Goal: Contribute content: Add original content to the website for others to see

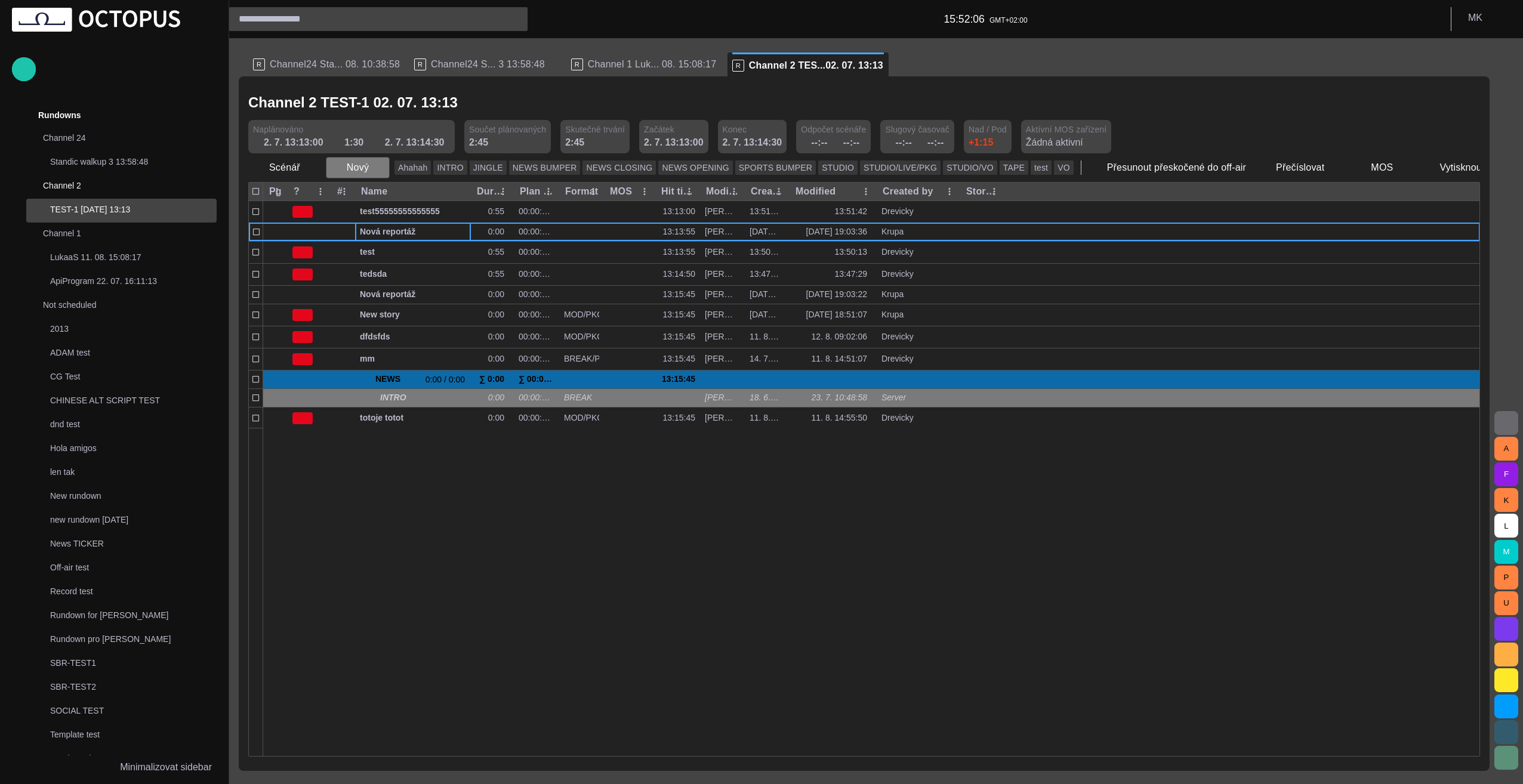
click at [374, 169] on span "button" at bounding box center [380, 167] width 12 height 12
click at [383, 219] on li "Znělka" at bounding box center [378, 215] width 113 height 21
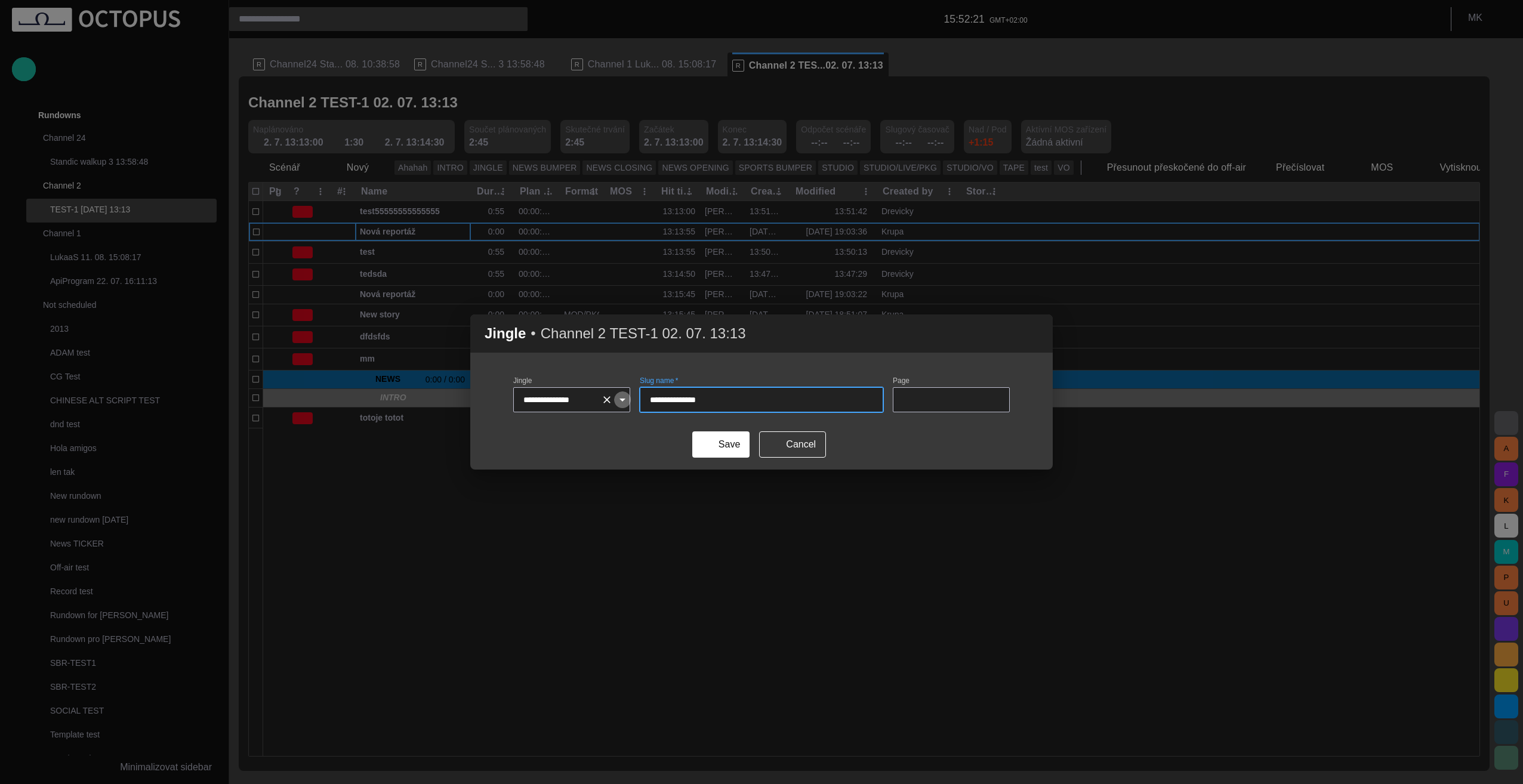
click at [621, 401] on icon "Open" at bounding box center [622, 399] width 14 height 14
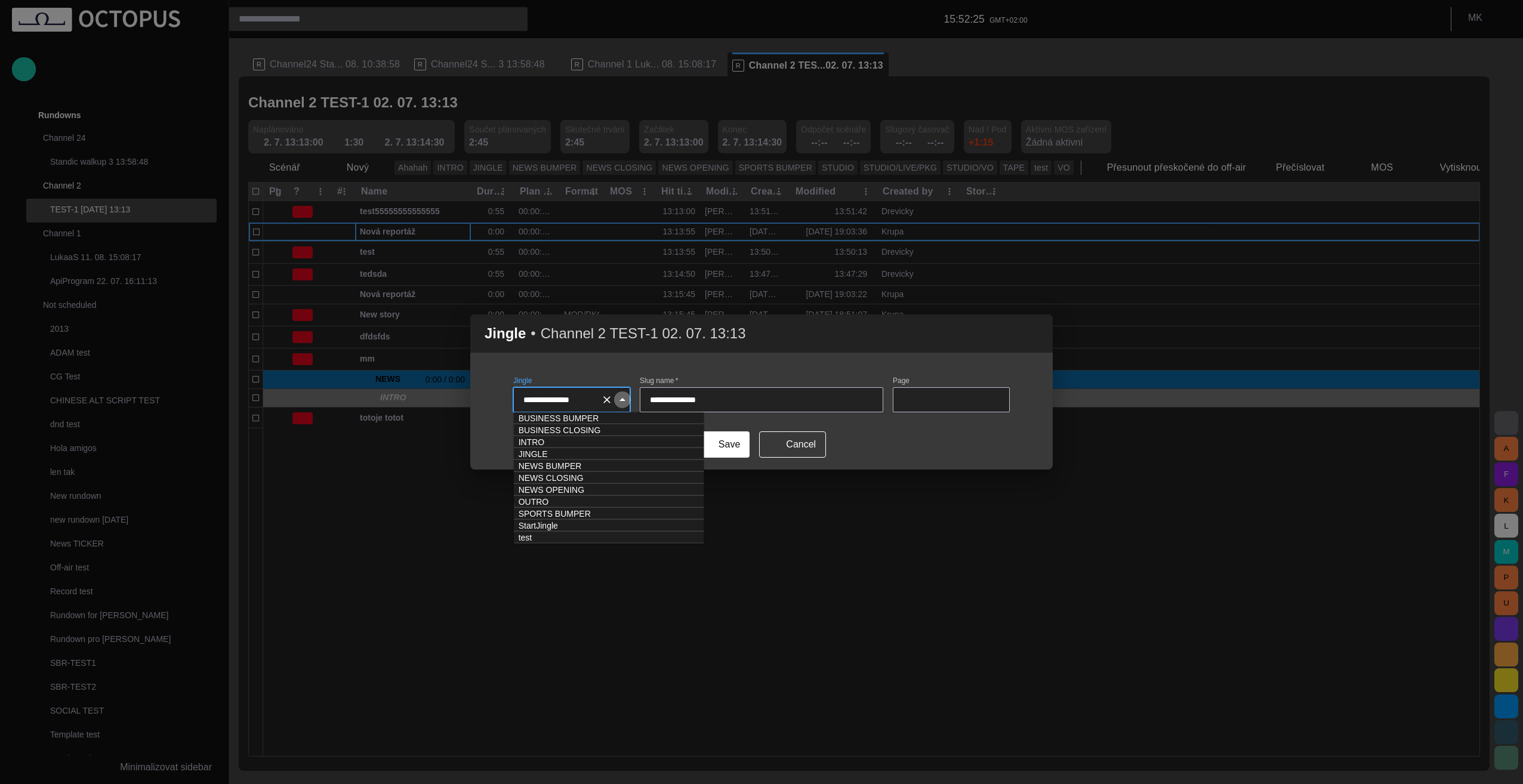
click at [621, 401] on icon "Close" at bounding box center [622, 399] width 14 height 14
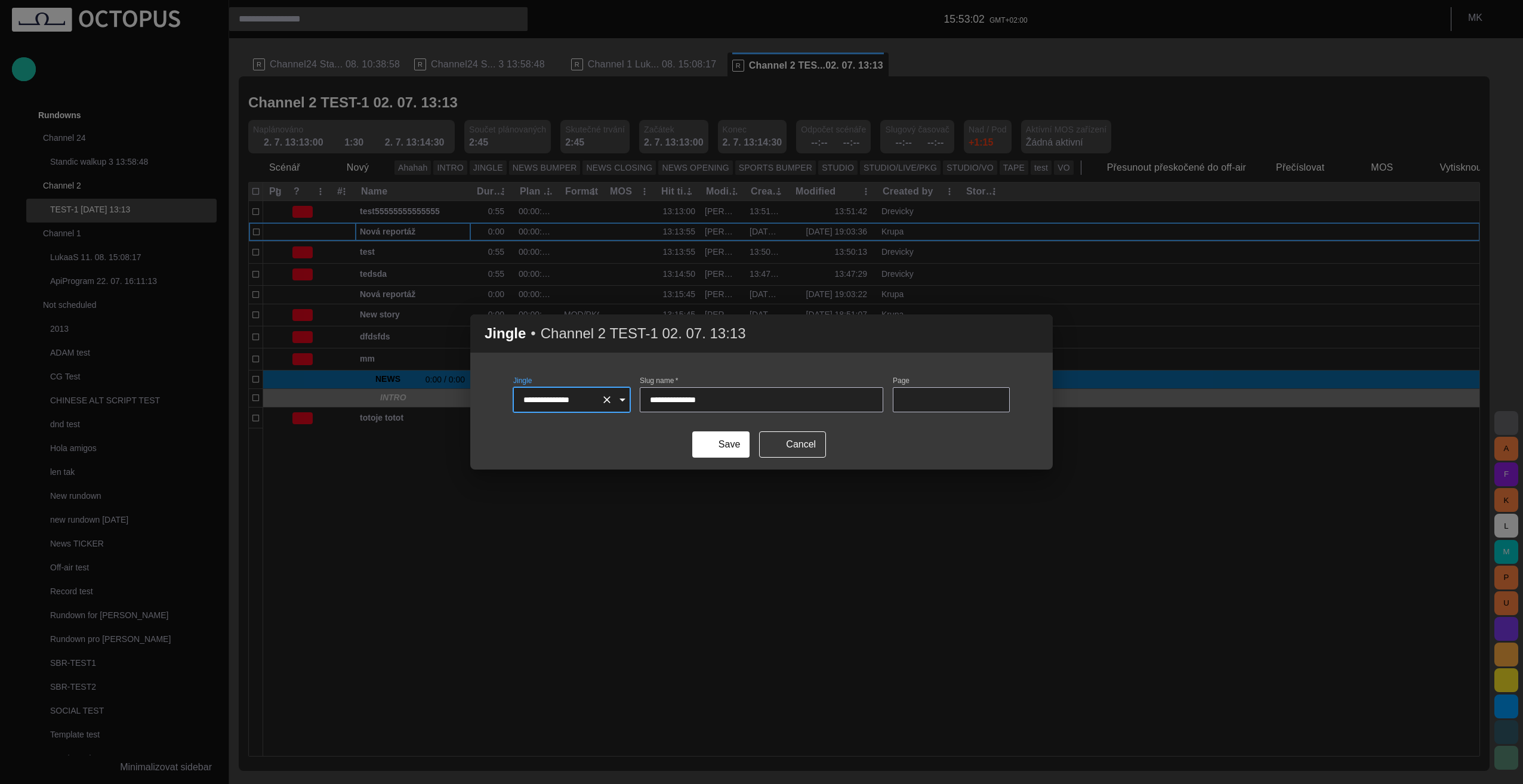
click at [622, 405] on icon "Open" at bounding box center [622, 399] width 14 height 14
click at [622, 398] on icon "Open" at bounding box center [622, 399] width 6 height 3
click at [1032, 330] on span "button" at bounding box center [1036, 334] width 14 height 14
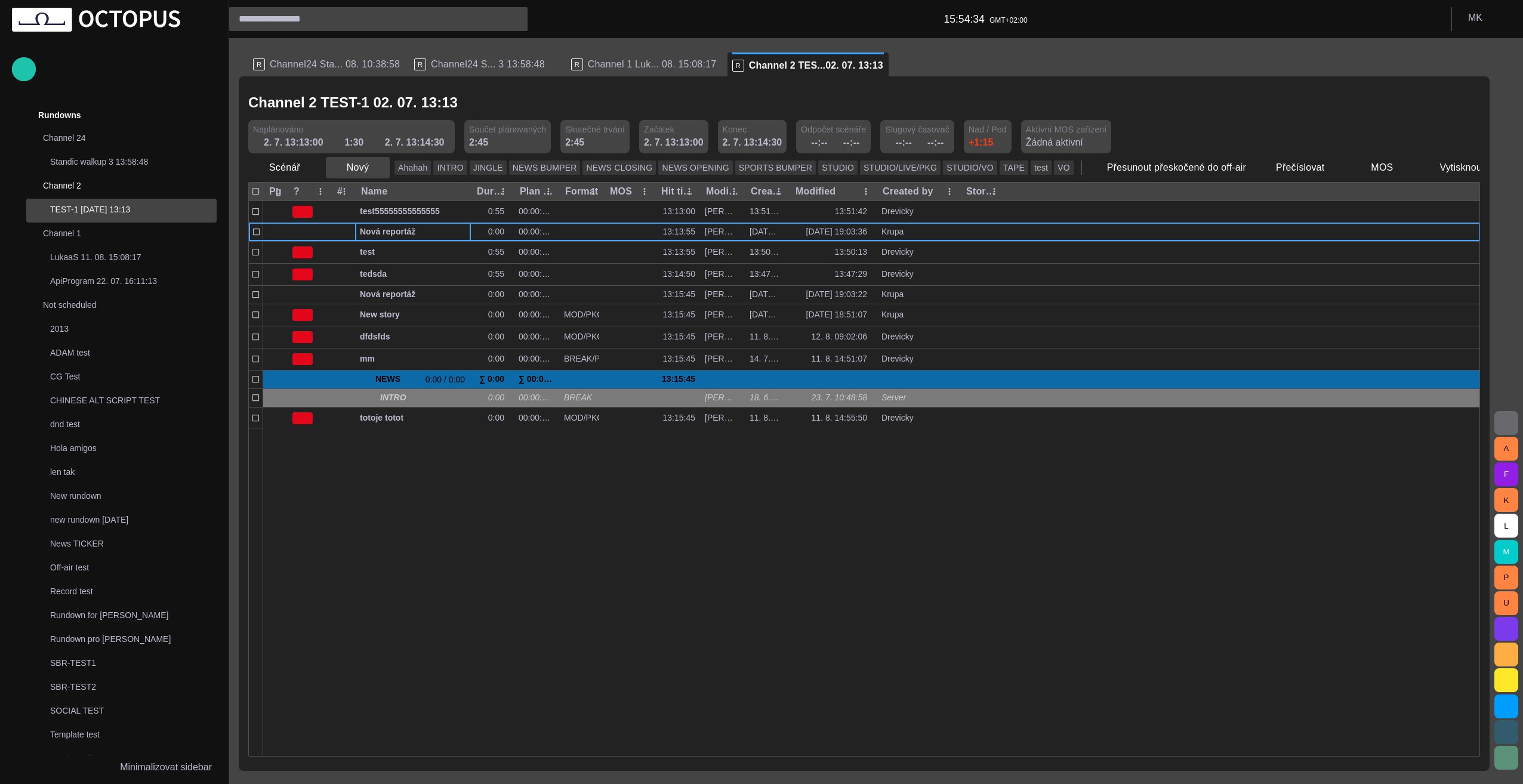
click at [374, 168] on span "button" at bounding box center [380, 167] width 12 height 12
click at [385, 212] on li "Znělka" at bounding box center [378, 215] width 113 height 21
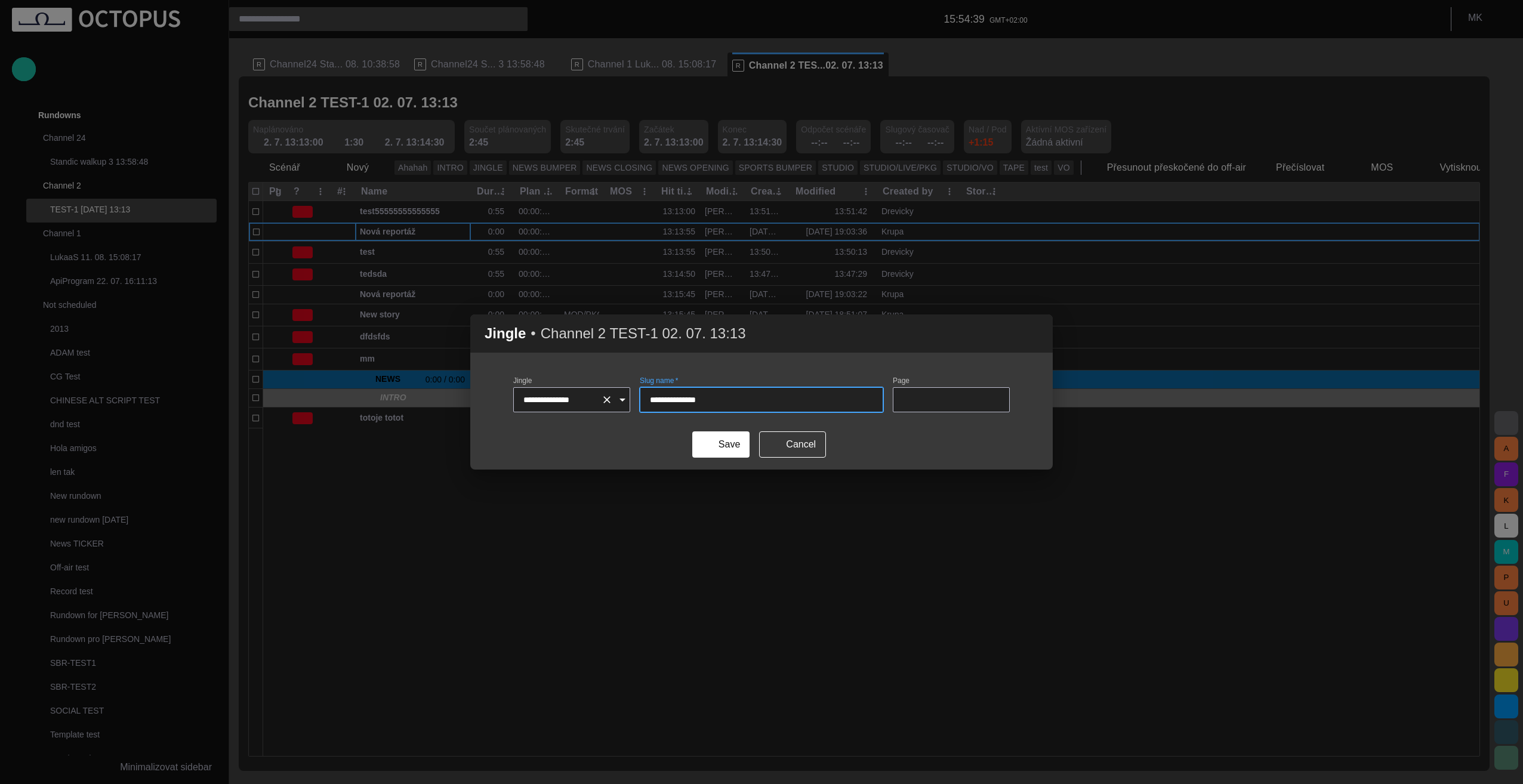
click at [622, 397] on icon "Open" at bounding box center [622, 399] width 14 height 14
click at [805, 659] on div "**********" at bounding box center [761, 392] width 1523 height 784
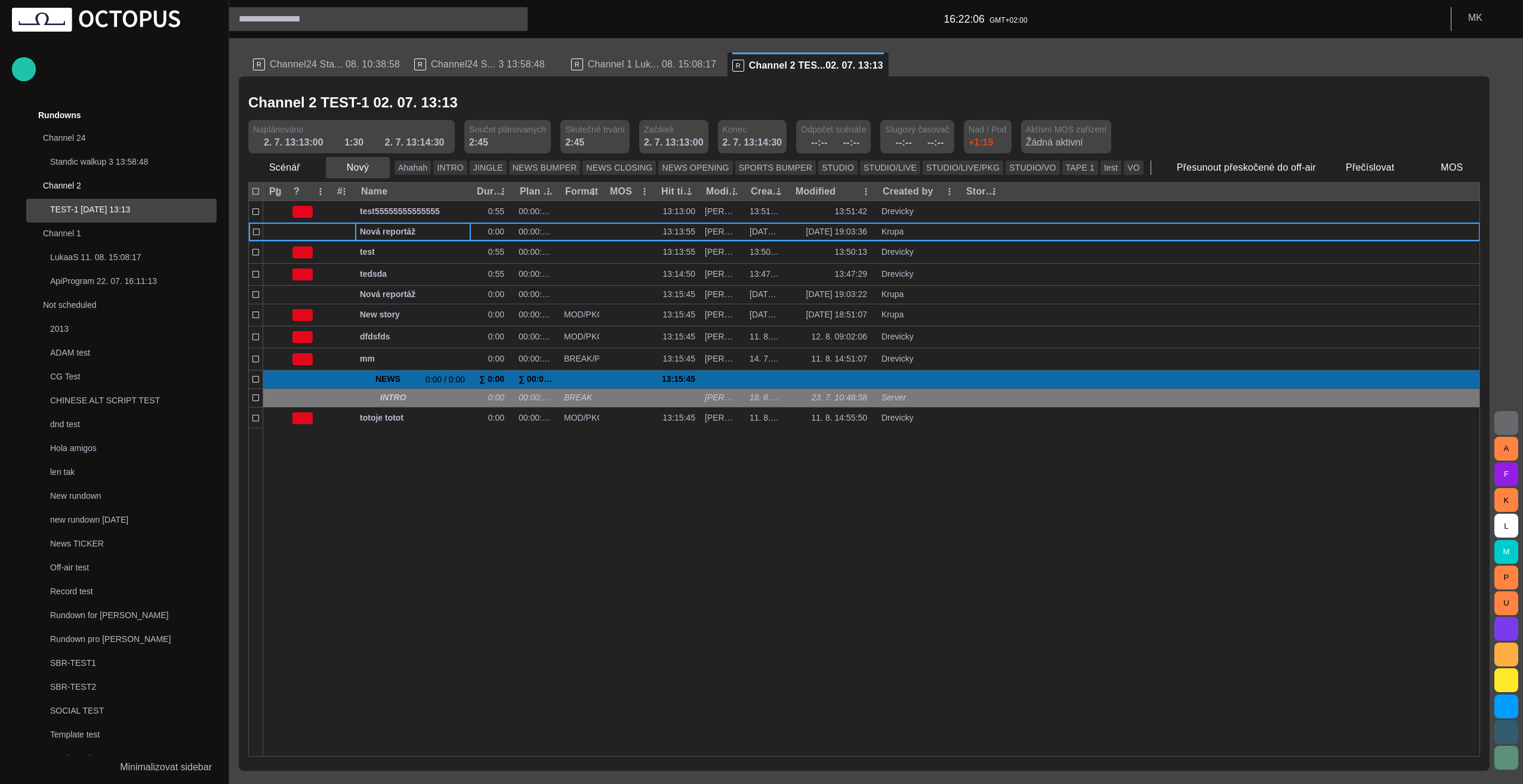
click at [378, 166] on span "button" at bounding box center [380, 167] width 12 height 12
click at [377, 193] on li "Reportáž" at bounding box center [378, 193] width 113 height 21
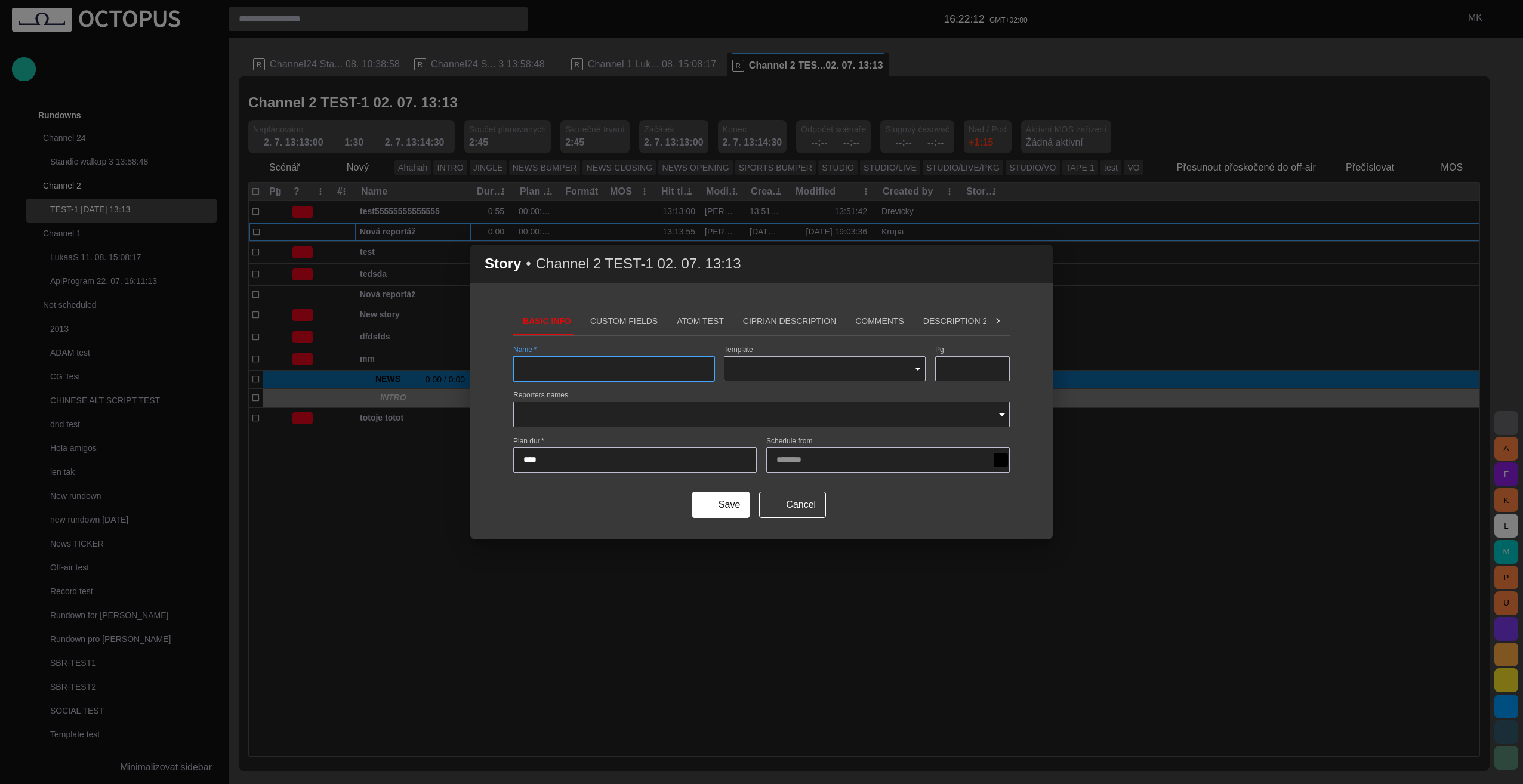
click at [916, 371] on icon "Open" at bounding box center [918, 368] width 14 height 14
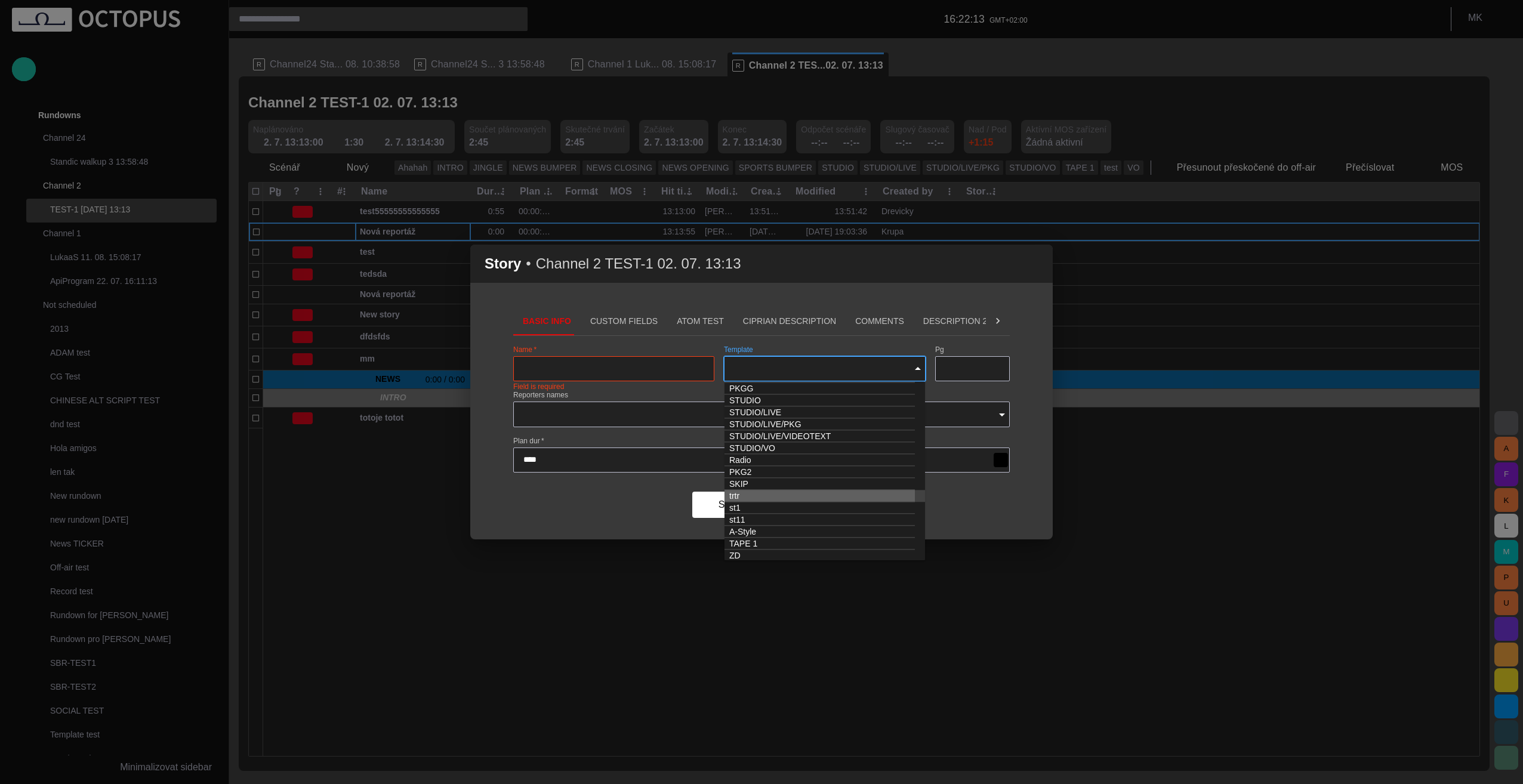
scroll to position [12, 0]
click at [916, 366] on icon "Close" at bounding box center [918, 368] width 14 height 14
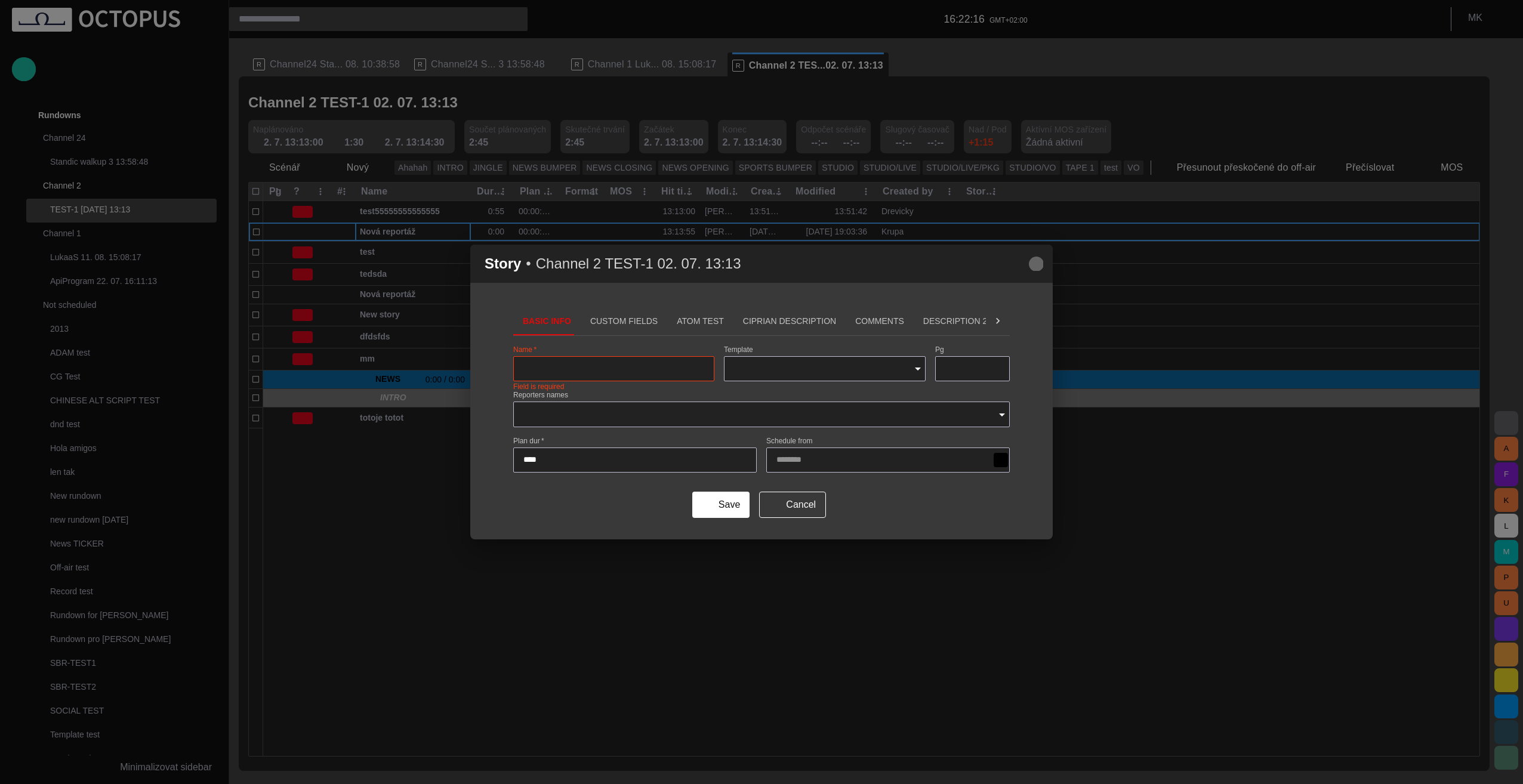
click at [1036, 260] on span "button" at bounding box center [1036, 264] width 14 height 14
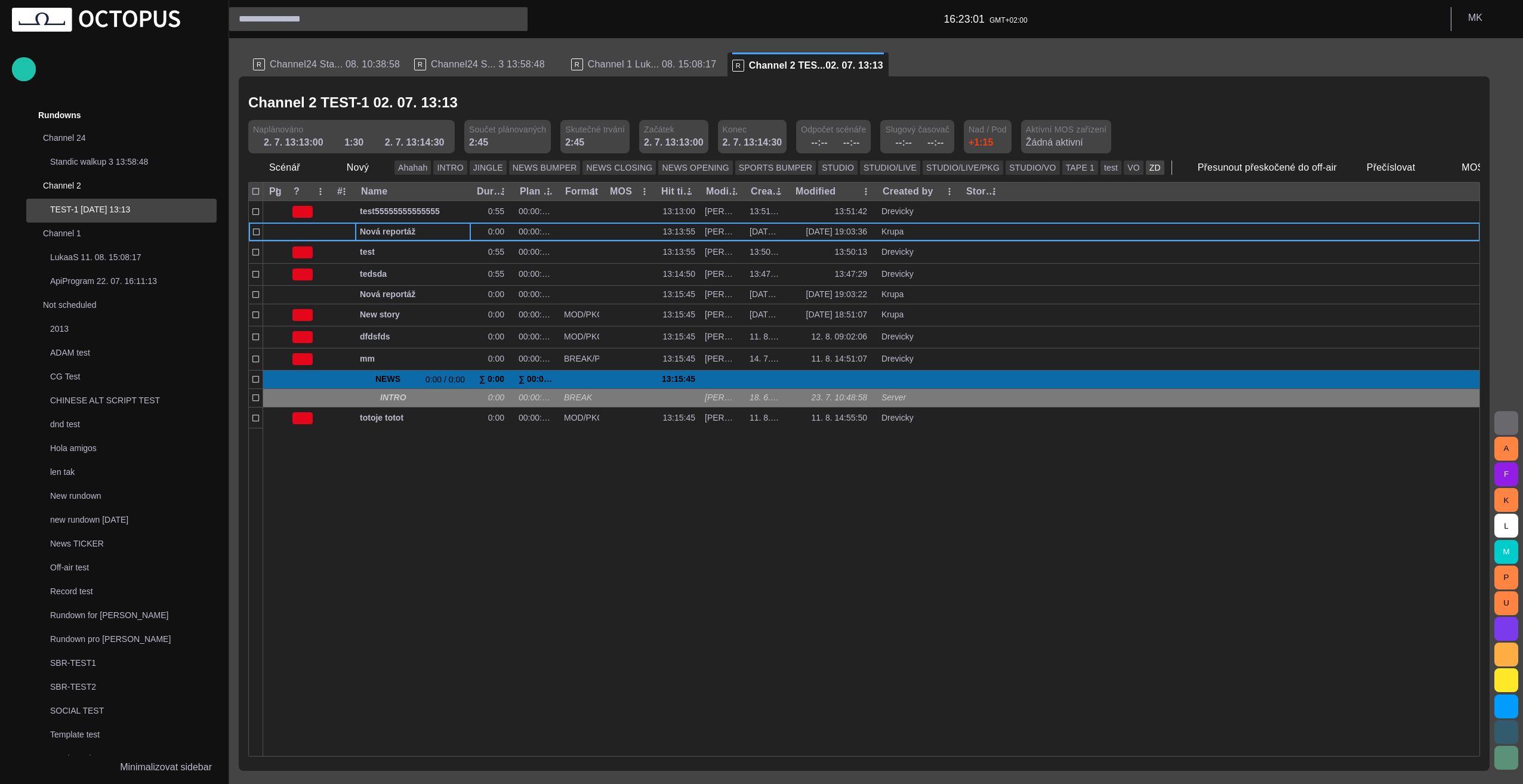
click at [1146, 171] on button "ZD" at bounding box center [1155, 167] width 19 height 14
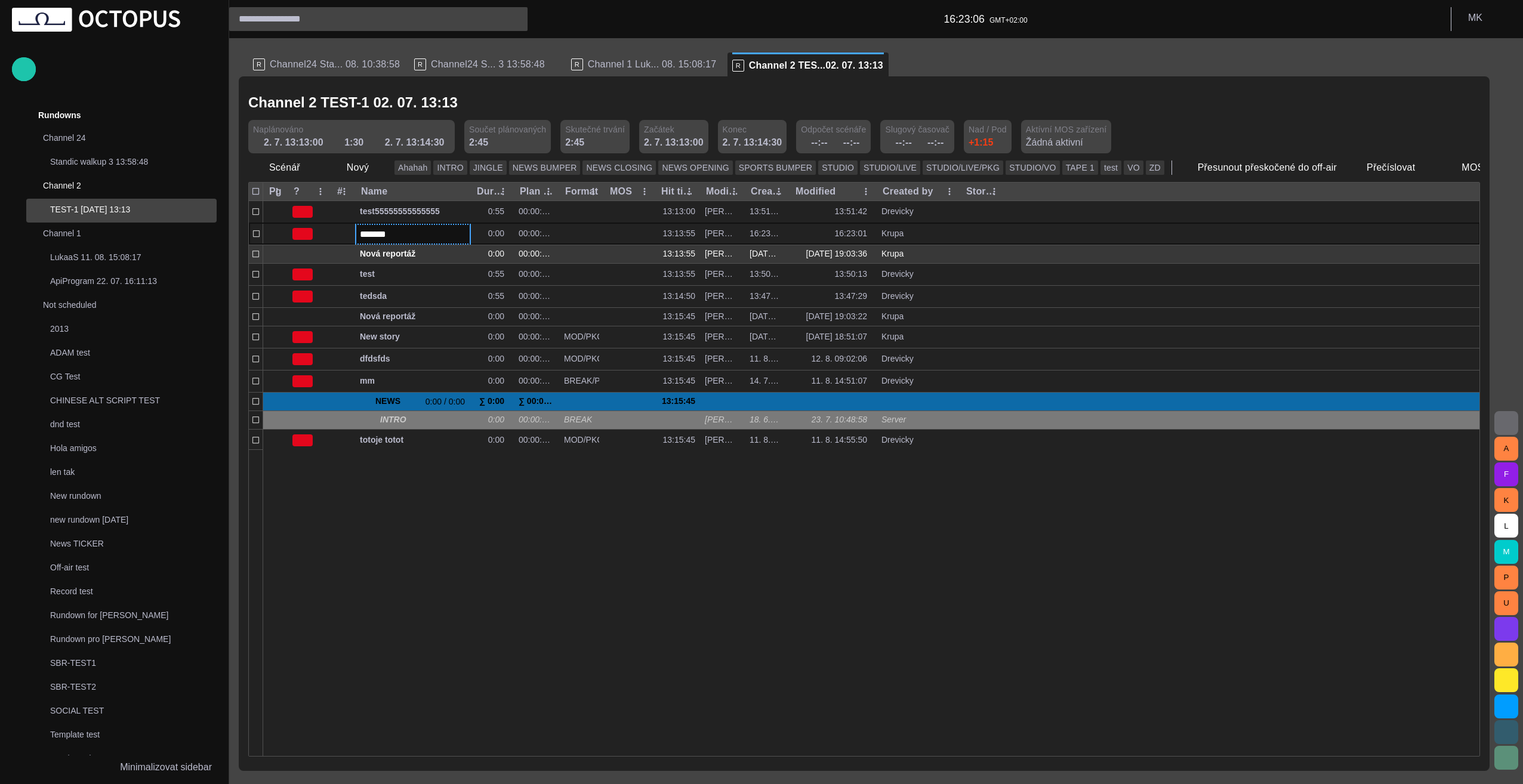
type input "********"
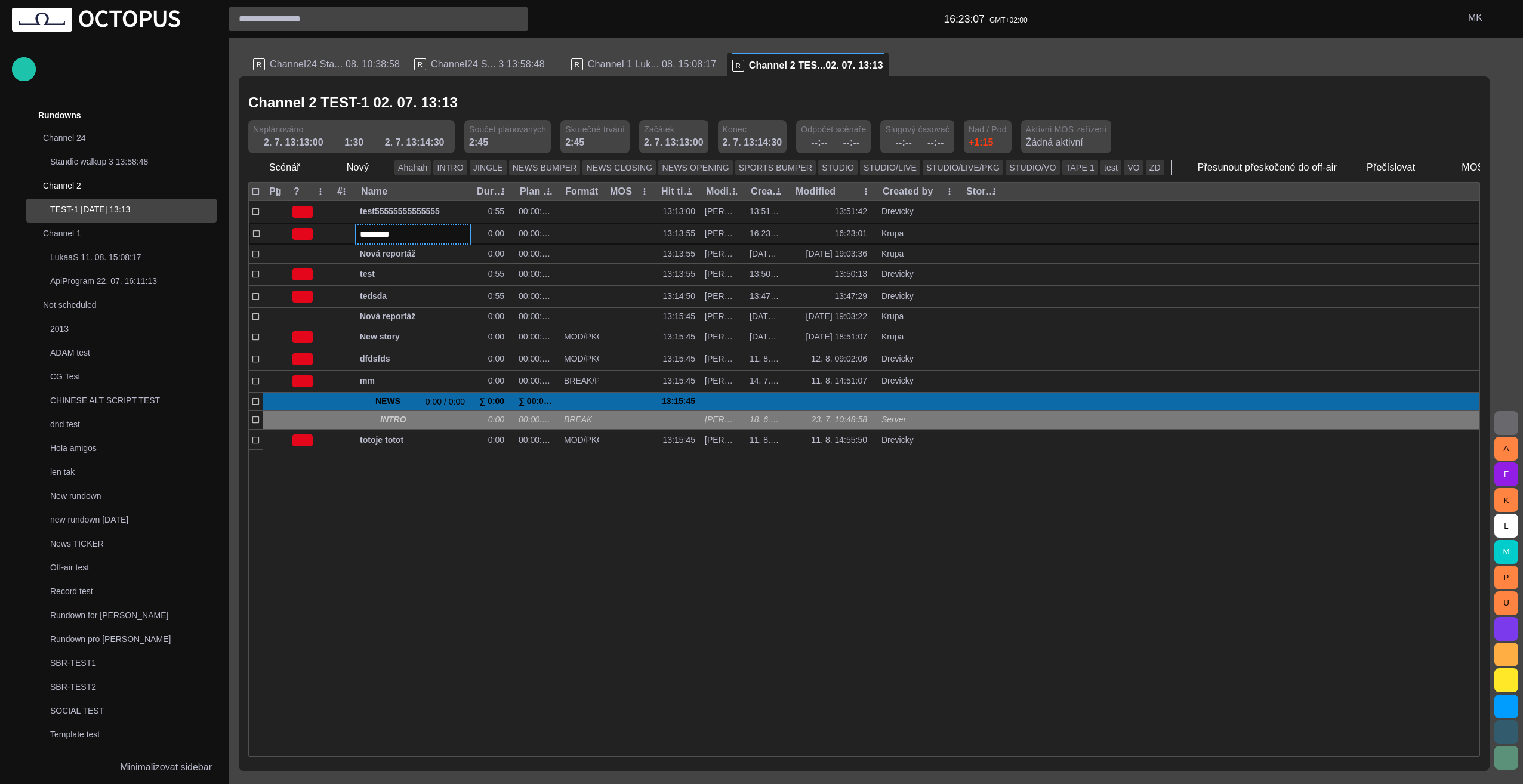
click at [550, 550] on div at bounding box center [872, 602] width 1217 height 306
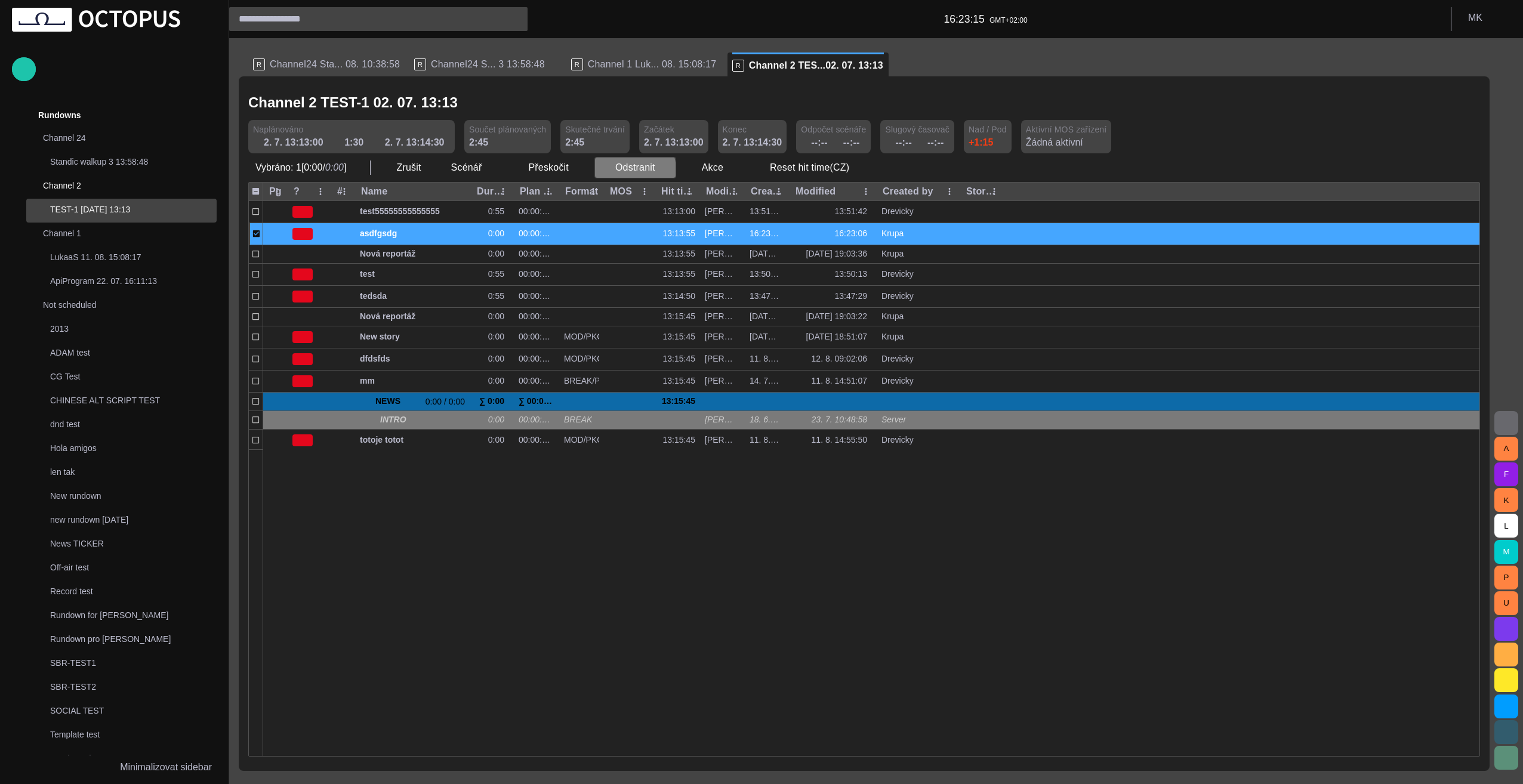
click at [625, 171] on button "Odstranit" at bounding box center [635, 167] width 81 height 21
click at [642, 189] on li "Odstranit Delete" at bounding box center [648, 193] width 116 height 21
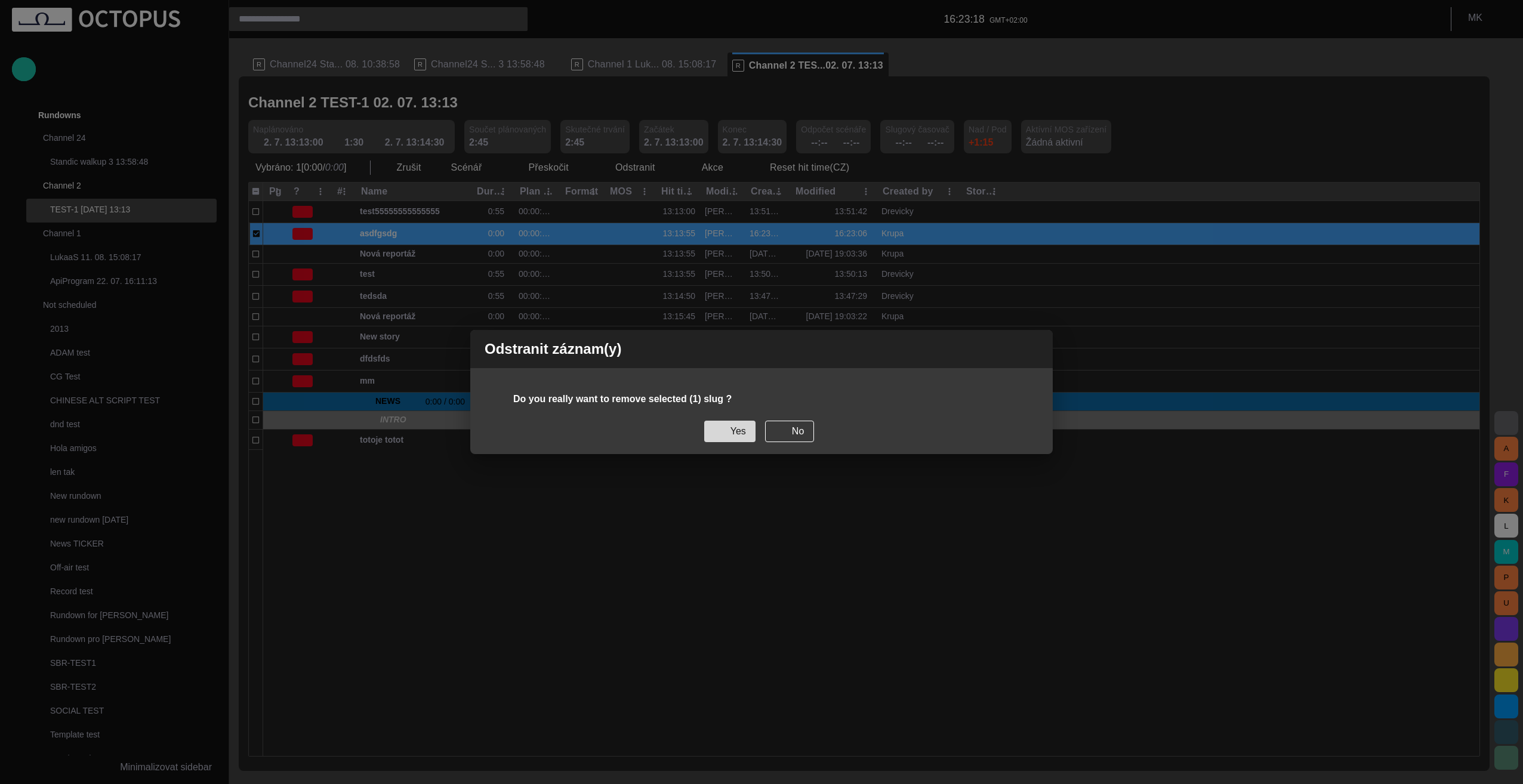
click at [742, 436] on button "Yes" at bounding box center [729, 431] width 51 height 21
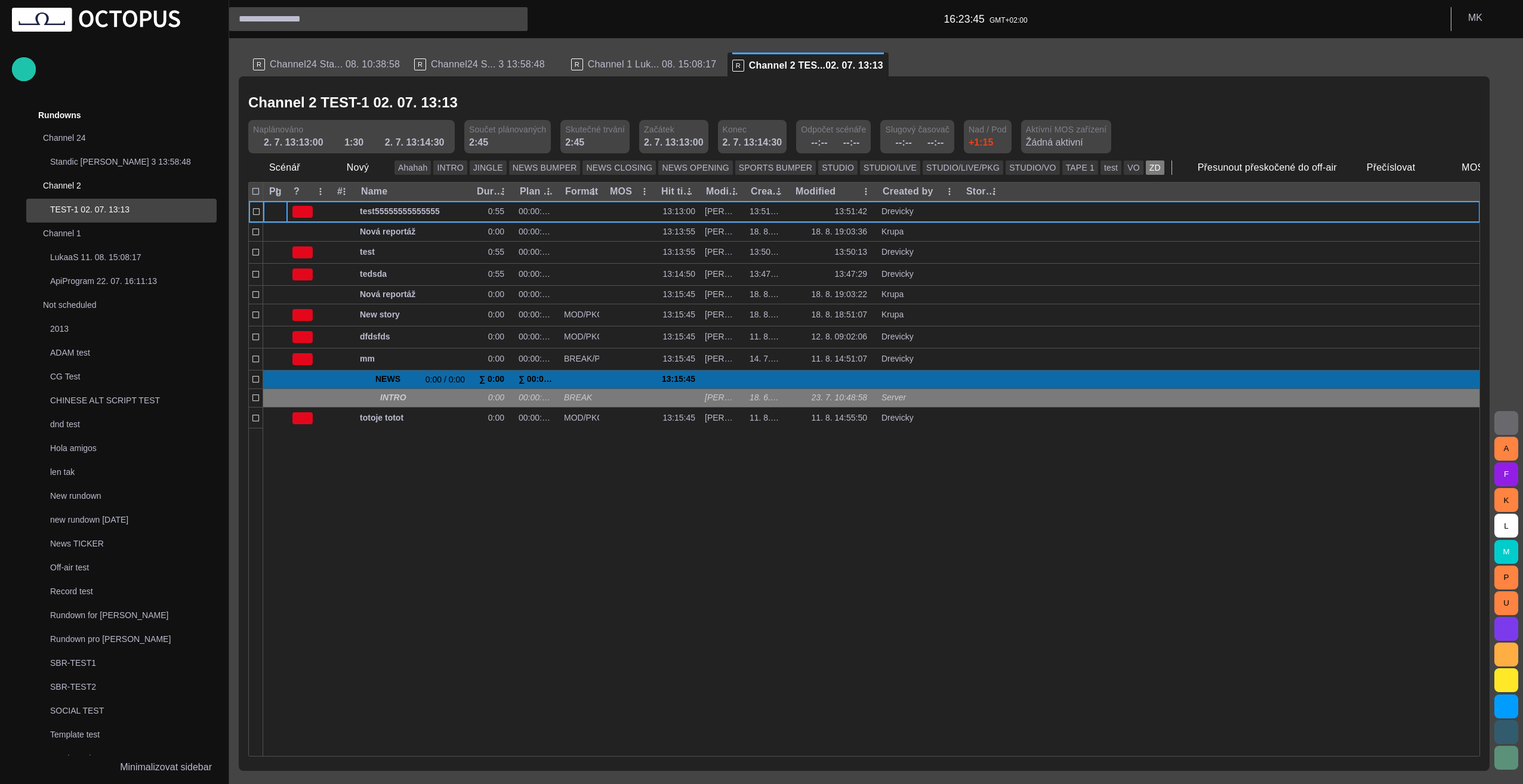
click at [1146, 166] on button "ZD" at bounding box center [1155, 167] width 19 height 14
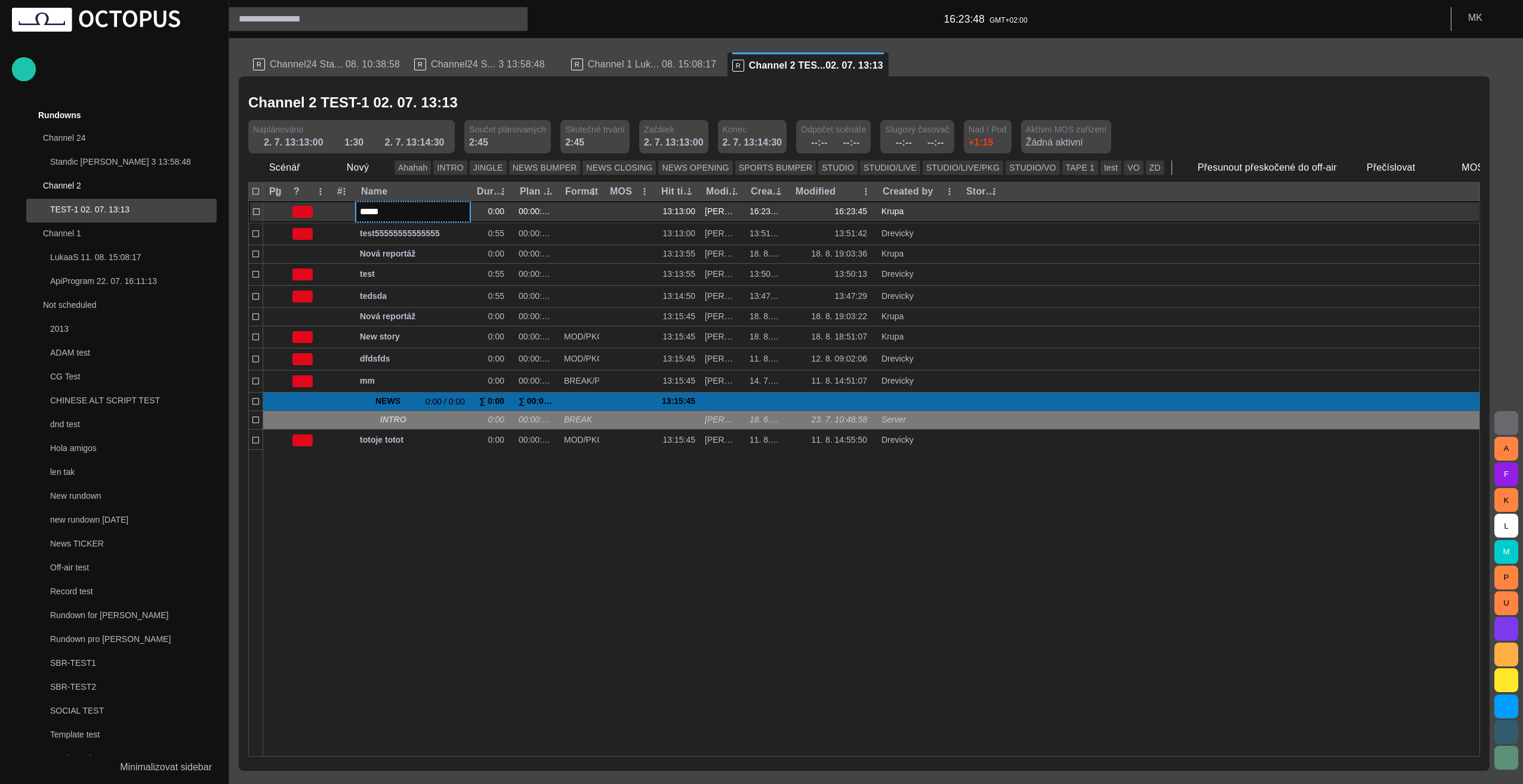
type input "******"
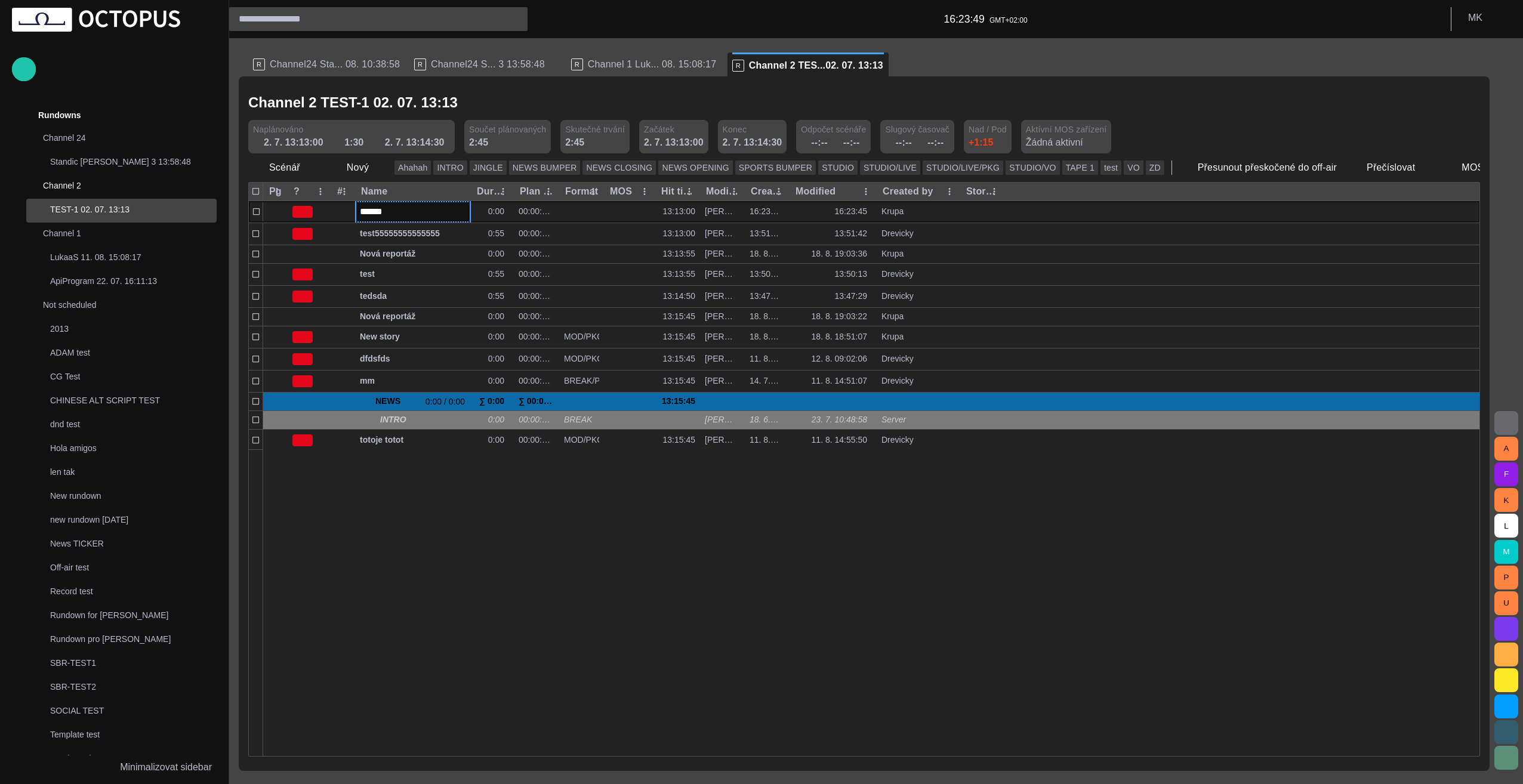
click at [448, 582] on div at bounding box center [872, 602] width 1217 height 306
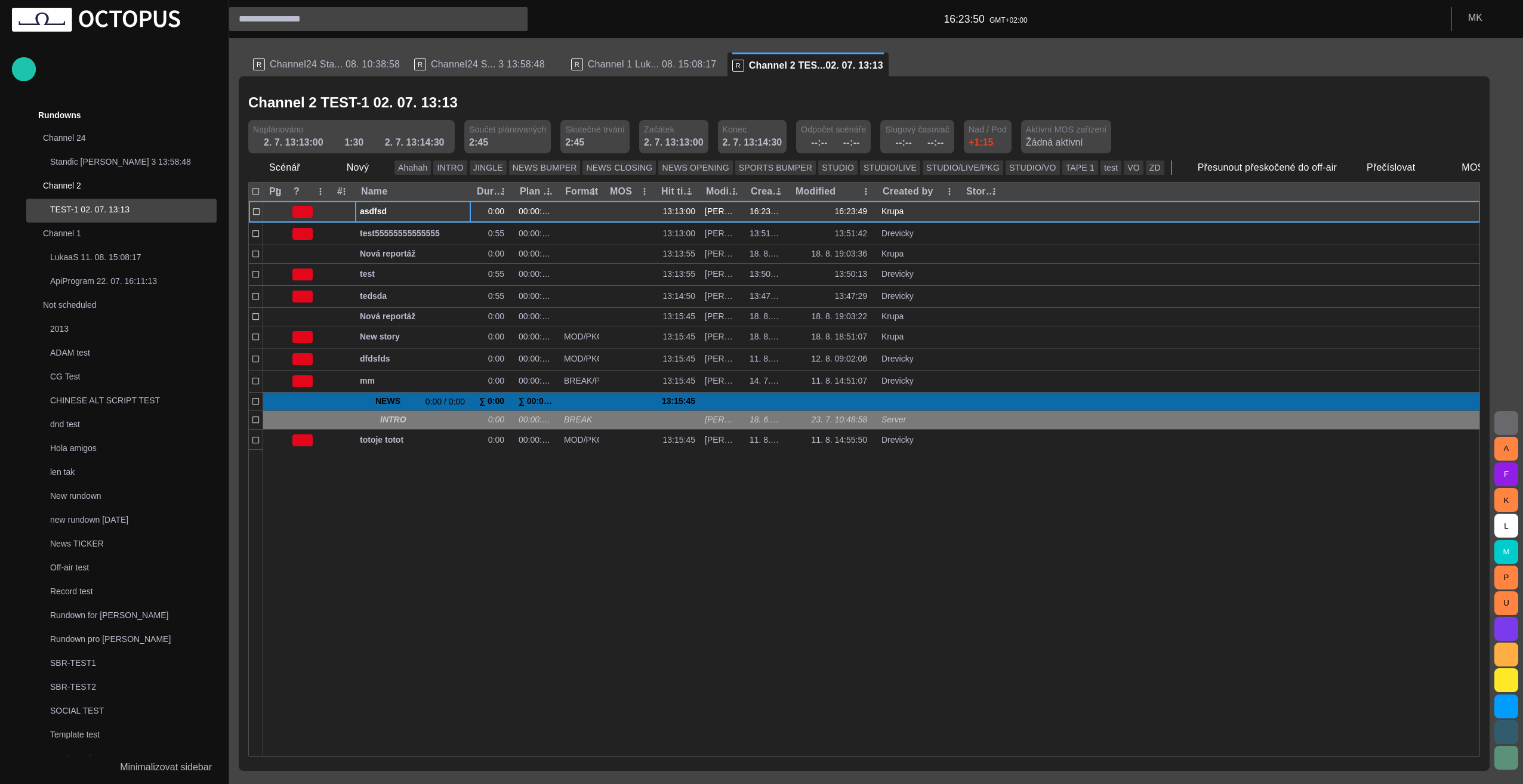
click at [395, 215] on span "asdfsd" at bounding box center [413, 211] width 106 height 12
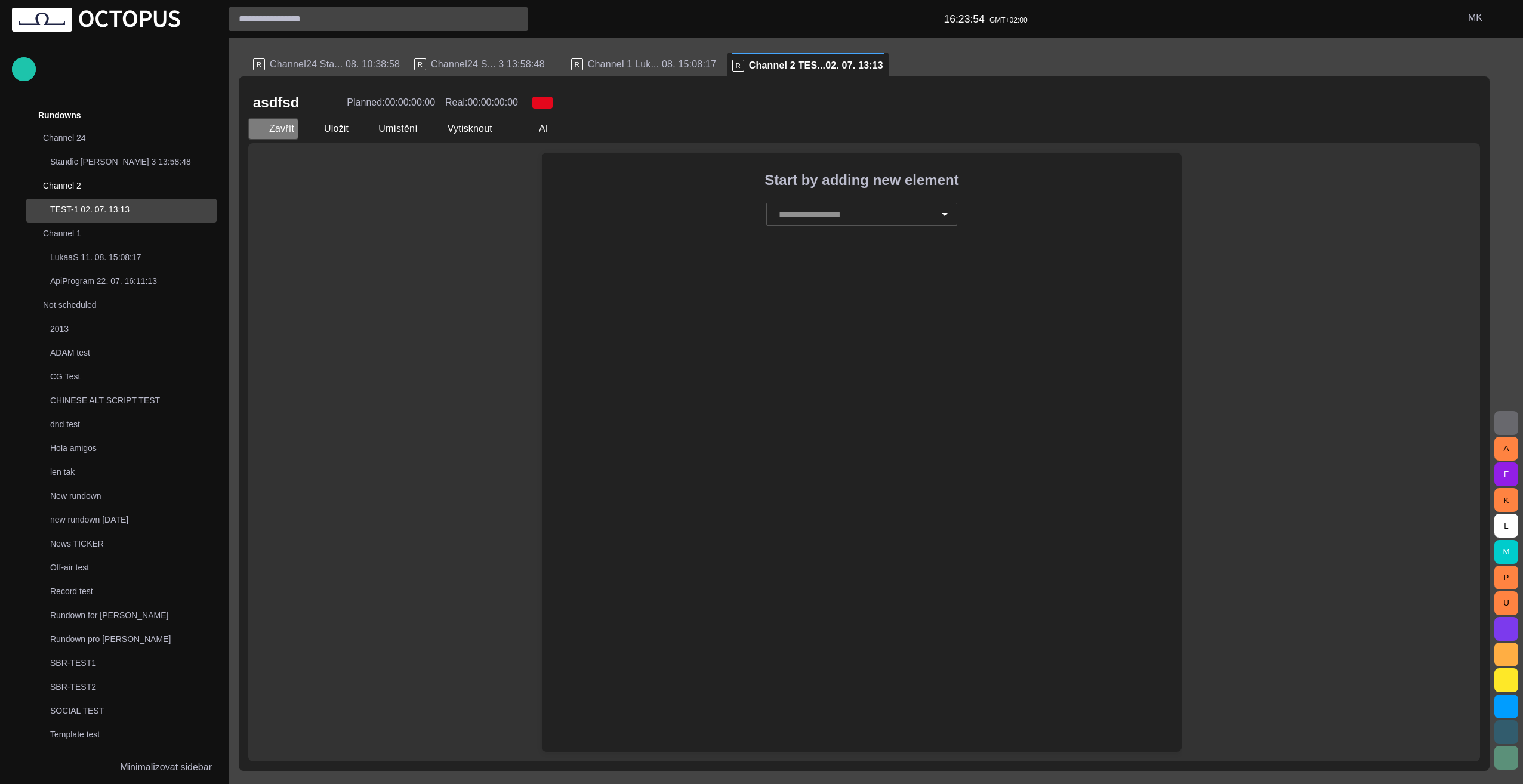
click at [260, 128] on span "button" at bounding box center [258, 129] width 12 height 12
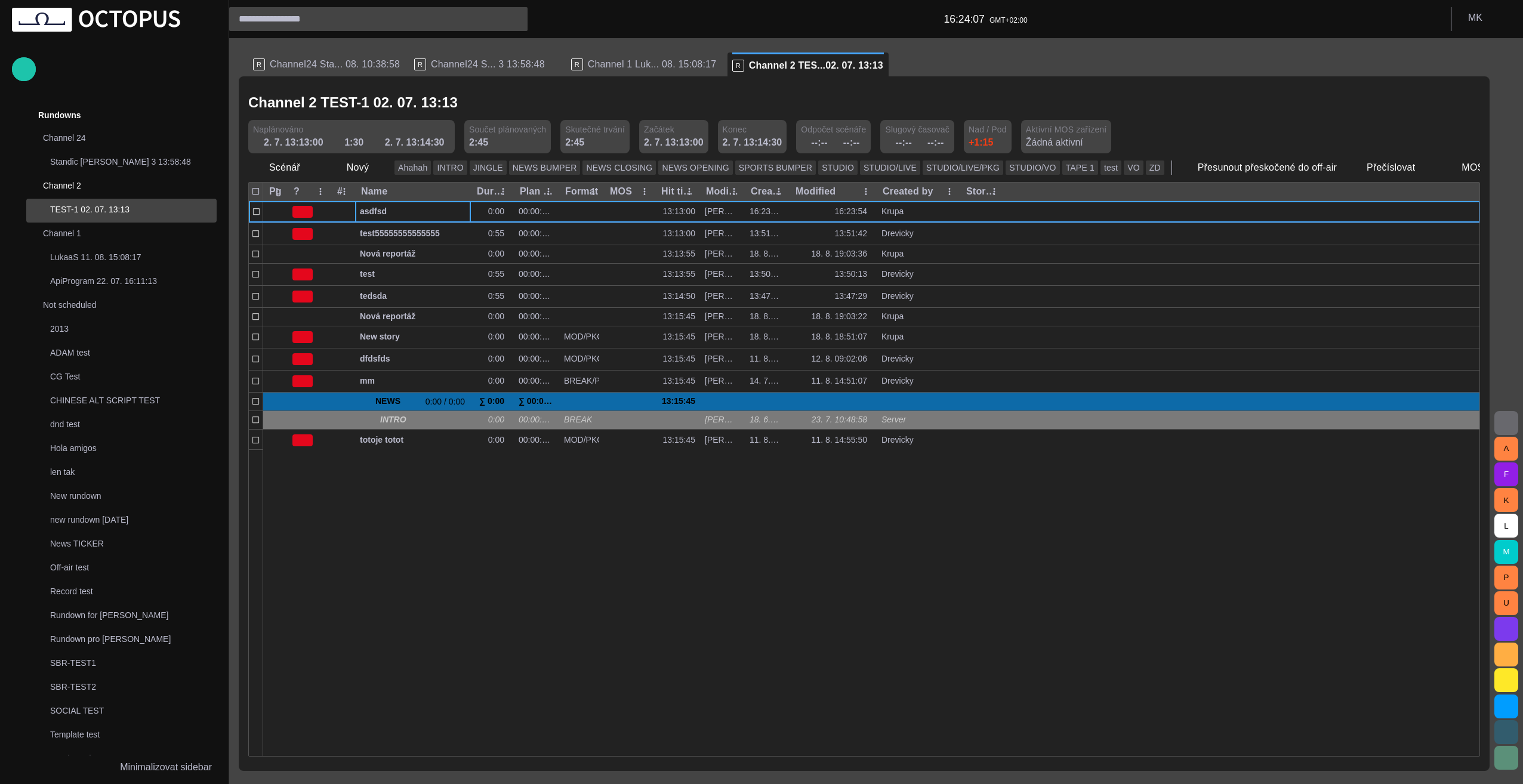
click at [446, 572] on div at bounding box center [872, 602] width 1217 height 306
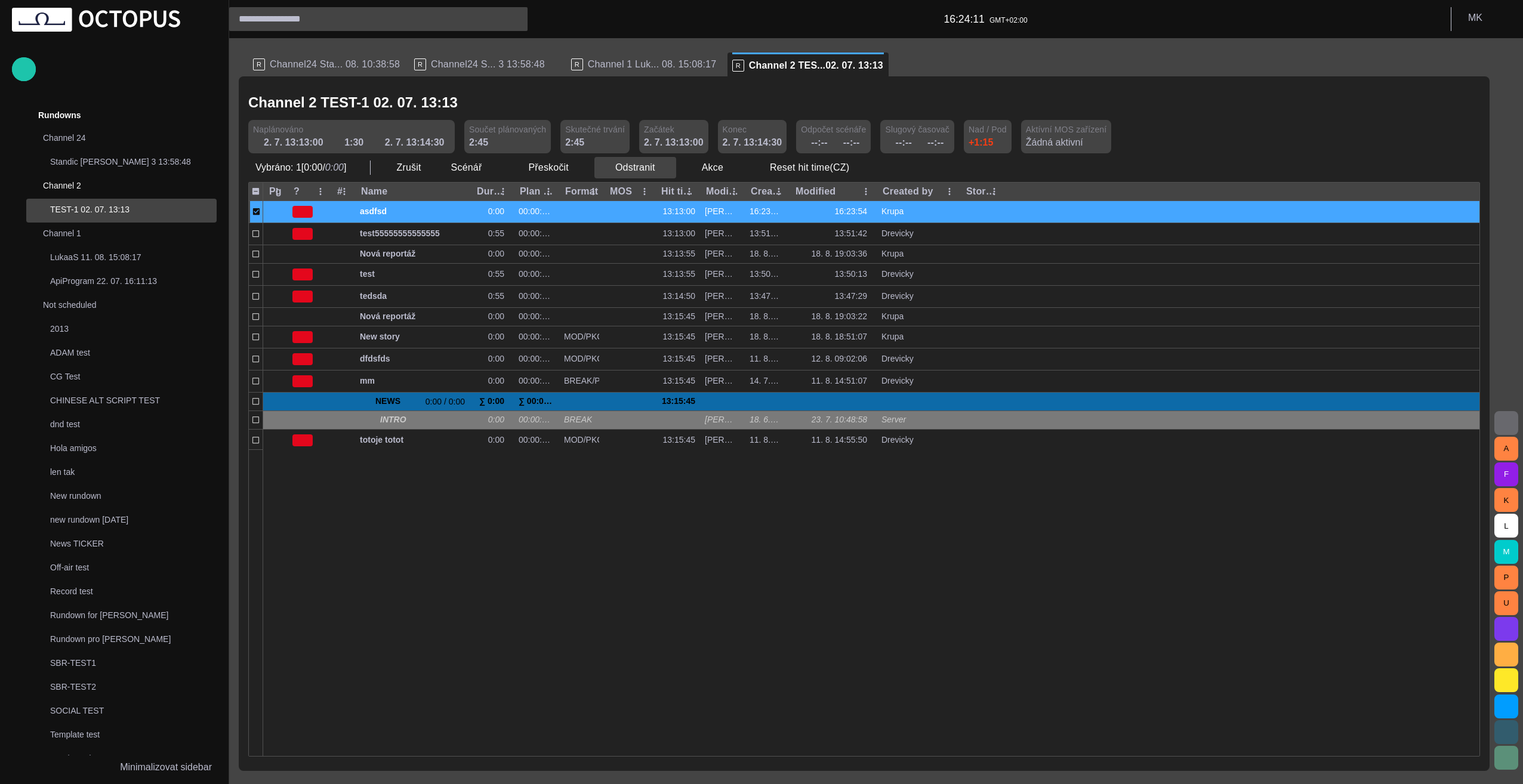
click at [661, 169] on span "button" at bounding box center [666, 167] width 12 height 12
click at [638, 191] on li "Odstranit Delete" at bounding box center [648, 193] width 116 height 21
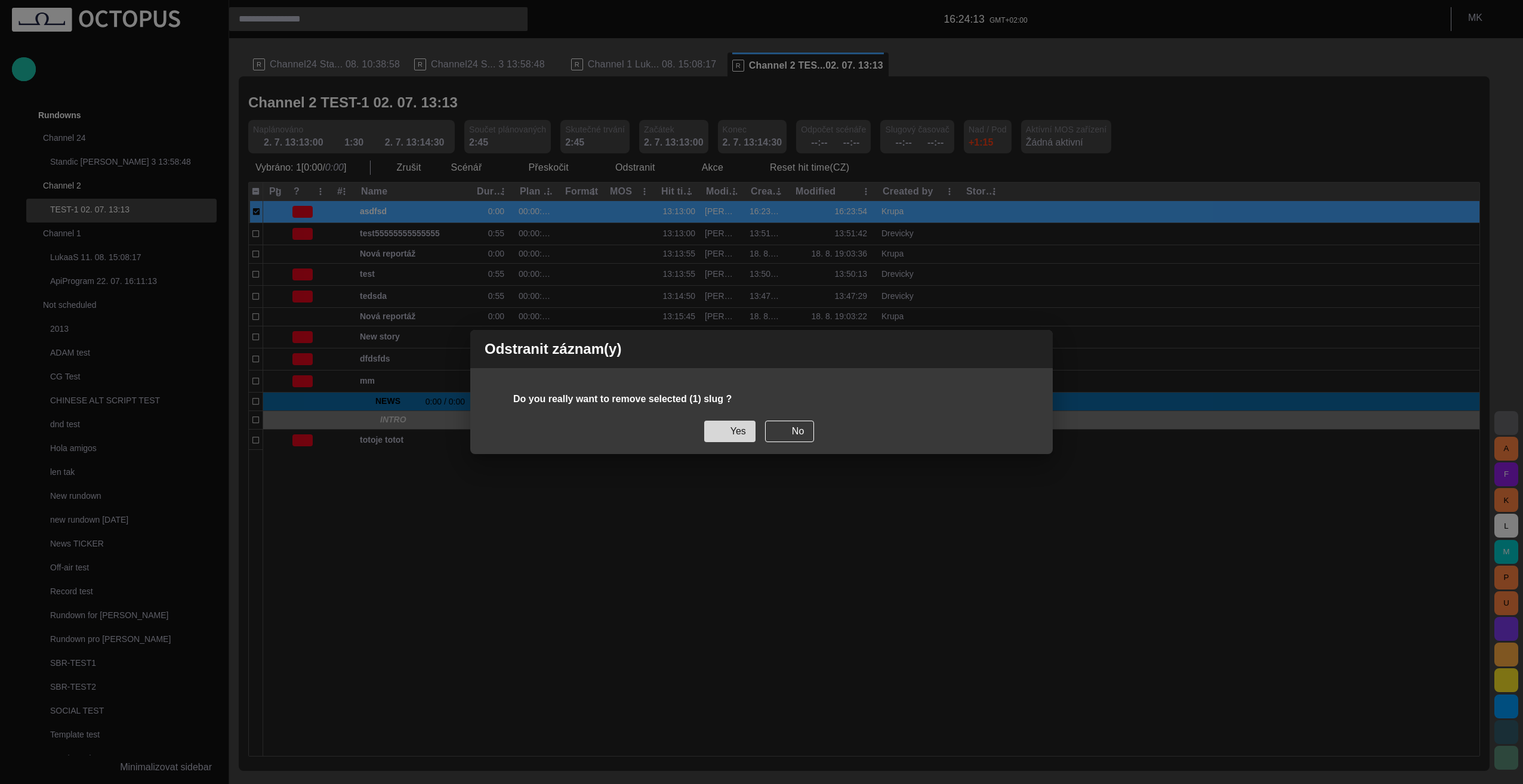
click at [737, 433] on button "Yes" at bounding box center [729, 431] width 51 height 21
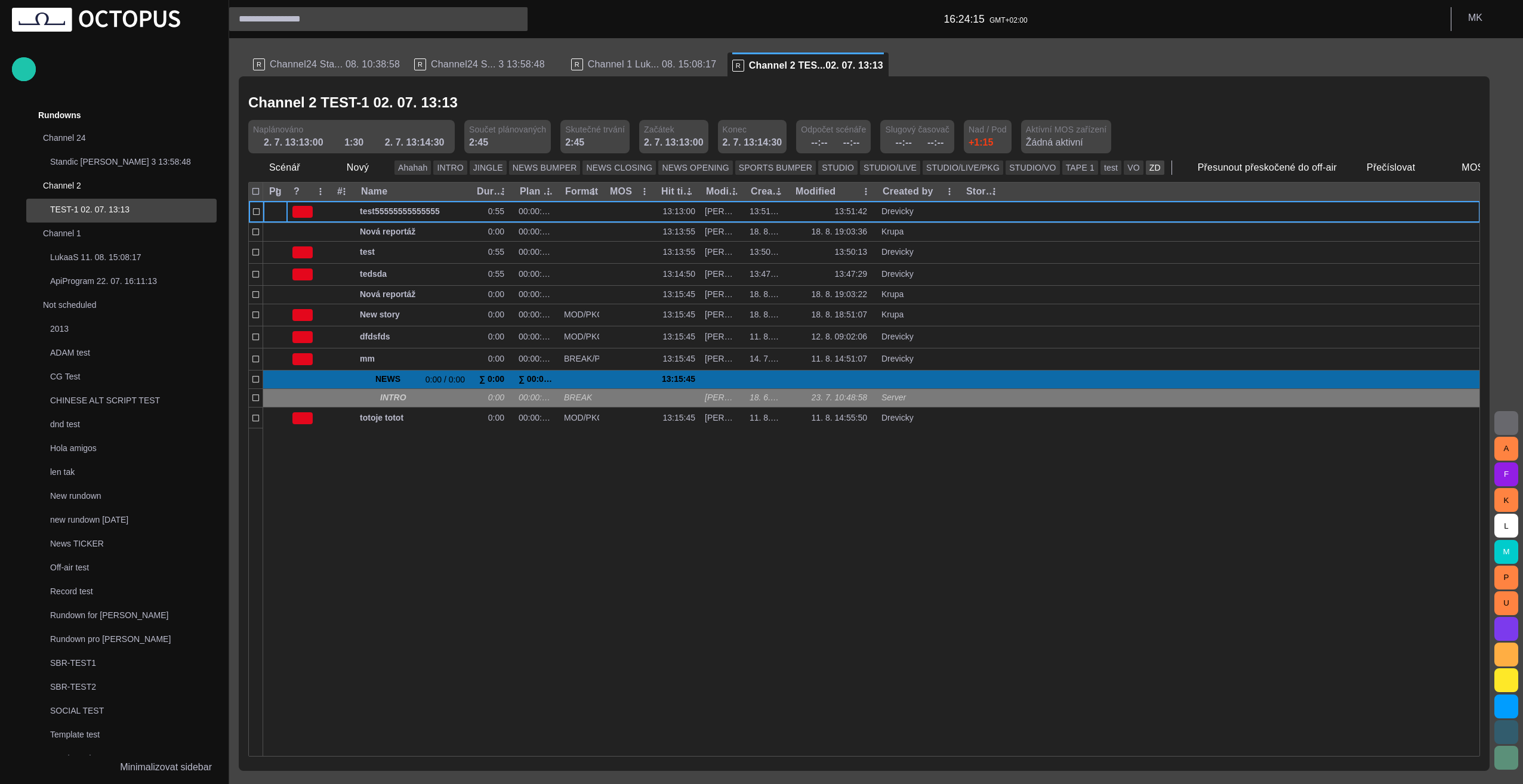
click at [1146, 166] on button "ZD" at bounding box center [1155, 167] width 19 height 14
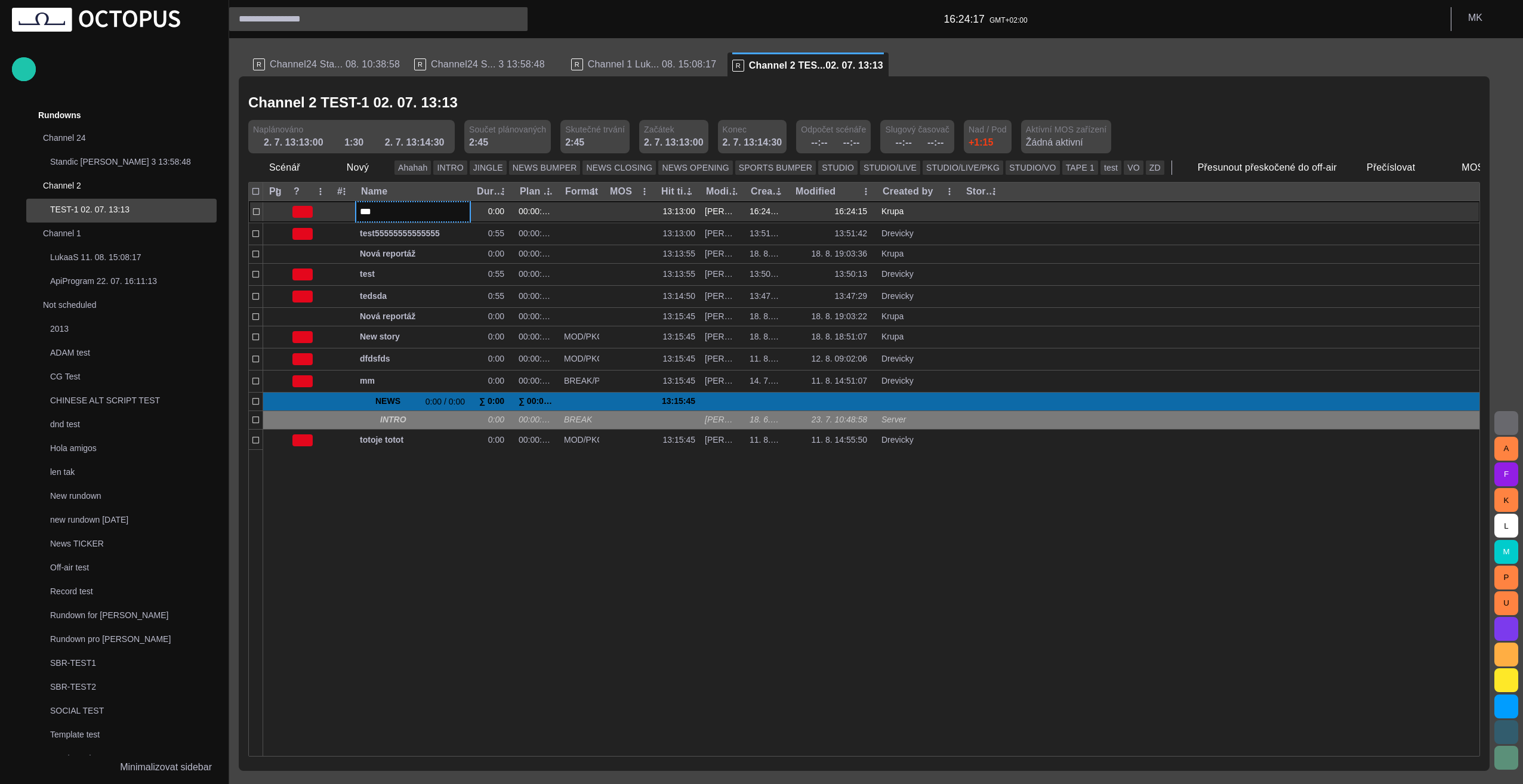
type input "****"
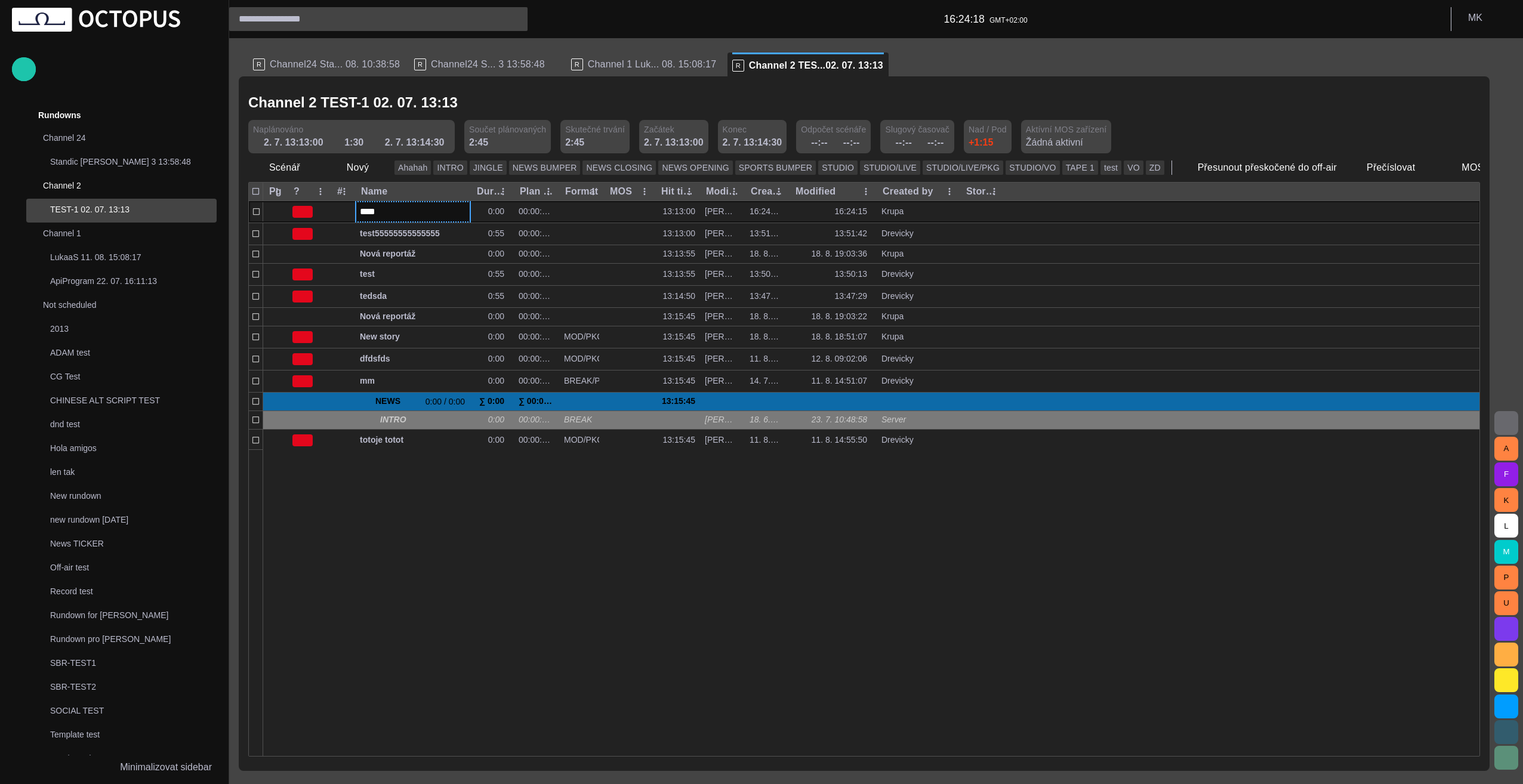
click at [443, 538] on div at bounding box center [872, 602] width 1217 height 306
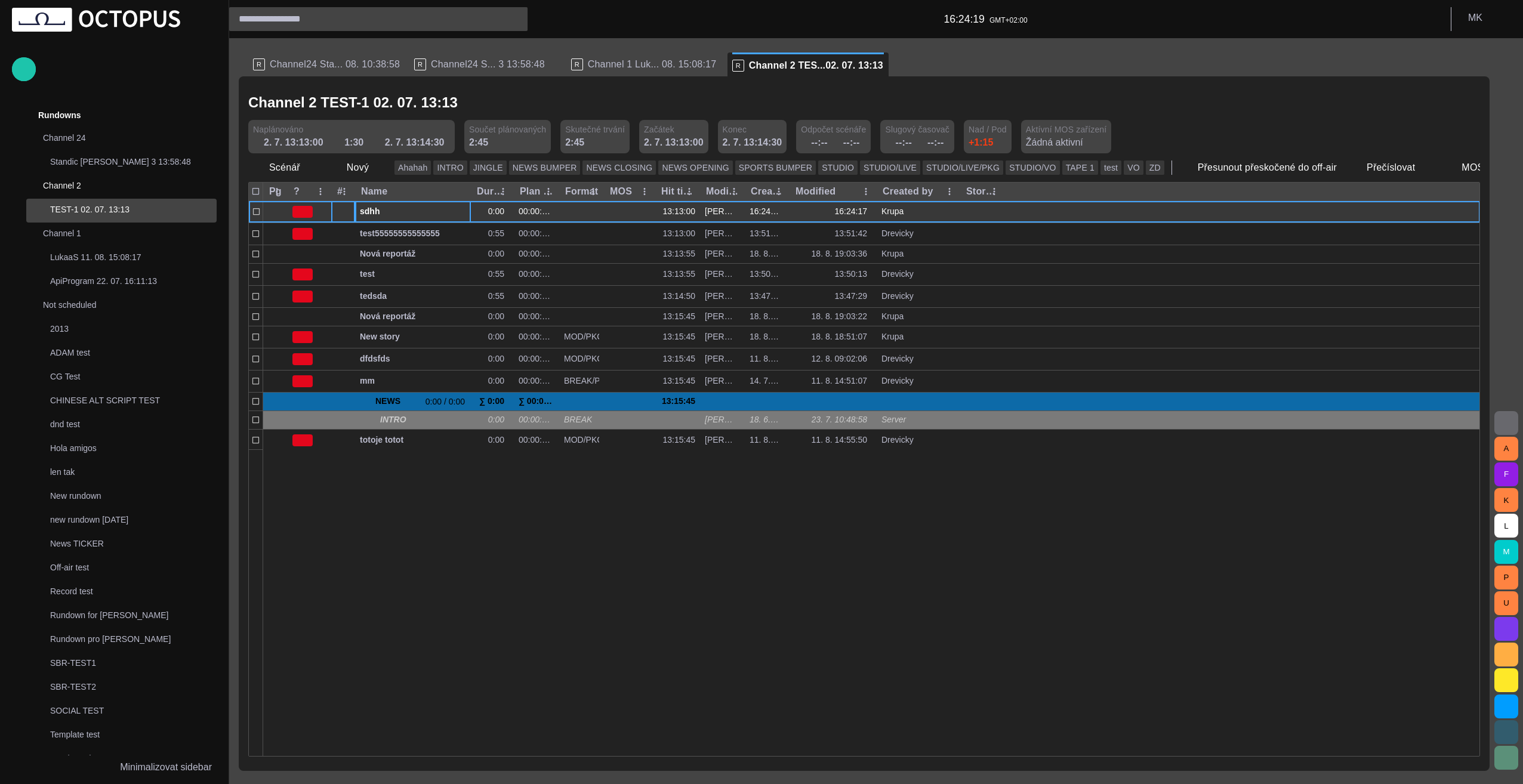
click at [338, 209] on div at bounding box center [343, 211] width 24 height 21
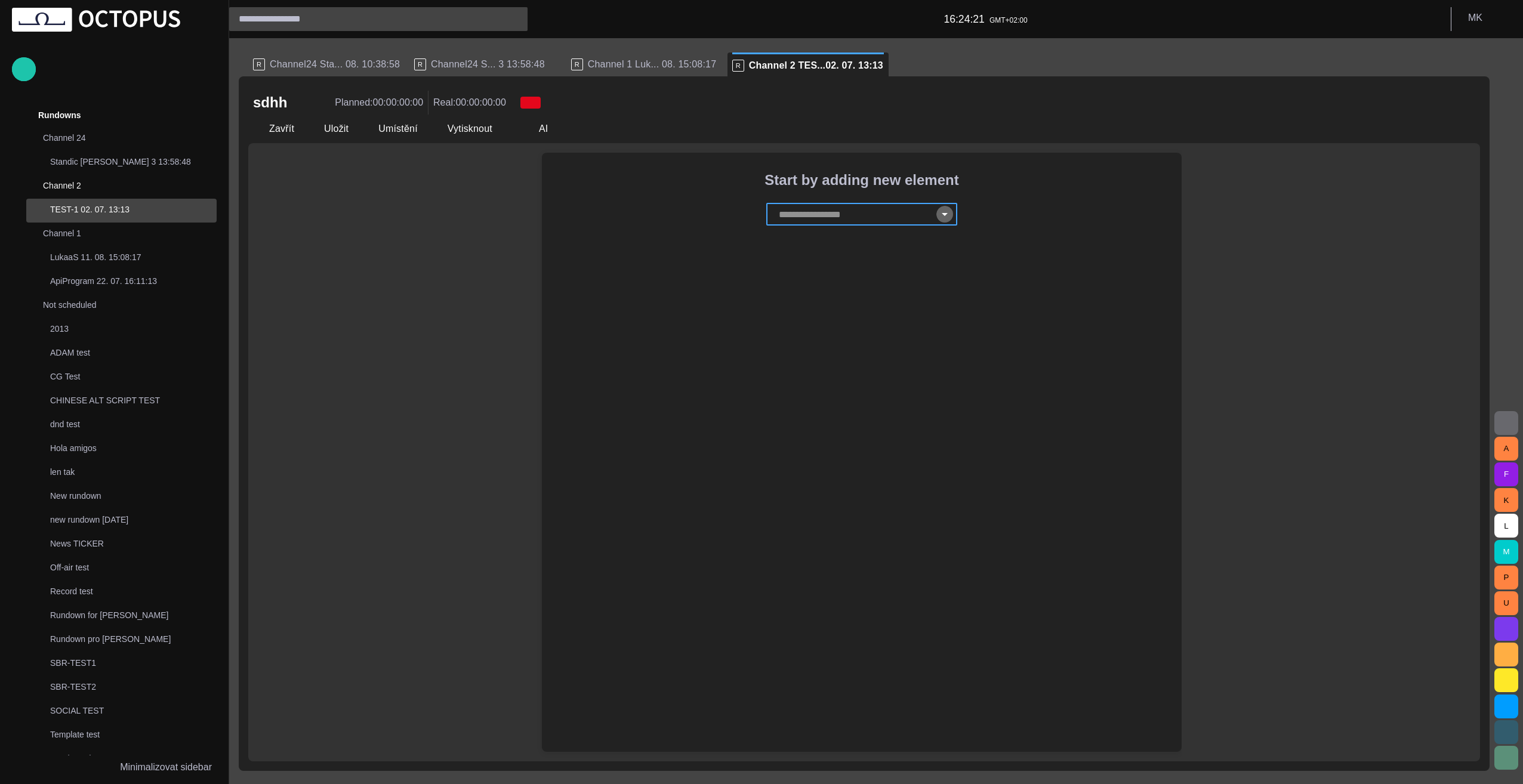
click at [944, 213] on icon "Open" at bounding box center [944, 214] width 6 height 3
click at [942, 213] on icon "Close" at bounding box center [944, 214] width 6 height 3
click at [270, 131] on button "Zavřít" at bounding box center [274, 129] width 50 height 21
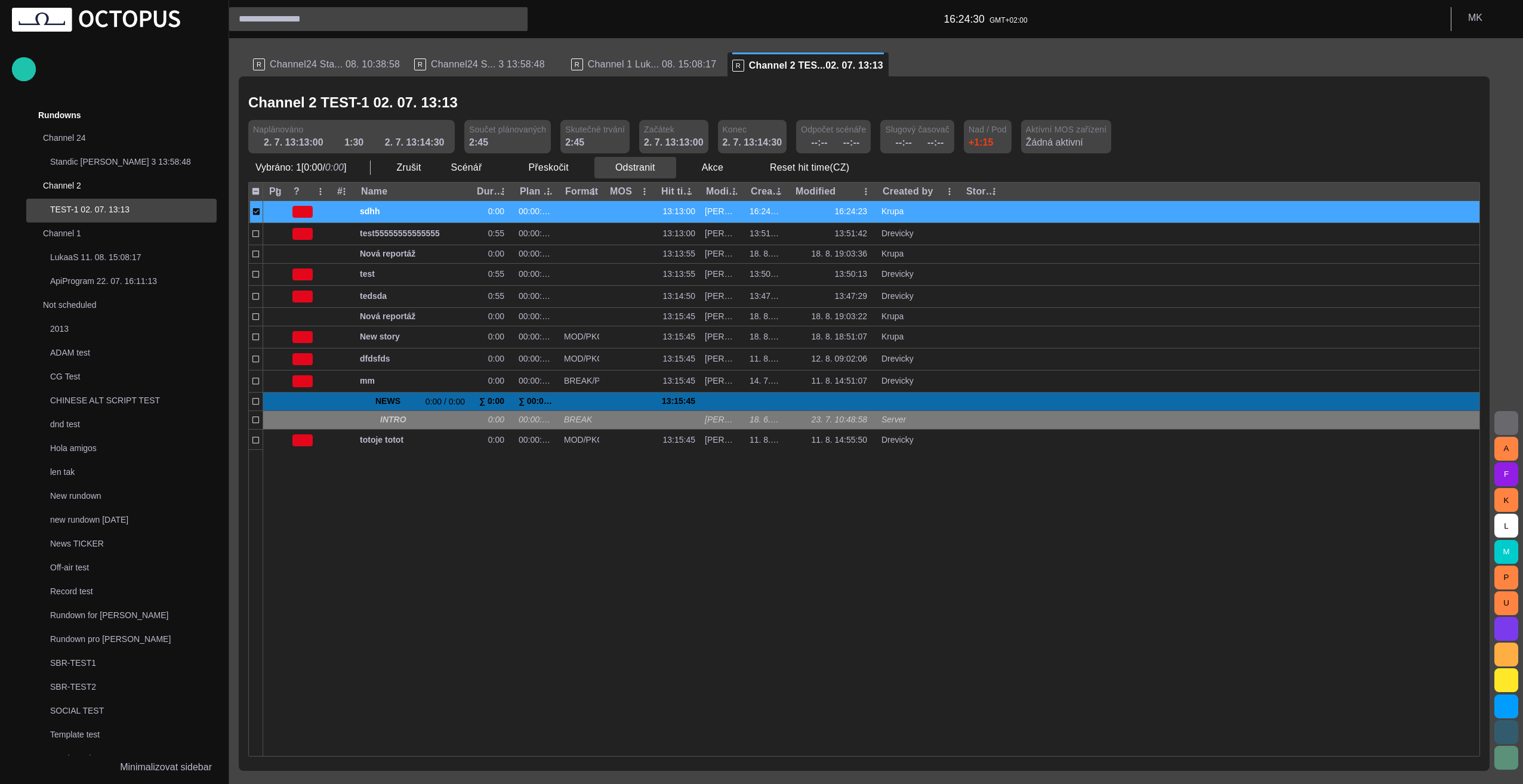
click at [660, 169] on span "button" at bounding box center [666, 167] width 12 height 12
click at [645, 188] on li "Odstranit Delete" at bounding box center [648, 193] width 116 height 21
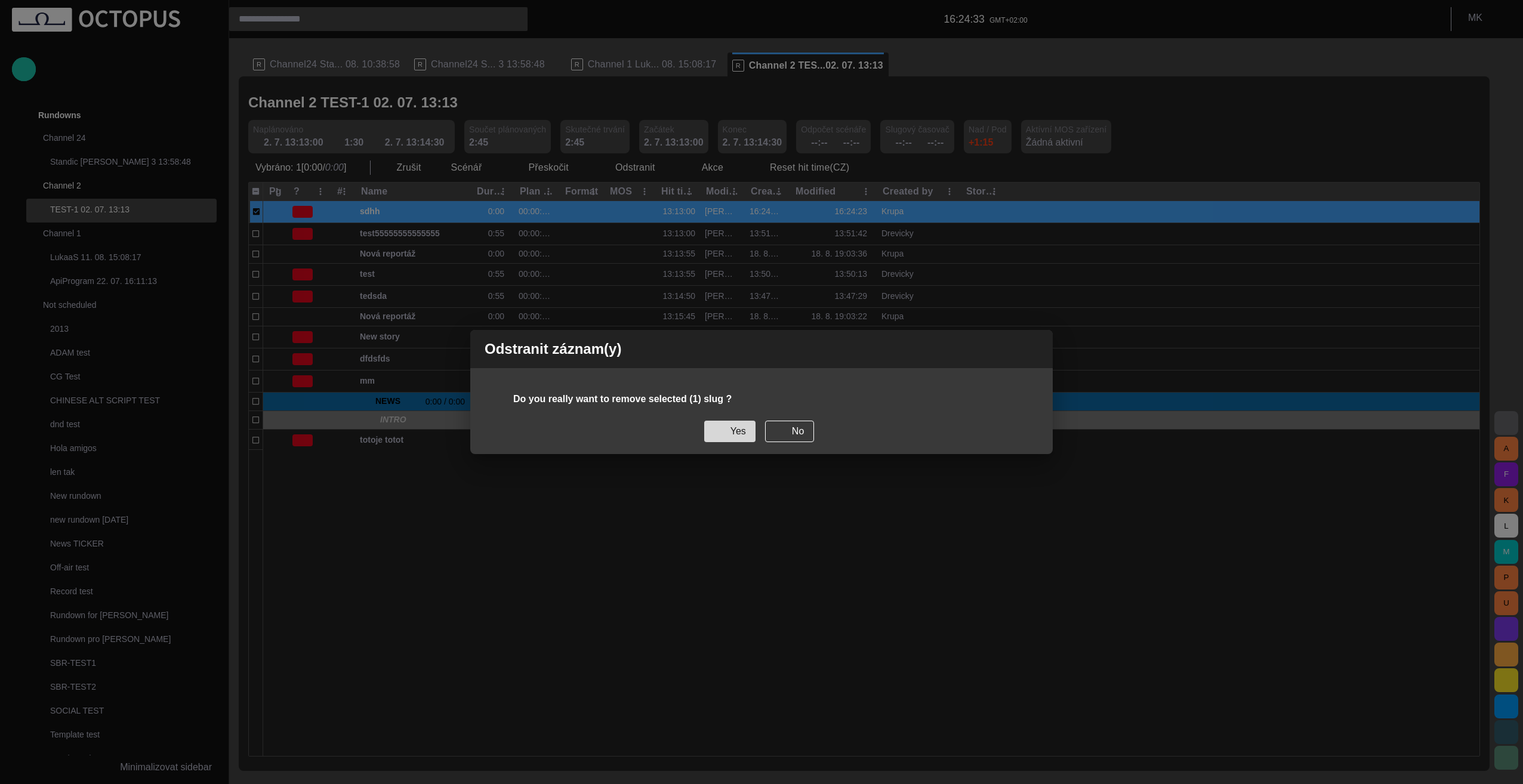
click at [730, 434] on button "Yes" at bounding box center [729, 431] width 51 height 21
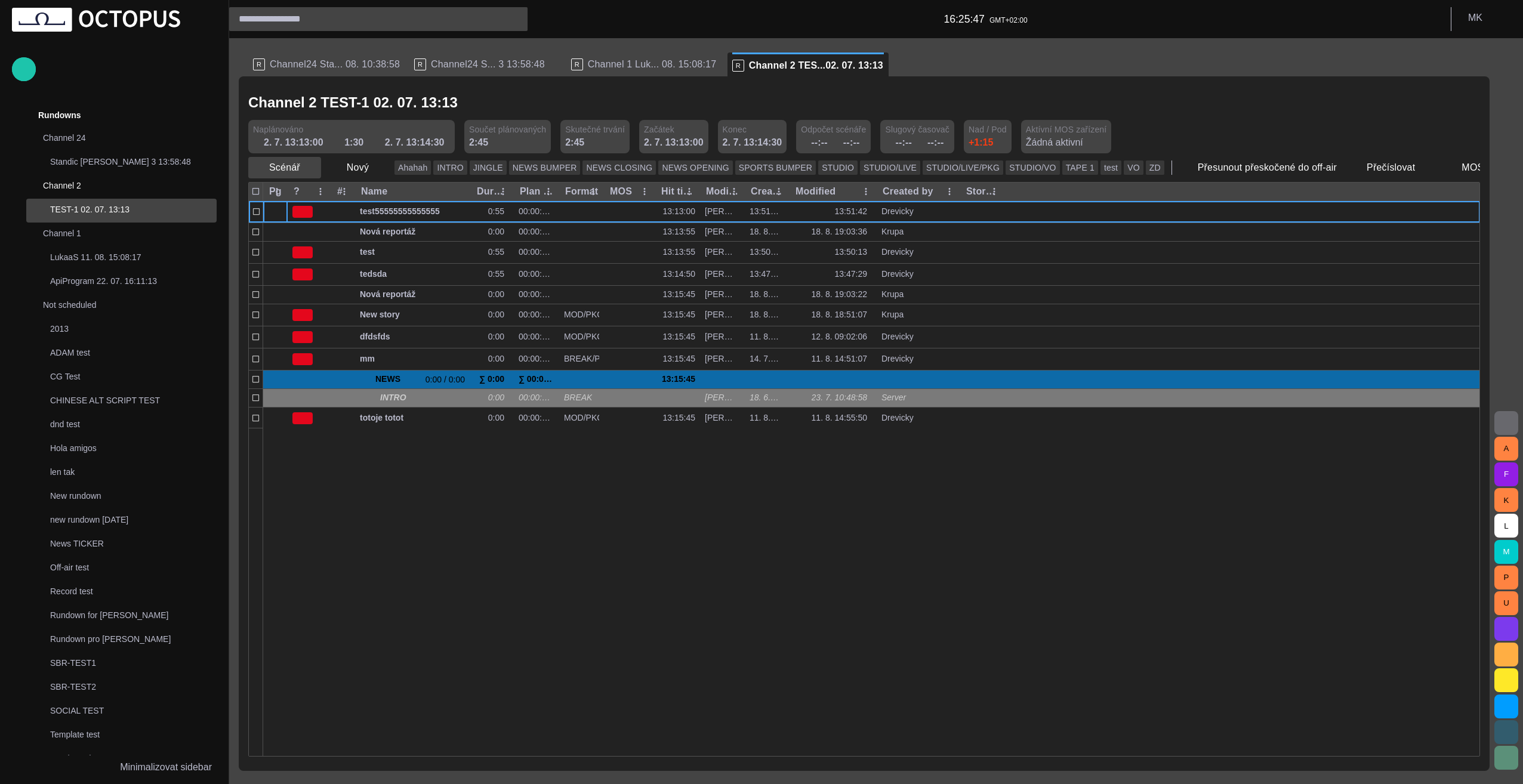
click at [310, 171] on span "button" at bounding box center [311, 167] width 12 height 12
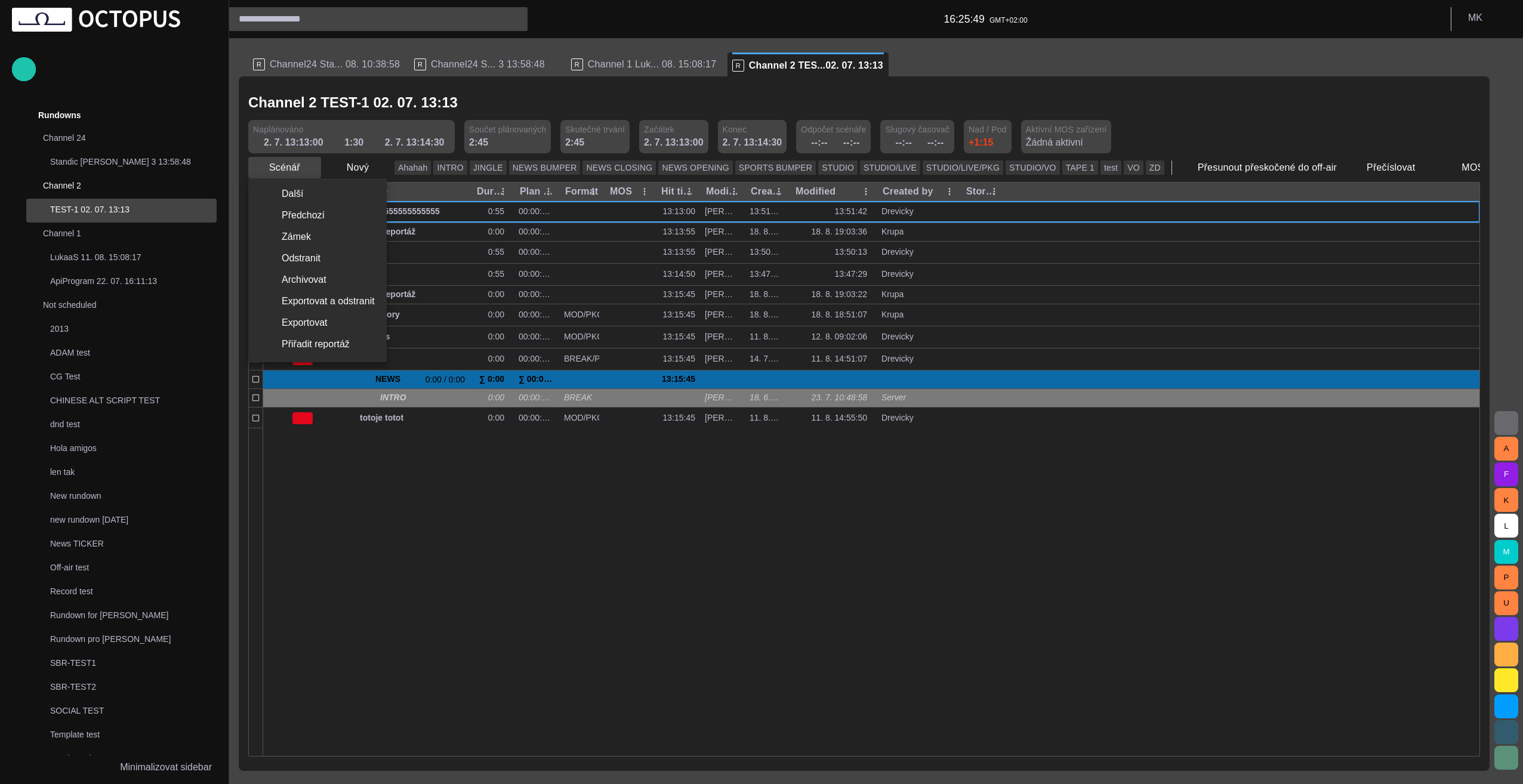
click at [310, 171] on div at bounding box center [761, 392] width 1523 height 784
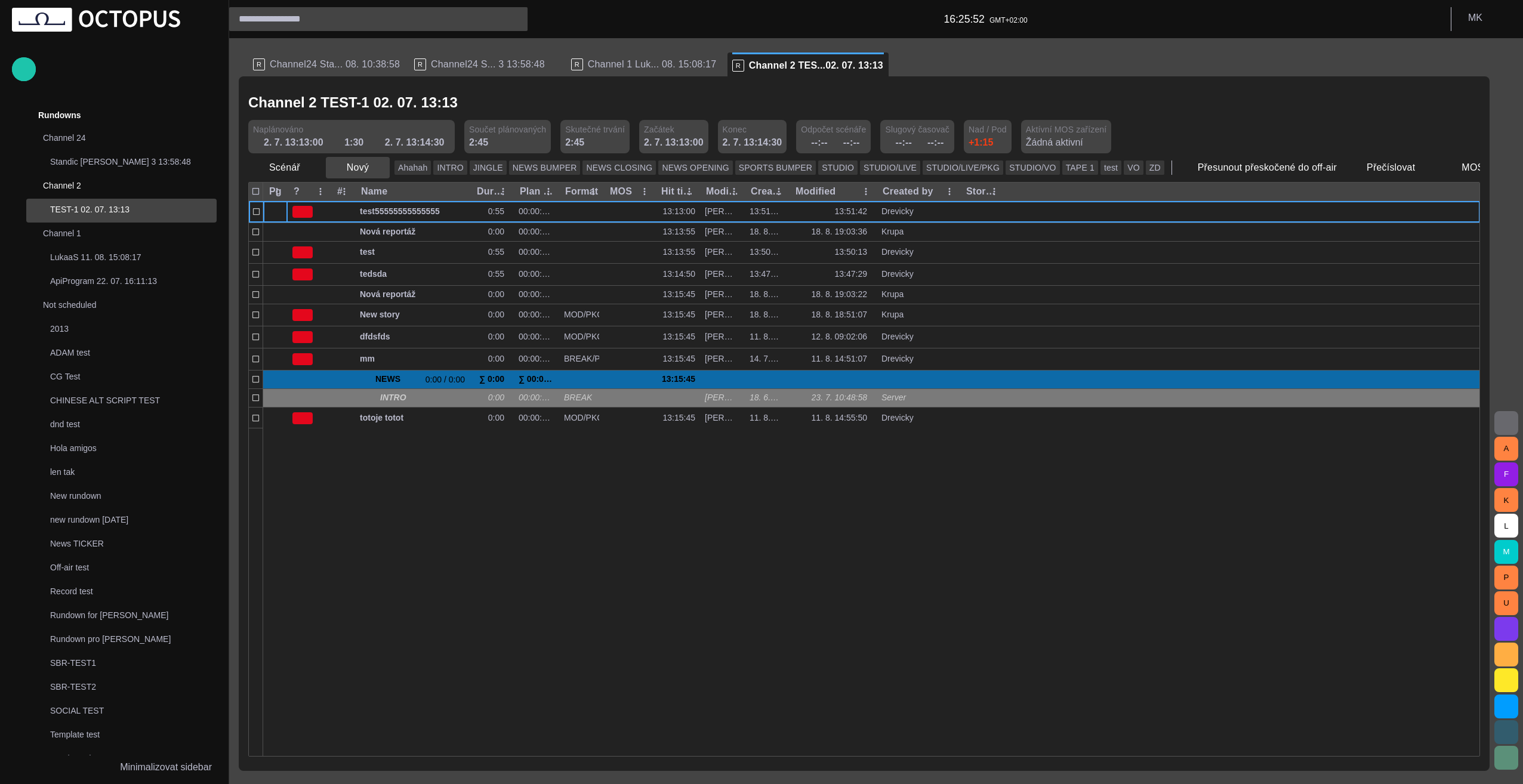
click at [375, 171] on span "button" at bounding box center [380, 167] width 12 height 12
click at [373, 196] on li "Reportáž" at bounding box center [378, 193] width 113 height 21
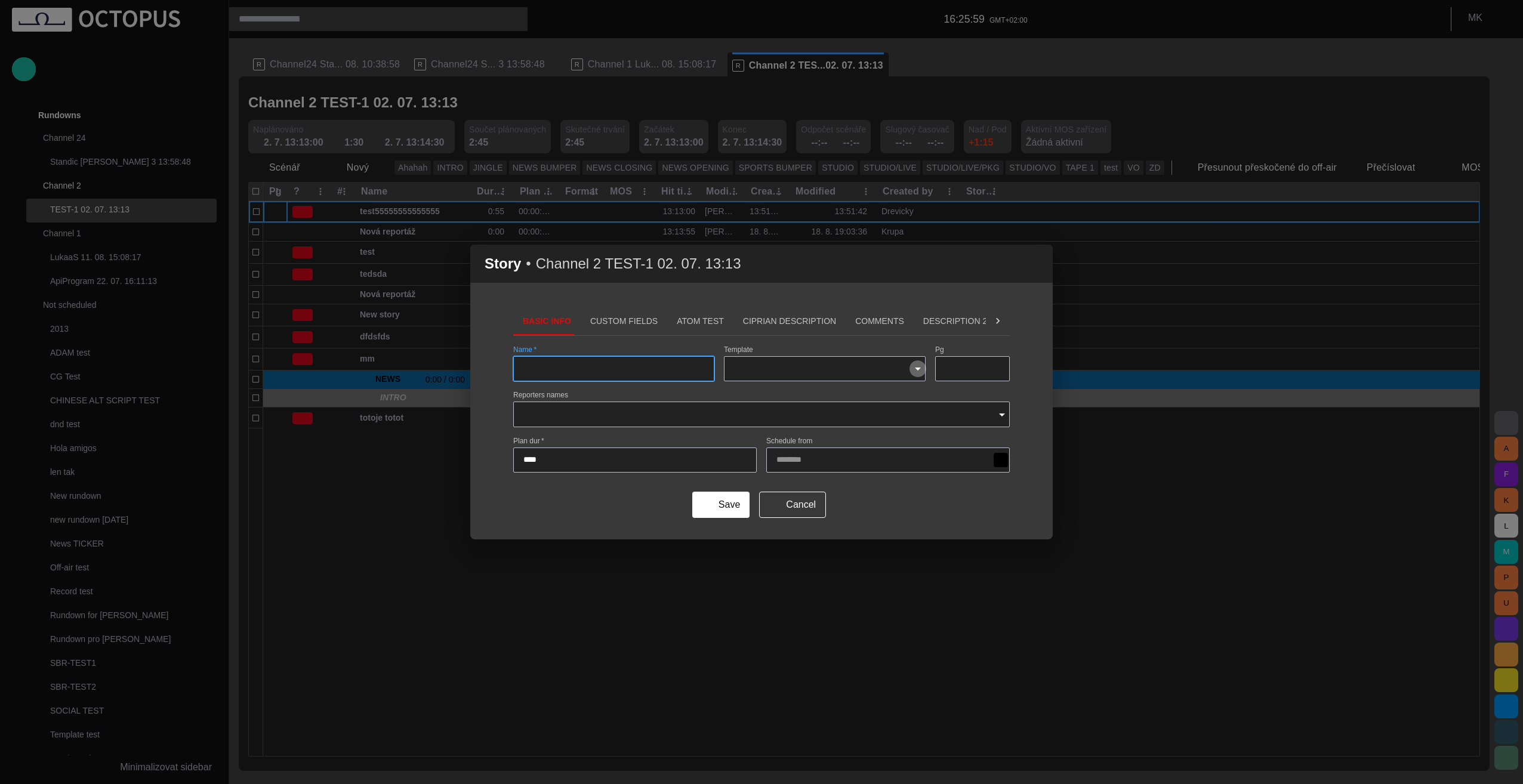
click at [919, 368] on icon "Open" at bounding box center [918, 368] width 6 height 3
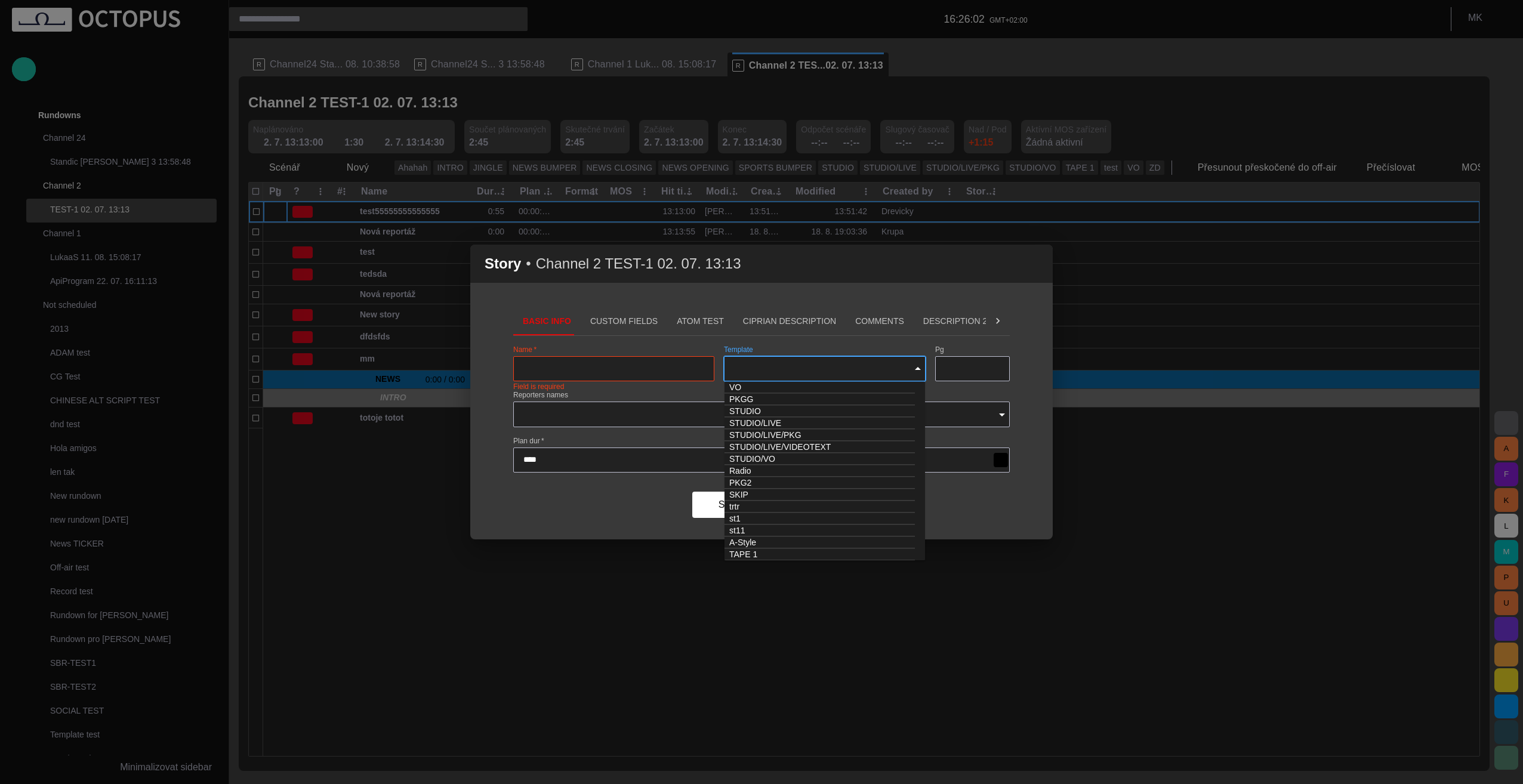
click at [919, 370] on icon "Close" at bounding box center [918, 368] width 14 height 14
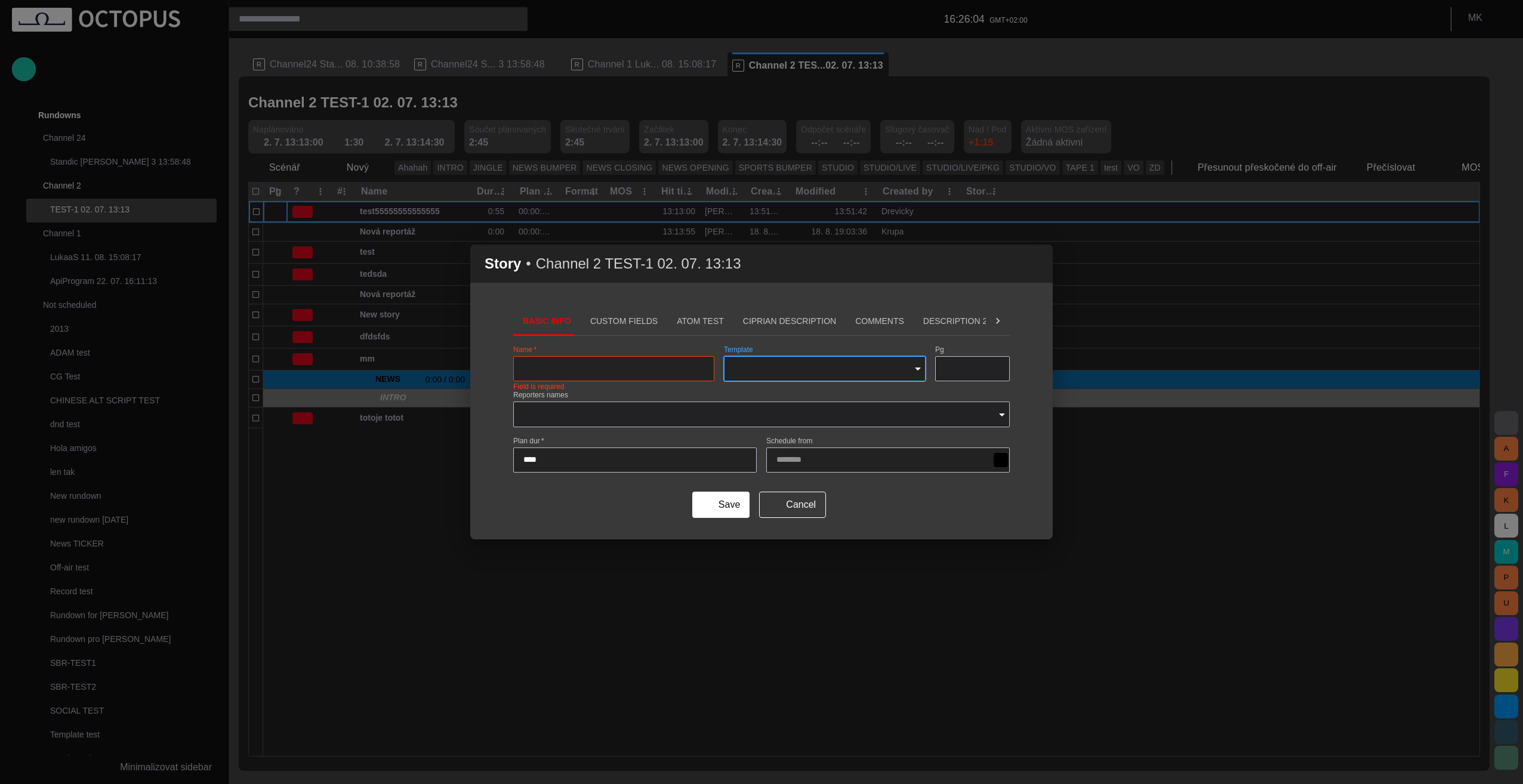
click at [1039, 263] on span "button" at bounding box center [1036, 264] width 14 height 14
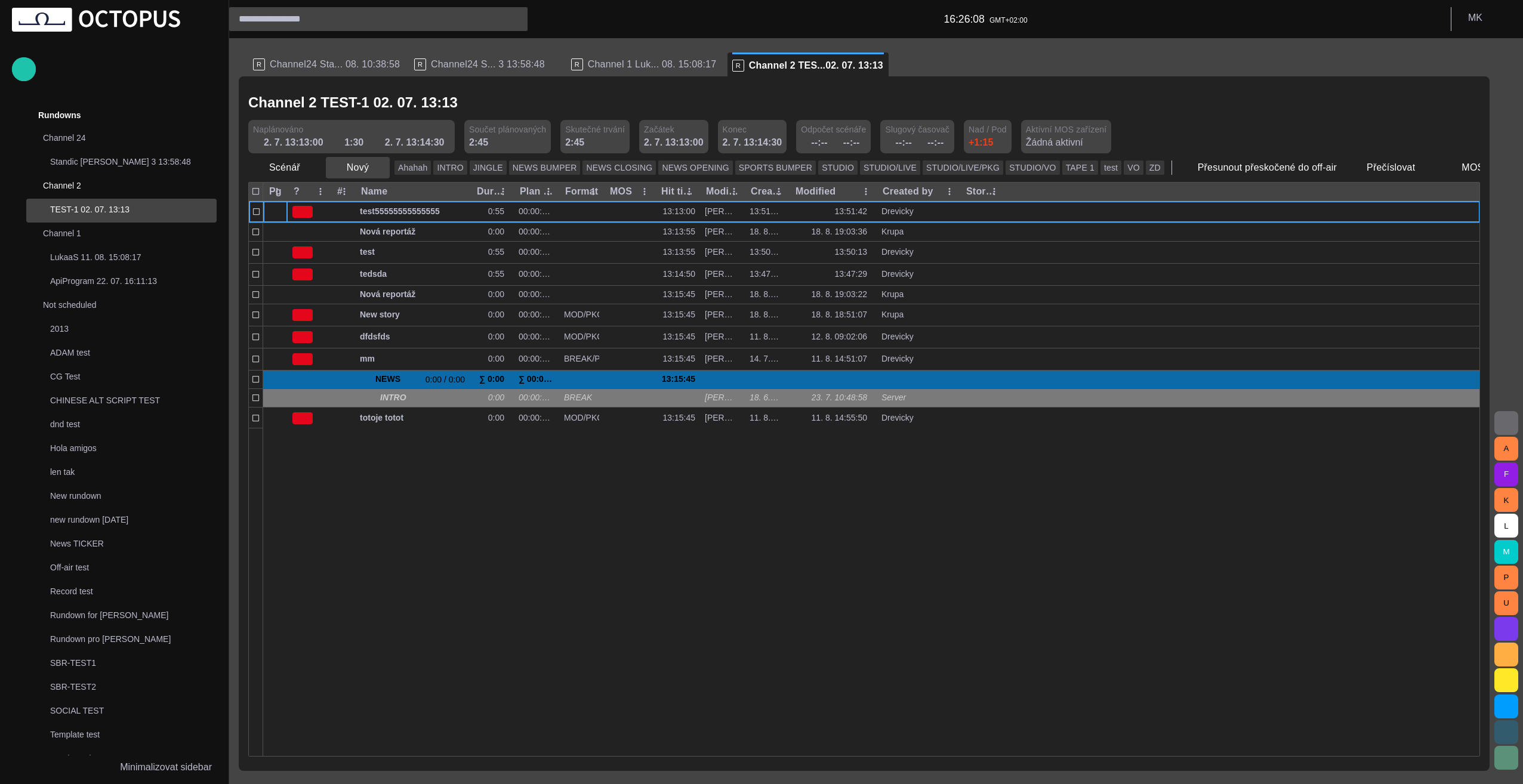
click at [346, 164] on button "Nový" at bounding box center [358, 167] width 64 height 21
click at [374, 197] on li "Reportáž" at bounding box center [378, 193] width 113 height 21
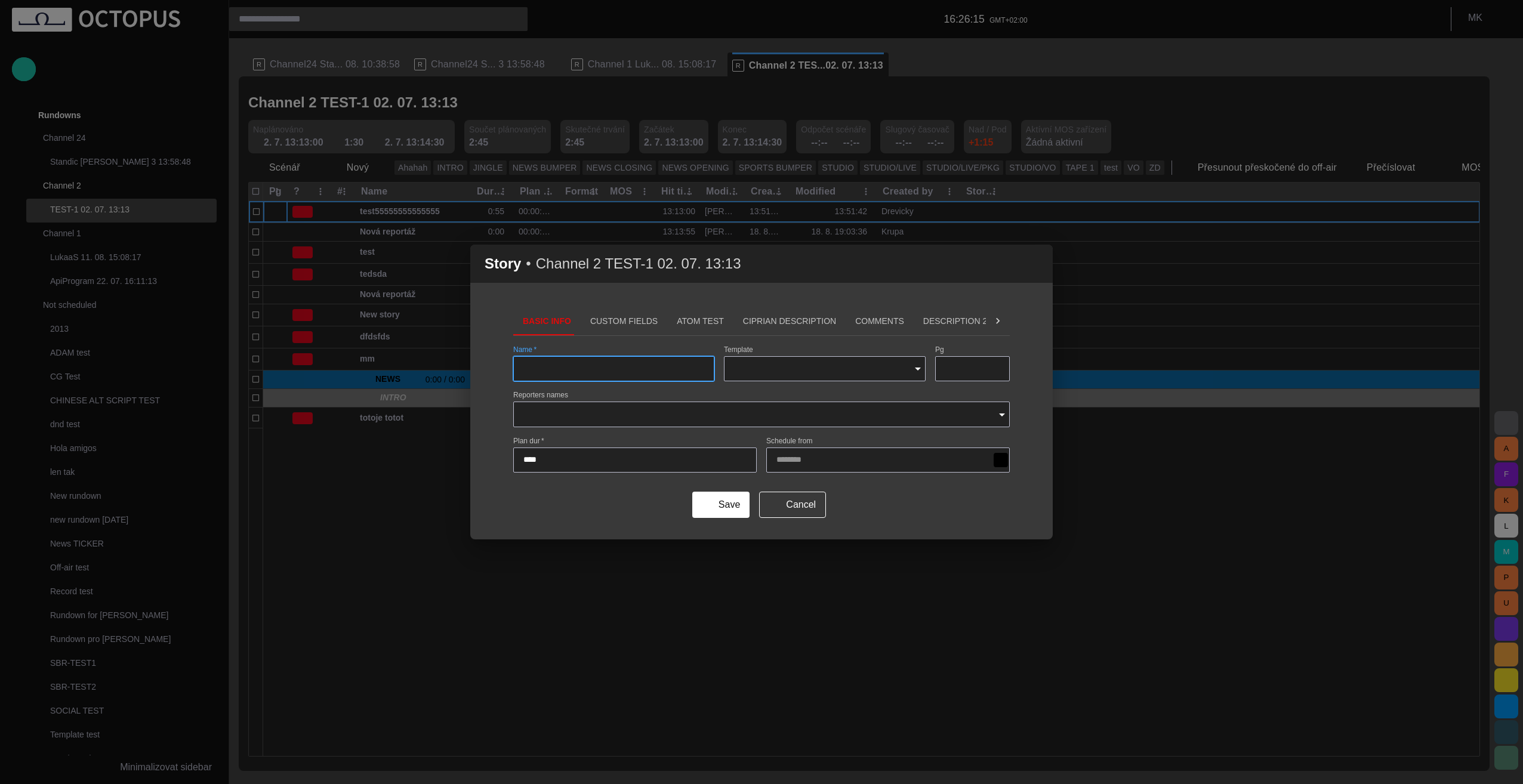
click at [1035, 265] on span "button" at bounding box center [1036, 264] width 14 height 14
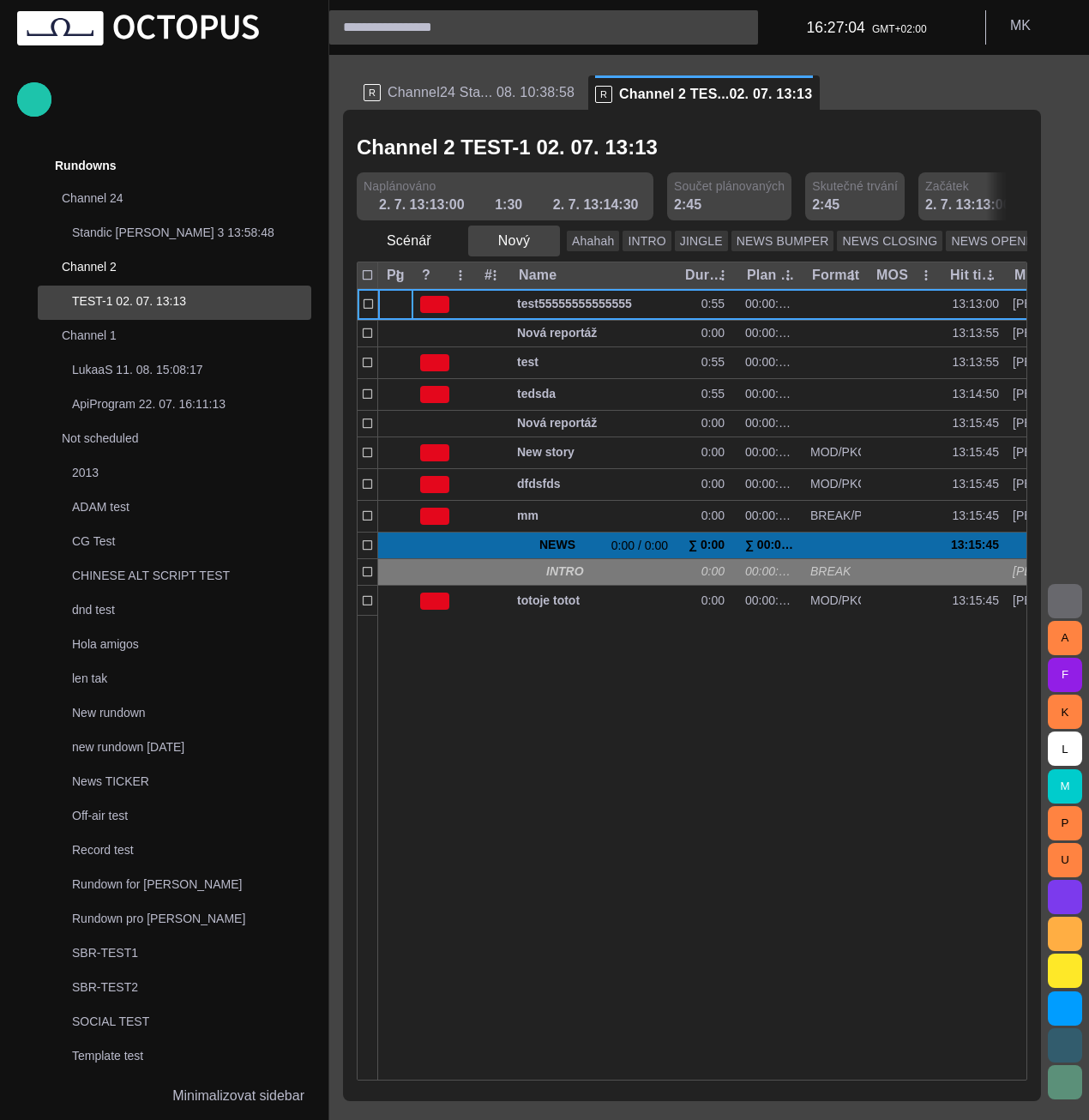
click at [540, 244] on span "button" at bounding box center [545, 241] width 17 height 17
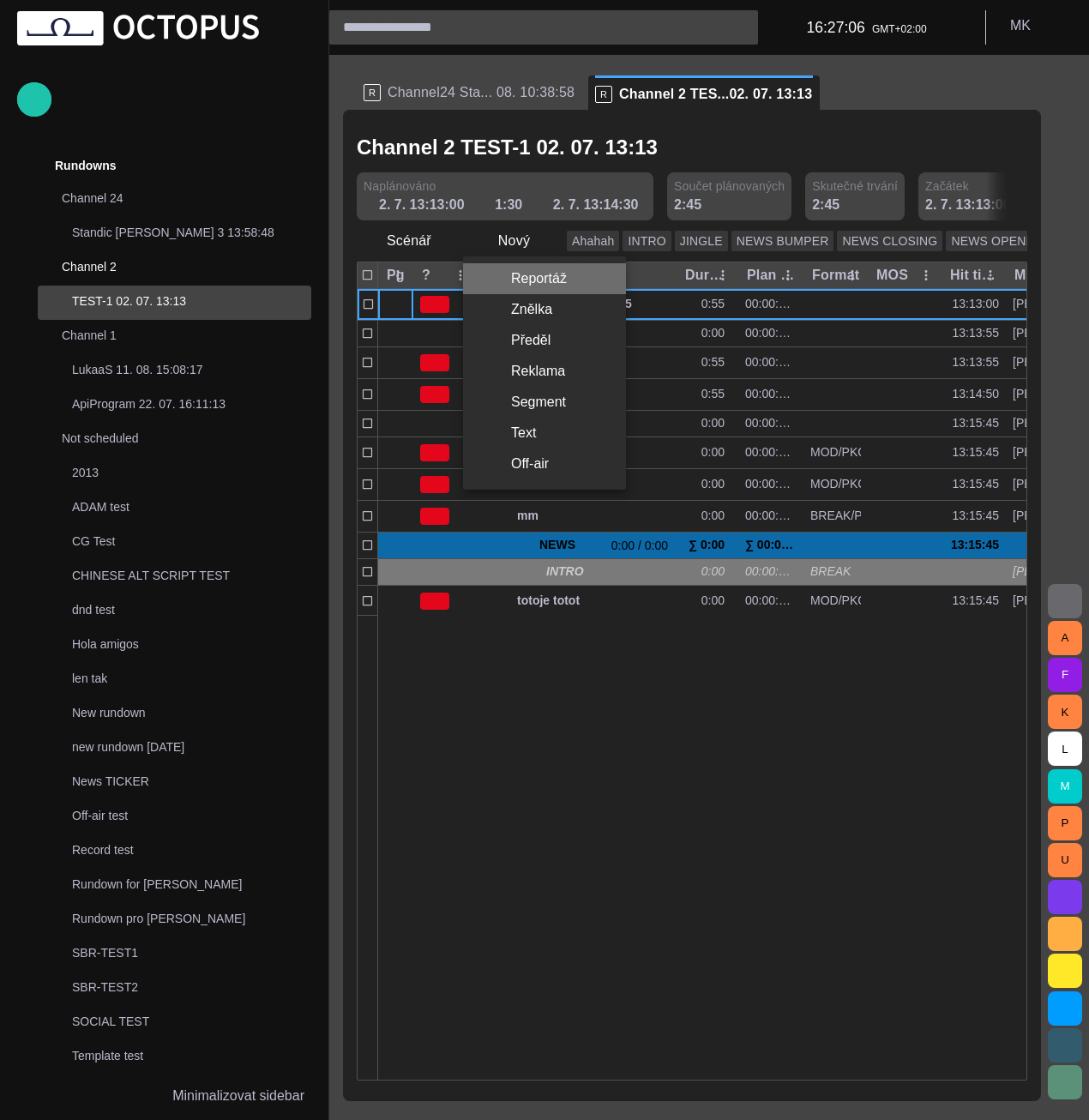
click at [544, 277] on li "Reportáž" at bounding box center [544, 278] width 163 height 31
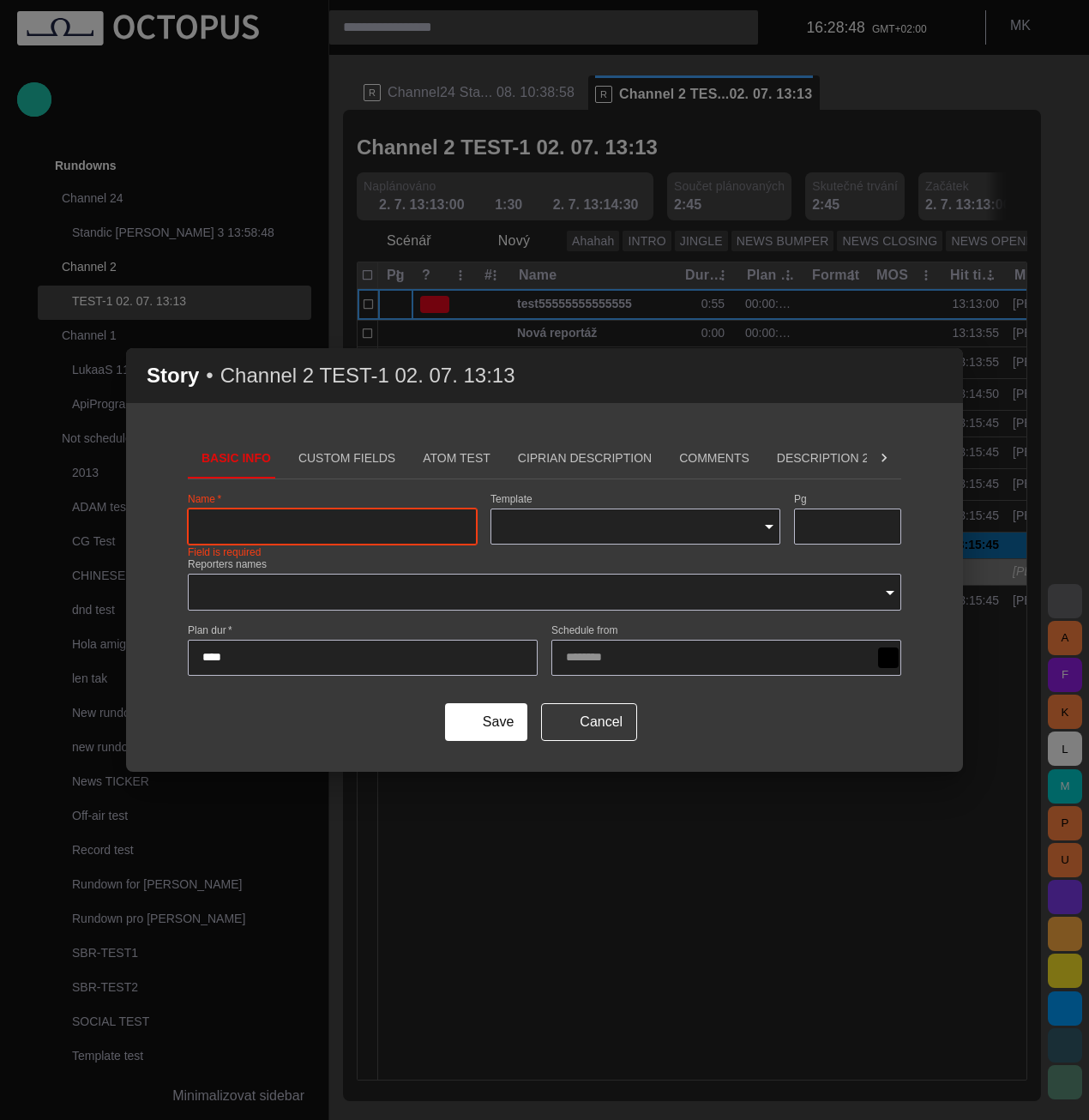
click at [288, 526] on input "Name   *" at bounding box center [333, 526] width 260 height 17
type input "****"
click at [769, 534] on icon "Open" at bounding box center [769, 527] width 20 height 20
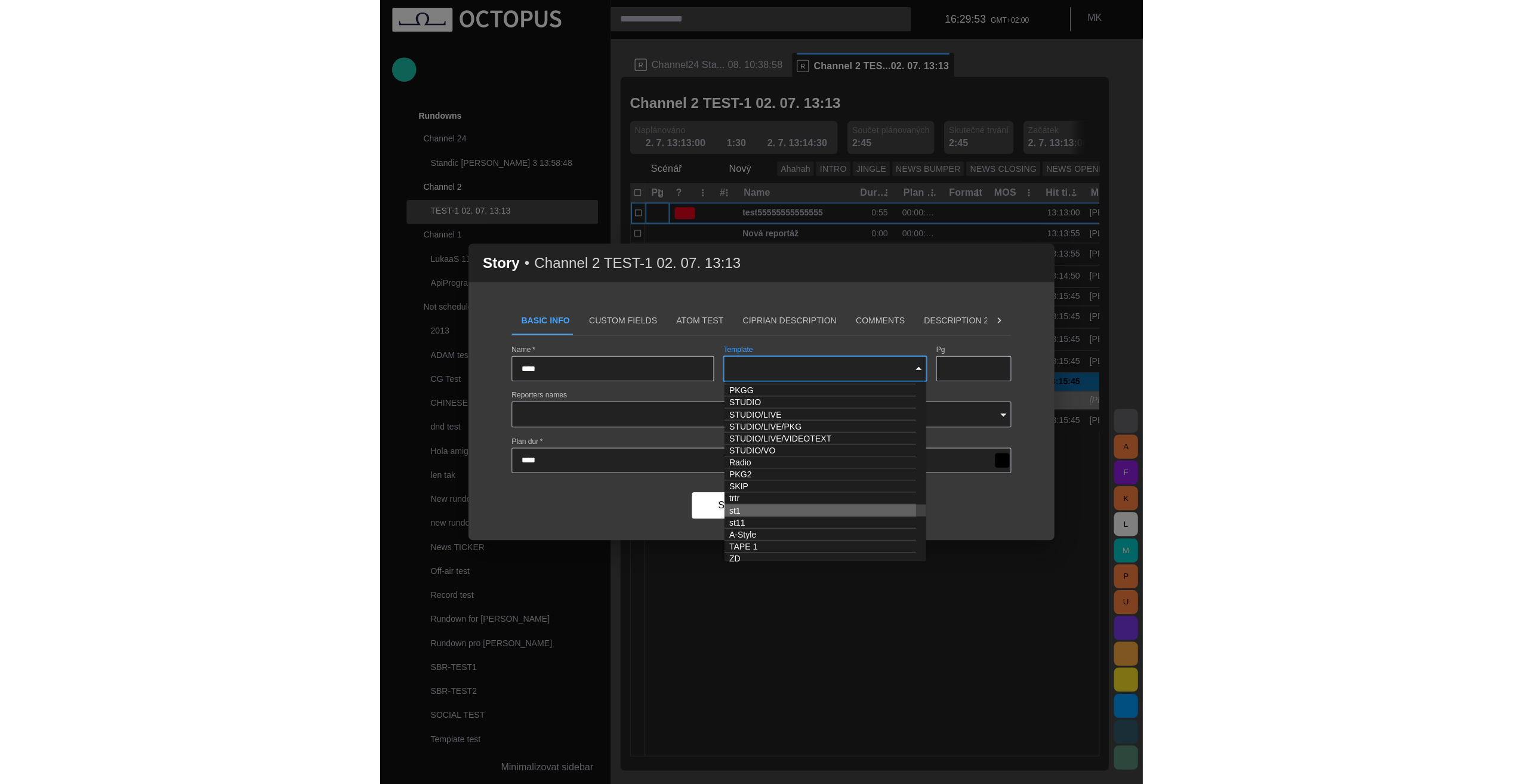
scroll to position [12, 0]
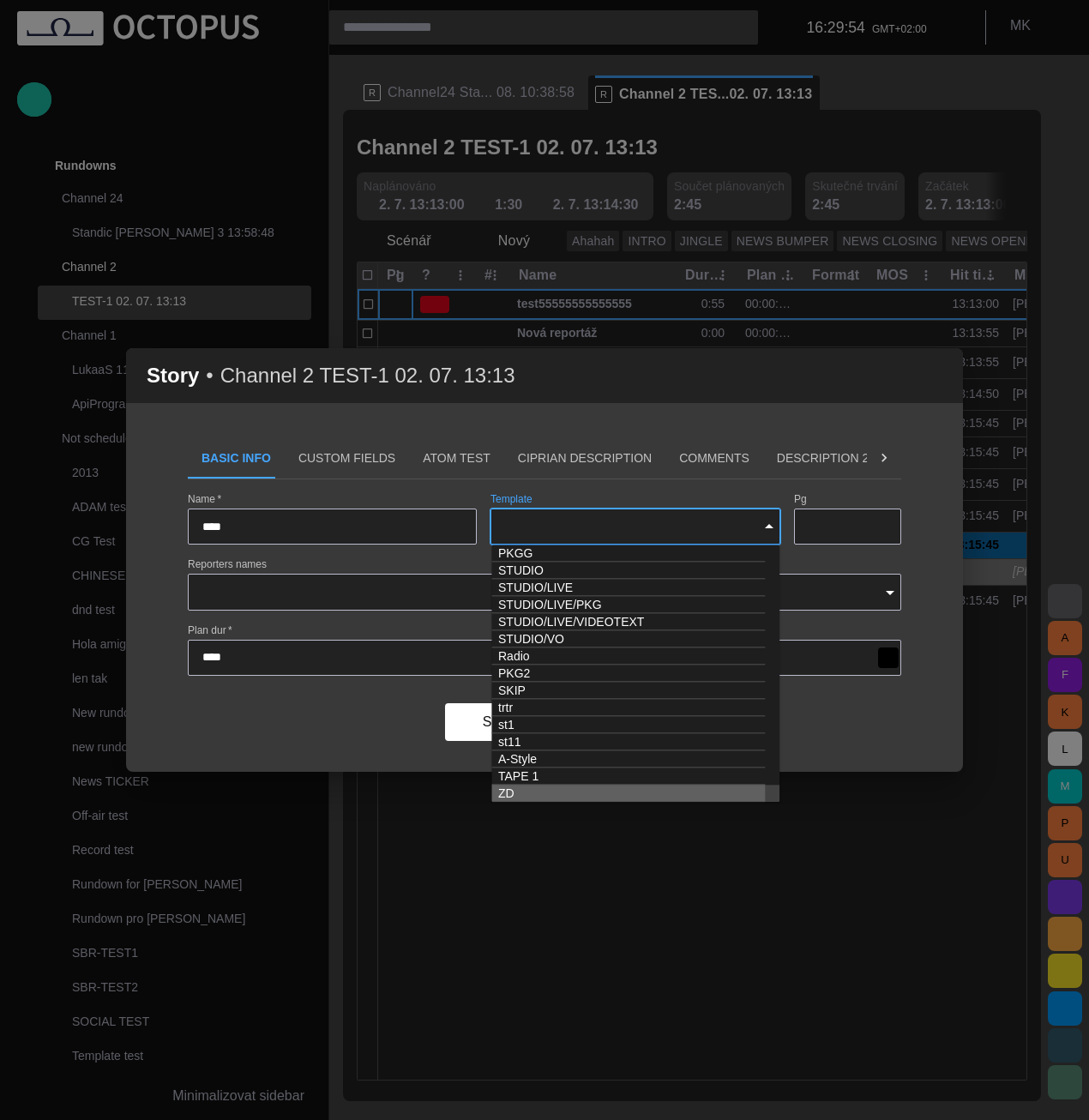
click at [546, 800] on td "ZD" at bounding box center [628, 793] width 273 height 17
type input "**"
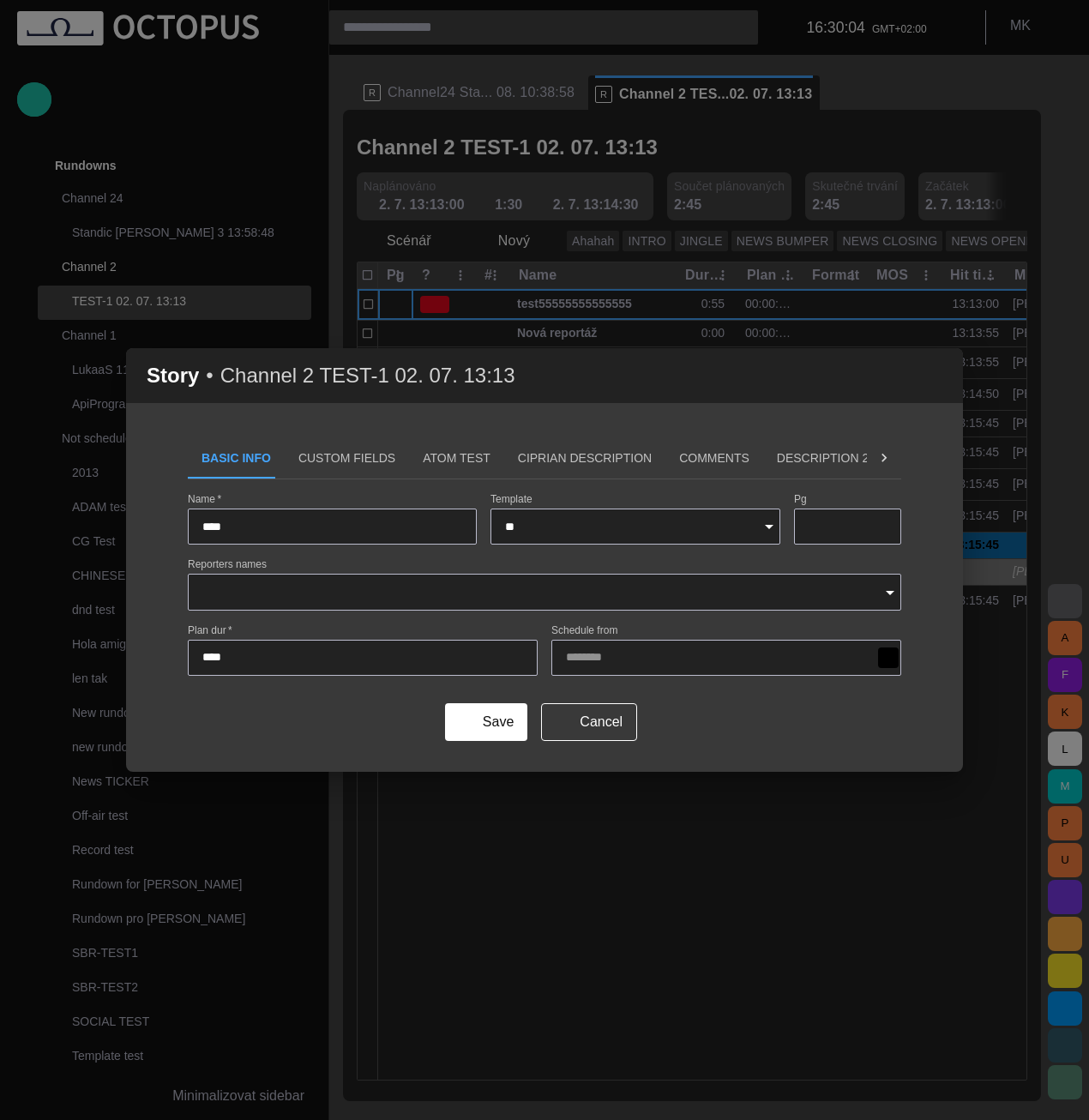
click at [499, 727] on button "Save" at bounding box center [486, 722] width 83 height 38
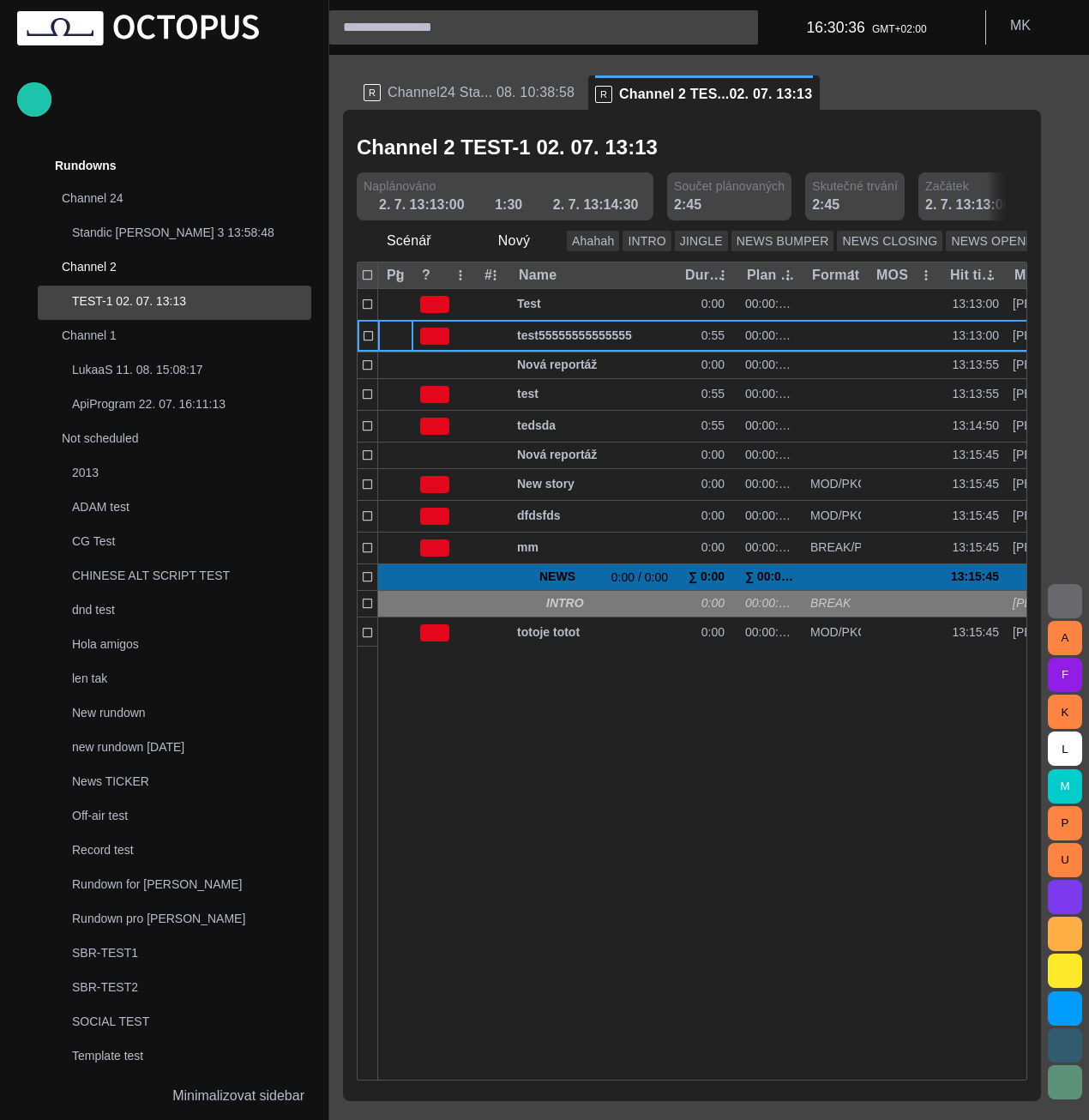
click at [528, 790] on div at bounding box center [911, 863] width 1066 height 434
click at [576, 797] on div at bounding box center [911, 863] width 1066 height 434
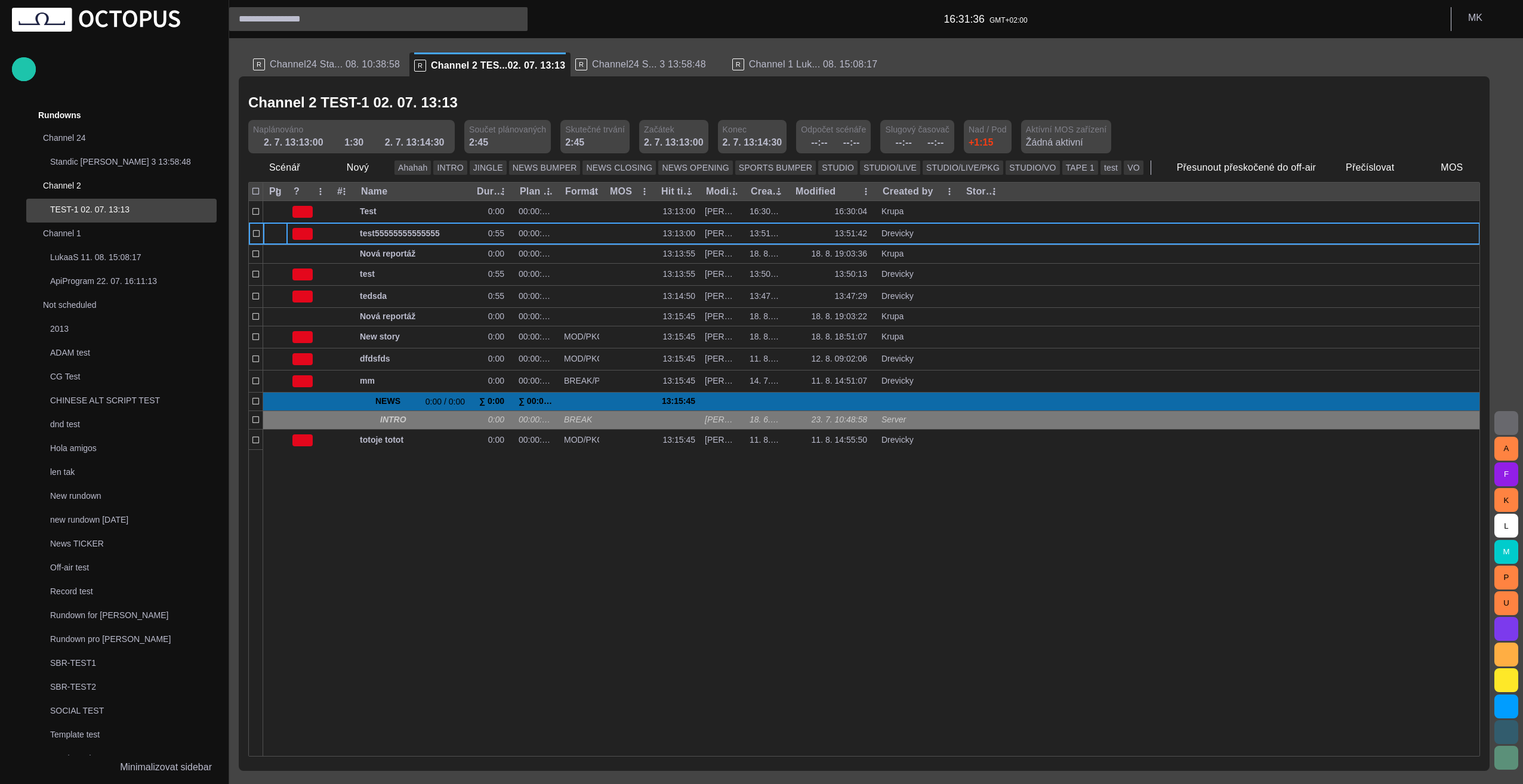
click at [748, 549] on div at bounding box center [872, 602] width 1217 height 306
click at [335, 606] on div at bounding box center [872, 602] width 1217 height 306
click at [1124, 167] on button "VO" at bounding box center [1134, 167] width 19 height 14
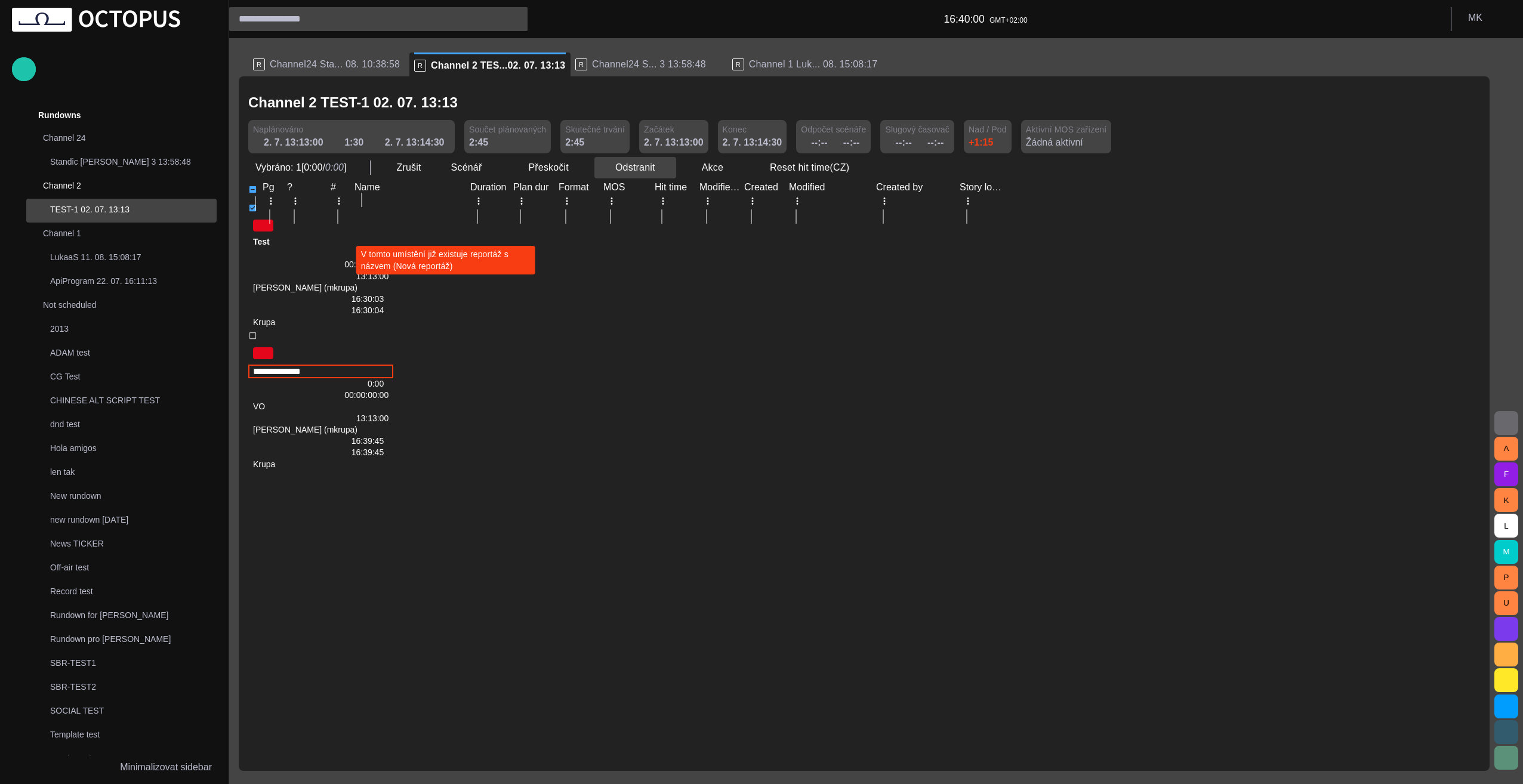
click at [666, 169] on button "Odstranit" at bounding box center [635, 167] width 81 height 21
click at [652, 193] on li "Odstranit Delete" at bounding box center [648, 193] width 116 height 21
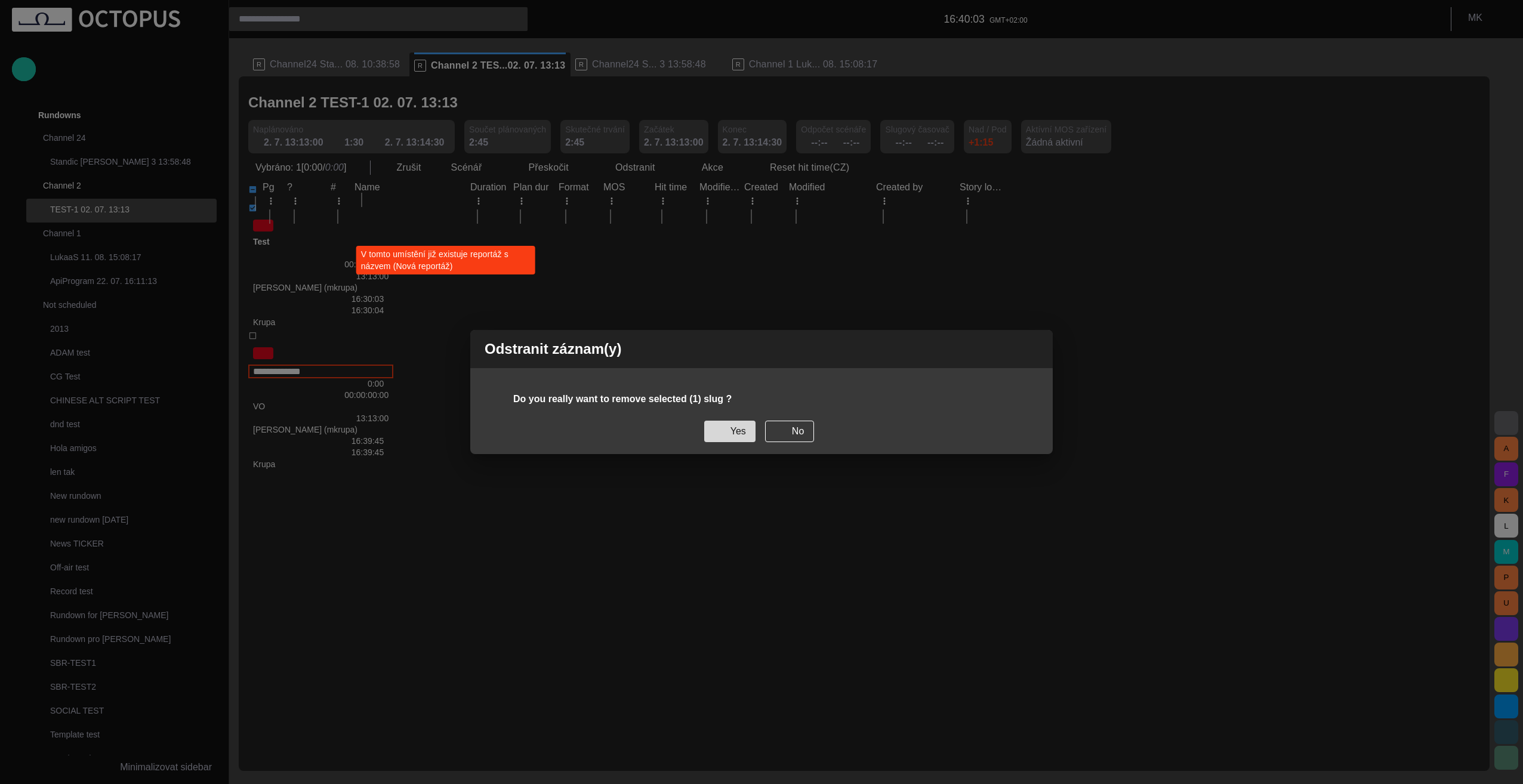
click at [724, 436] on button "Yes" at bounding box center [729, 431] width 51 height 21
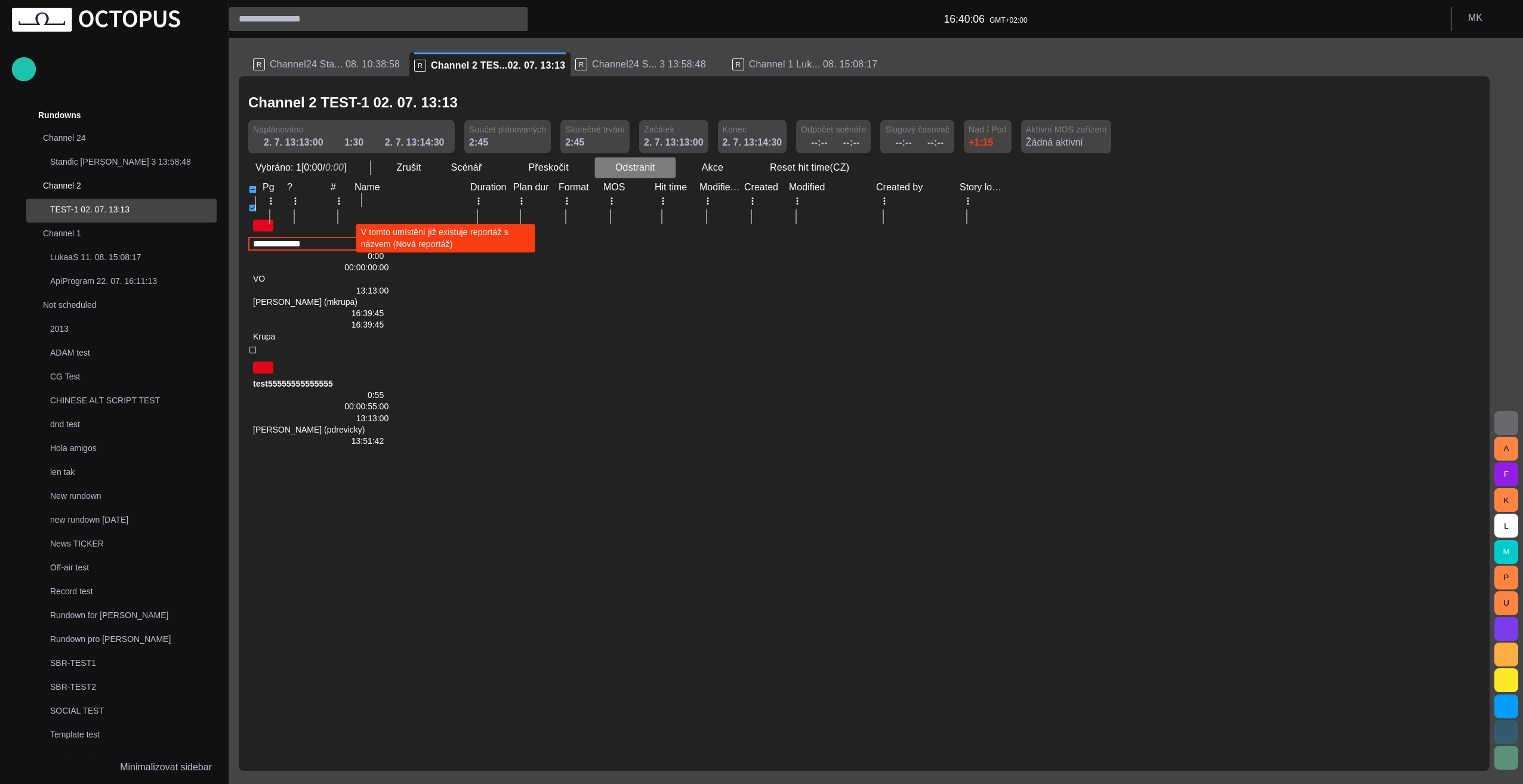
click at [661, 169] on span "button" at bounding box center [666, 167] width 12 height 12
click at [634, 197] on li "Odstranit Delete" at bounding box center [648, 193] width 116 height 21
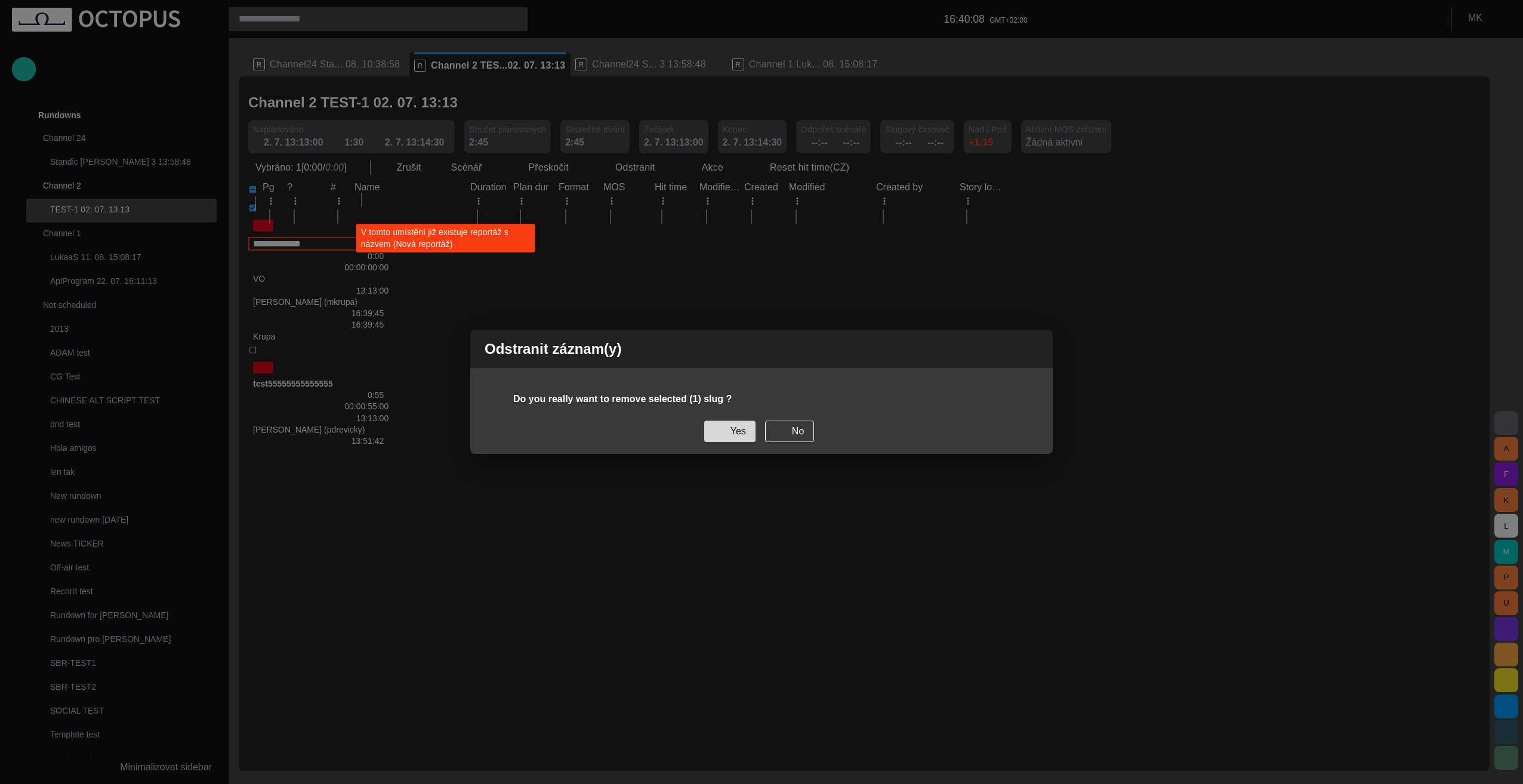
click at [731, 430] on button "Yes" at bounding box center [729, 431] width 51 height 21
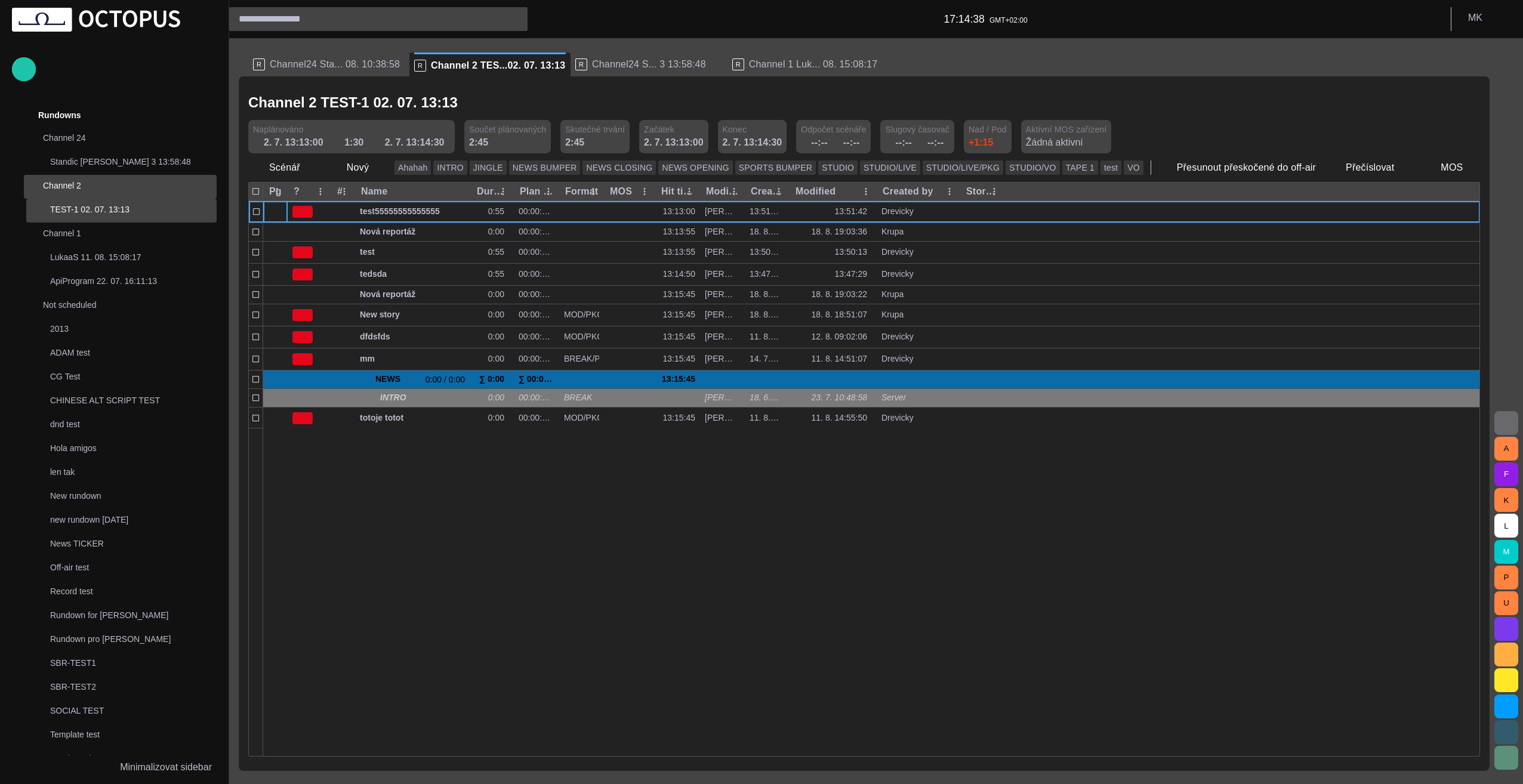
click at [83, 182] on p "Channel 2" at bounding box center [118, 185] width 150 height 12
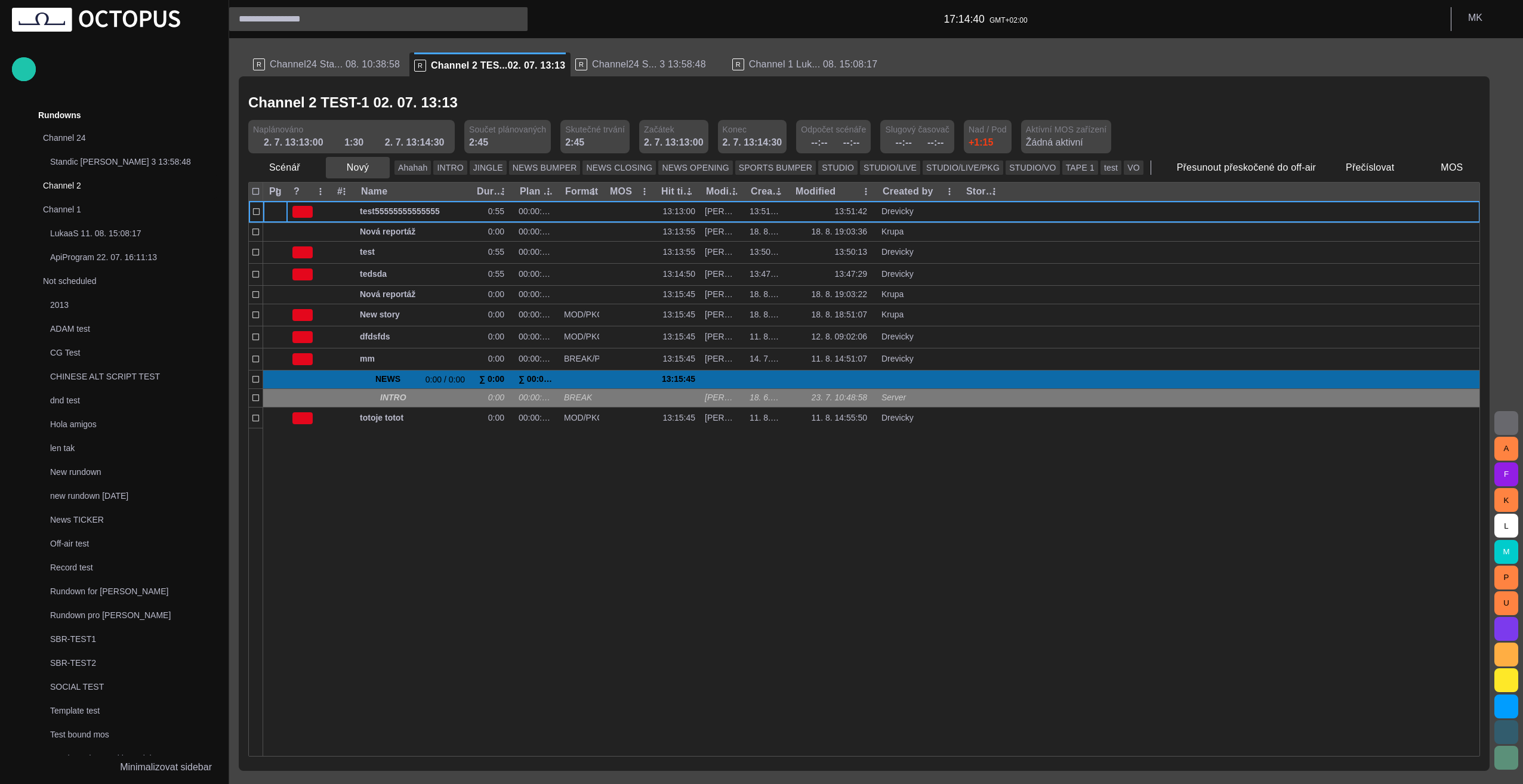
click at [377, 172] on span "button" at bounding box center [380, 167] width 12 height 12
click at [382, 194] on li "Reportáž" at bounding box center [378, 193] width 113 height 21
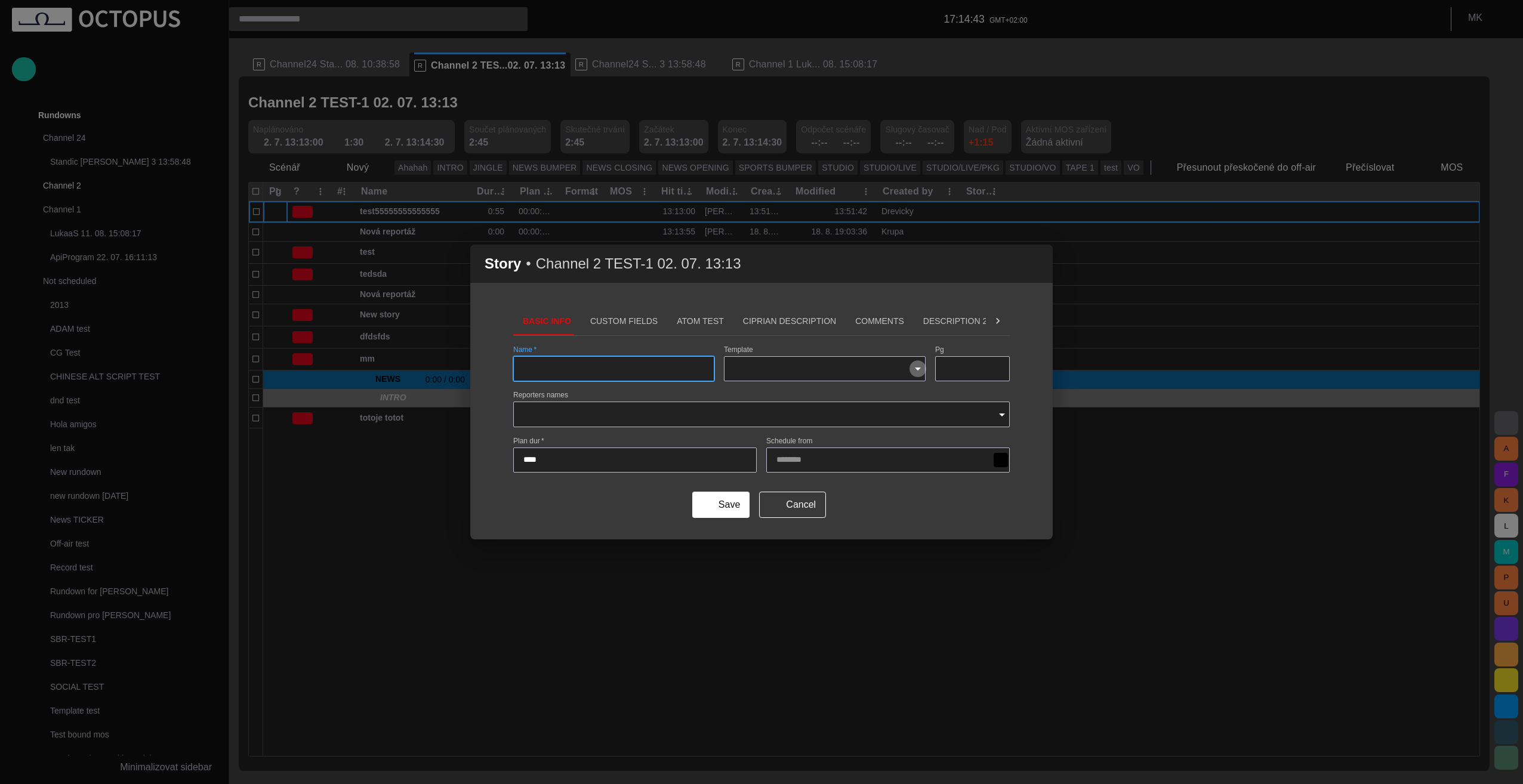
click at [916, 370] on icon "Open" at bounding box center [918, 368] width 14 height 14
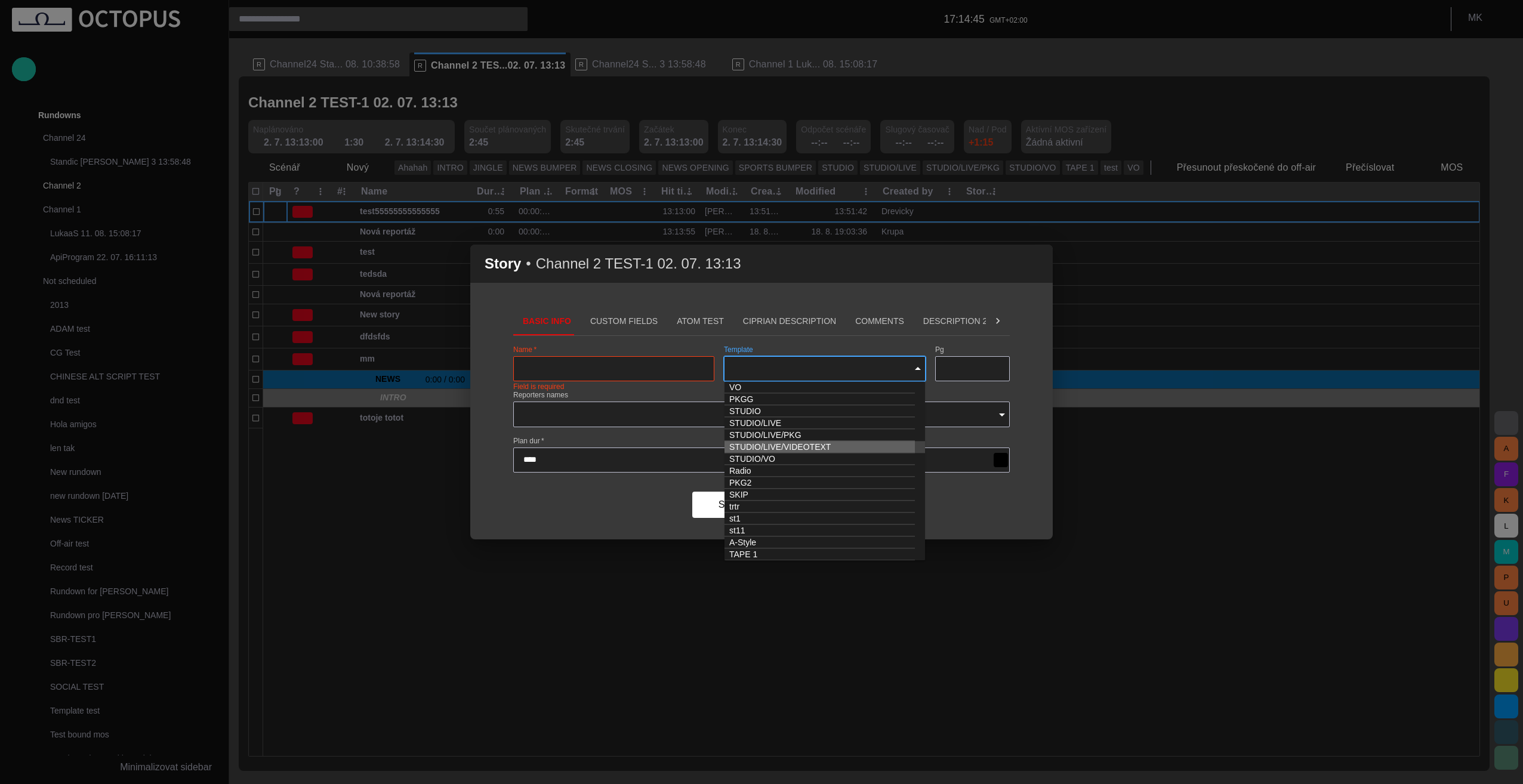
click at [919, 367] on icon "Close" at bounding box center [918, 368] width 14 height 14
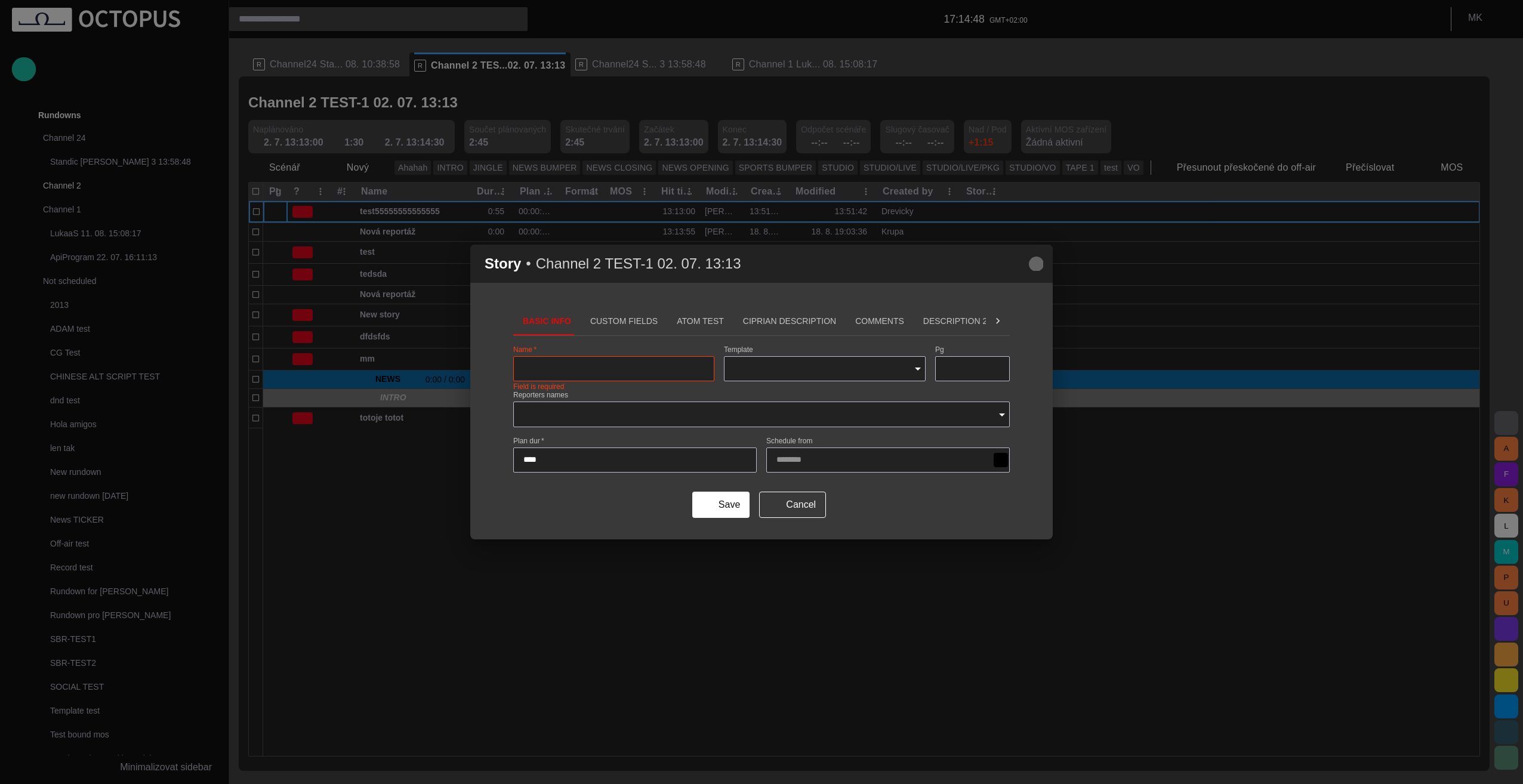
click at [1039, 260] on span "button" at bounding box center [1036, 264] width 14 height 14
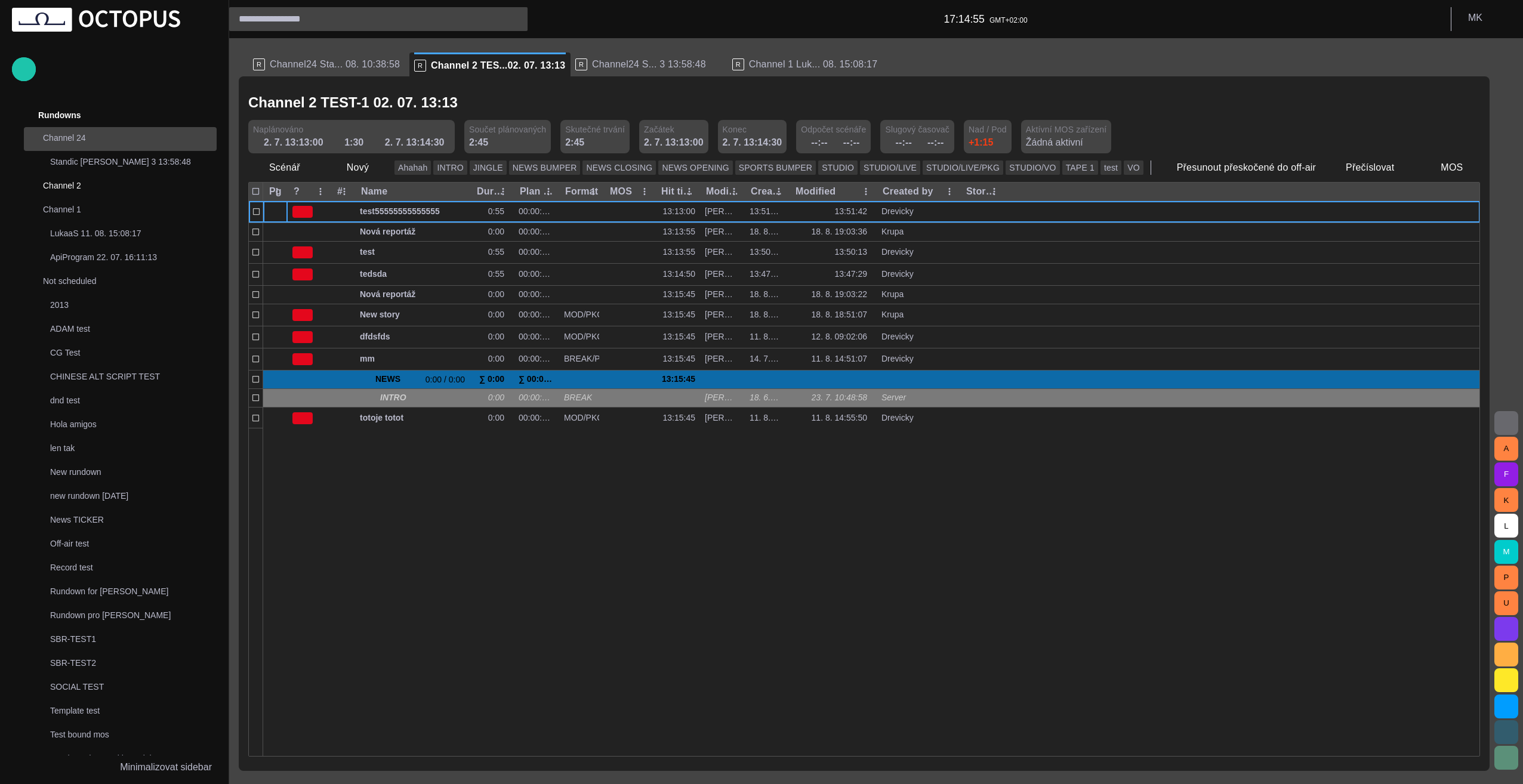
click at [54, 140] on p "Channel 24" at bounding box center [118, 138] width 150 height 12
click at [71, 137] on p "Channel 24" at bounding box center [118, 138] width 150 height 12
click at [79, 134] on p "Channel 24" at bounding box center [118, 138] width 150 height 12
click at [89, 161] on p "Standic walkup 3 13:58:48" at bounding box center [133, 162] width 166 height 12
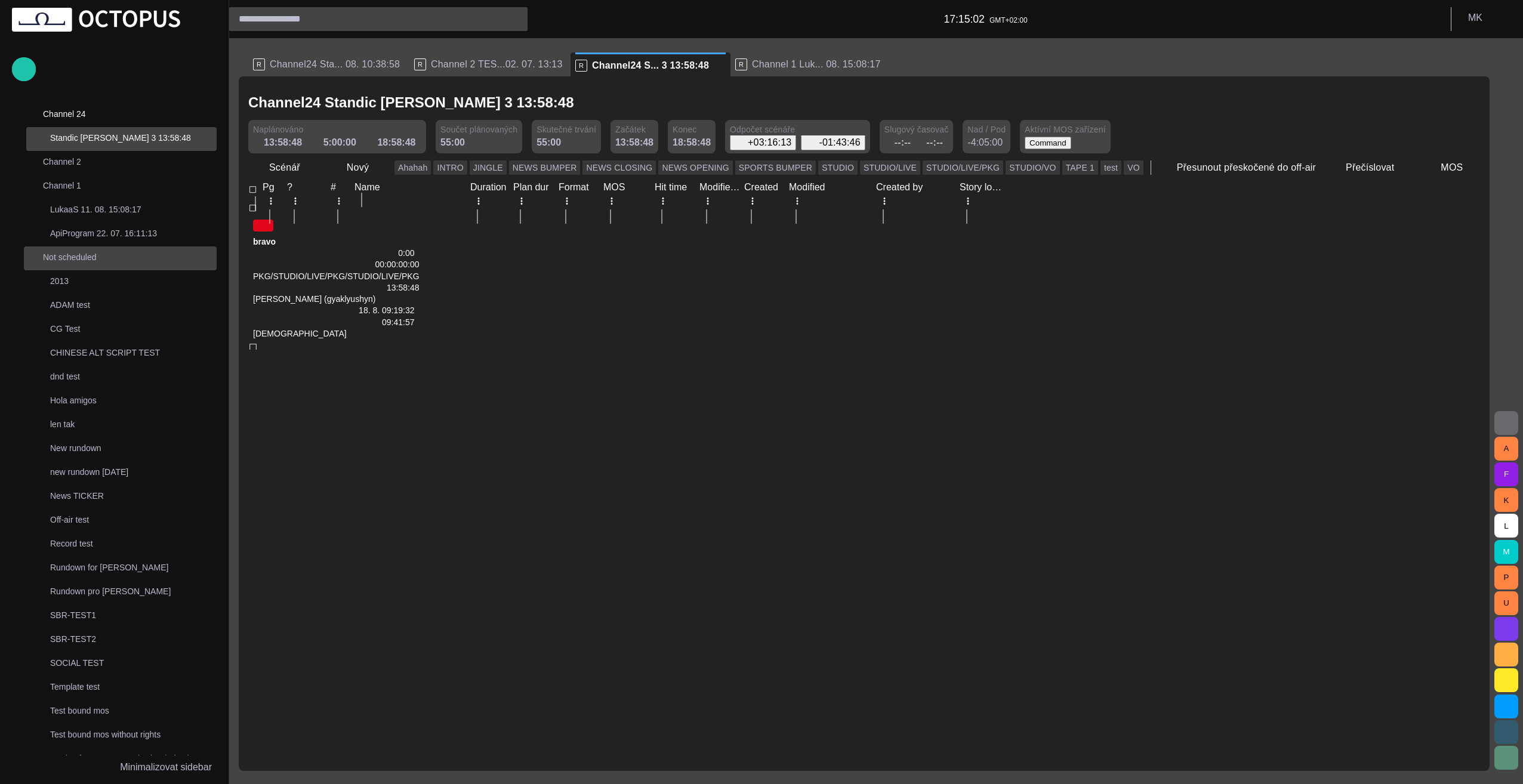
scroll to position [0, 0]
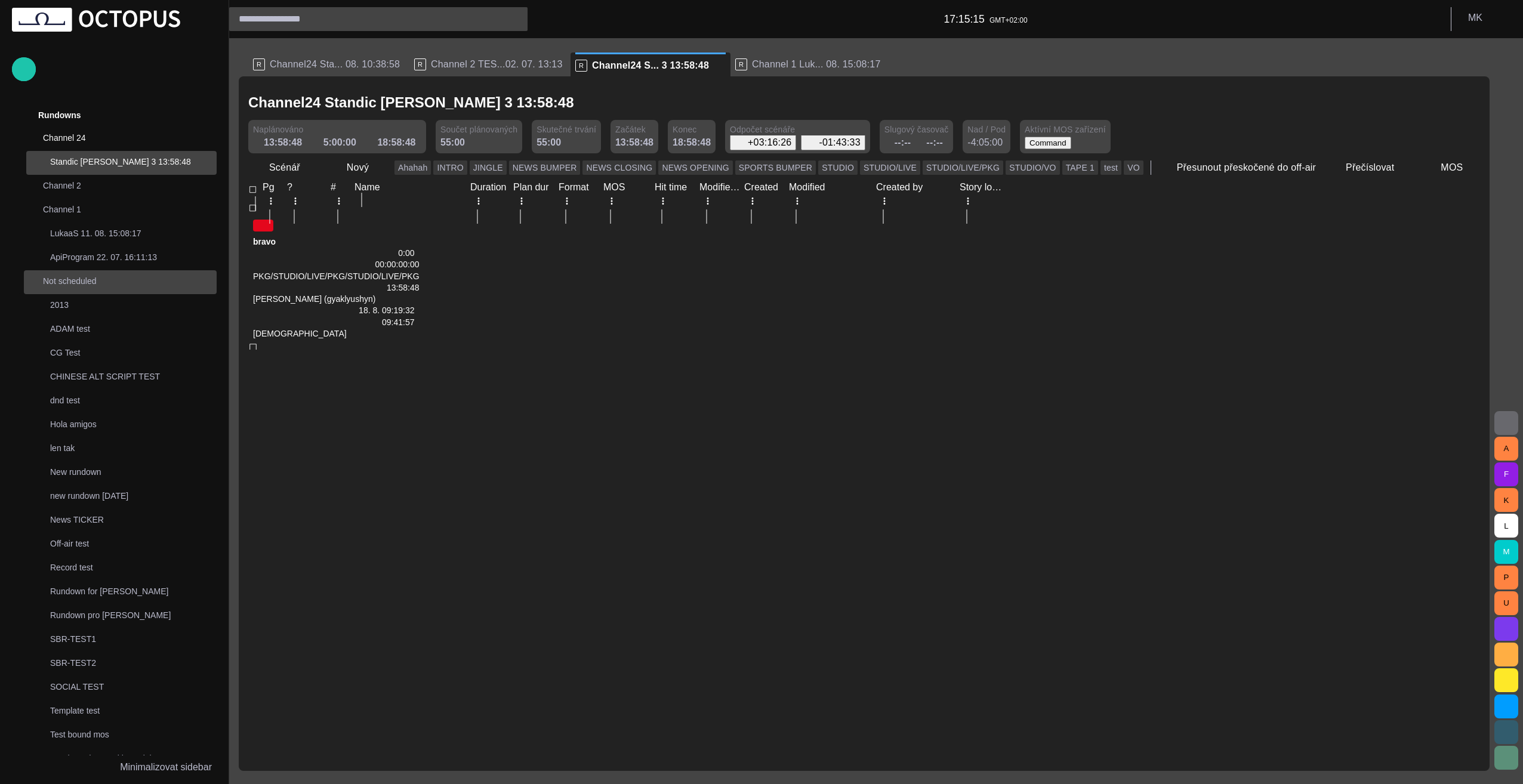
click at [202, 280] on span "main menu" at bounding box center [204, 282] width 10 height 10
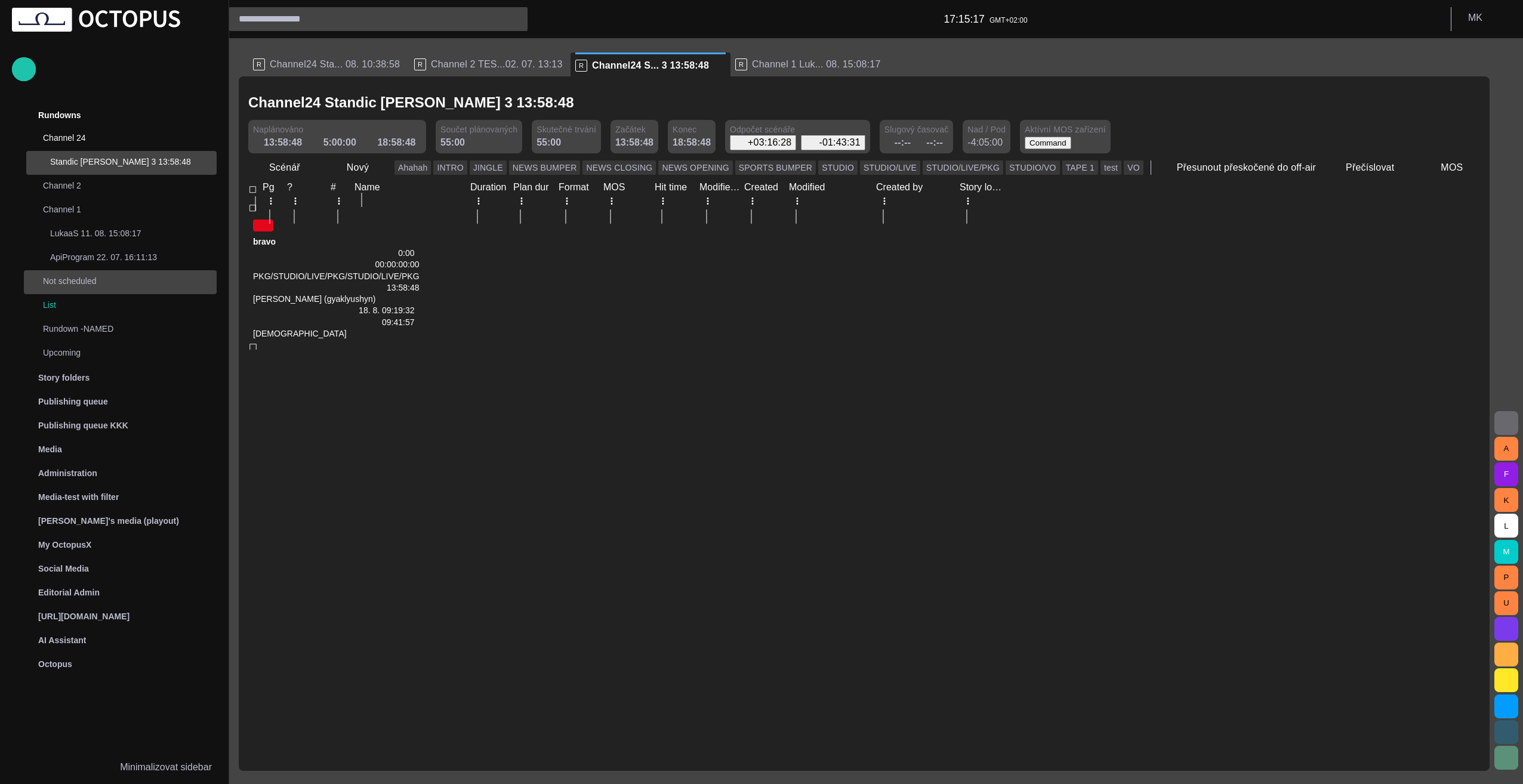
click at [202, 280] on span "main menu" at bounding box center [204, 282] width 10 height 10
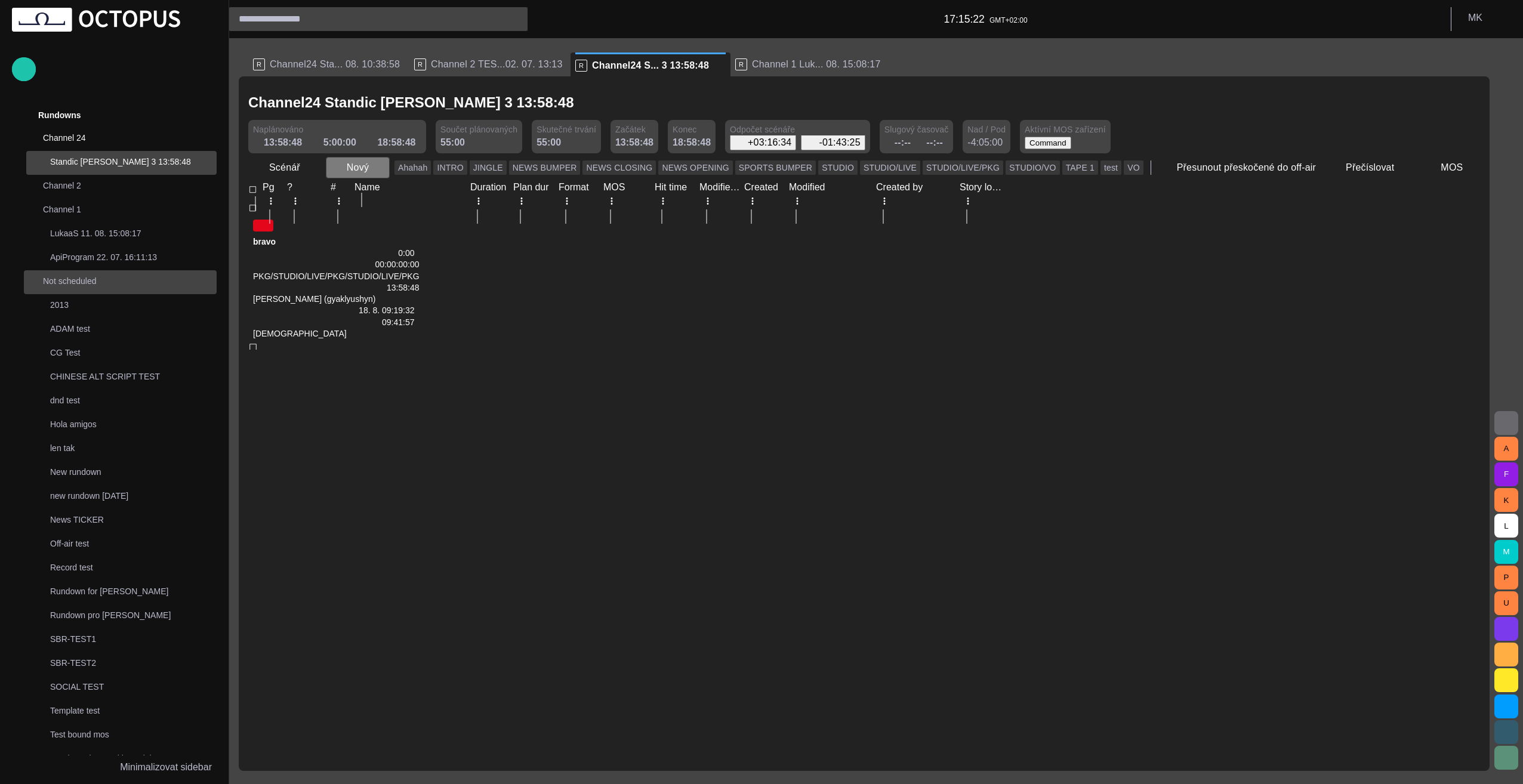
click at [374, 166] on span "button" at bounding box center [380, 167] width 12 height 12
click at [389, 197] on li "Reportáž" at bounding box center [378, 193] width 113 height 21
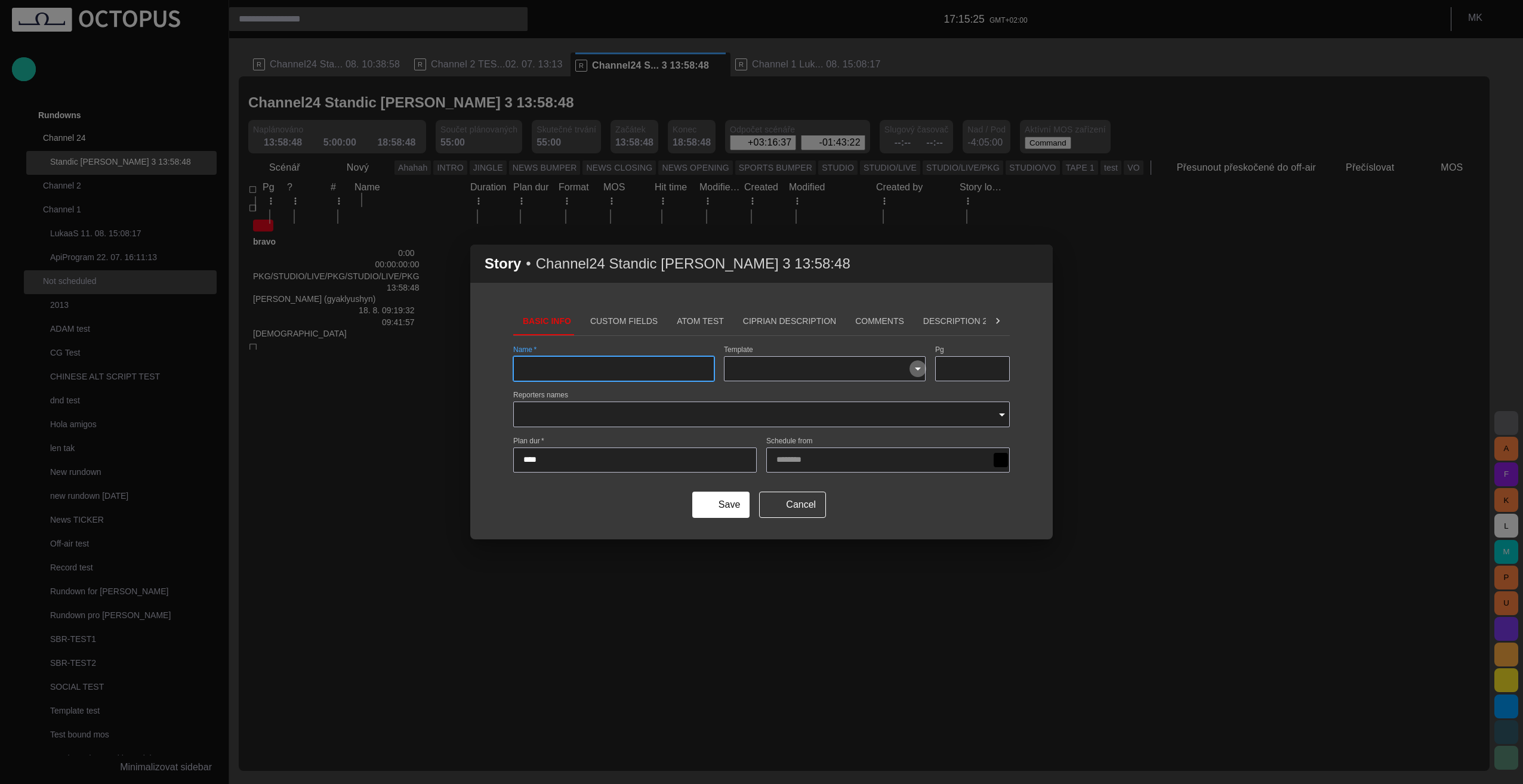
click at [917, 368] on icon "Open" at bounding box center [918, 368] width 6 height 3
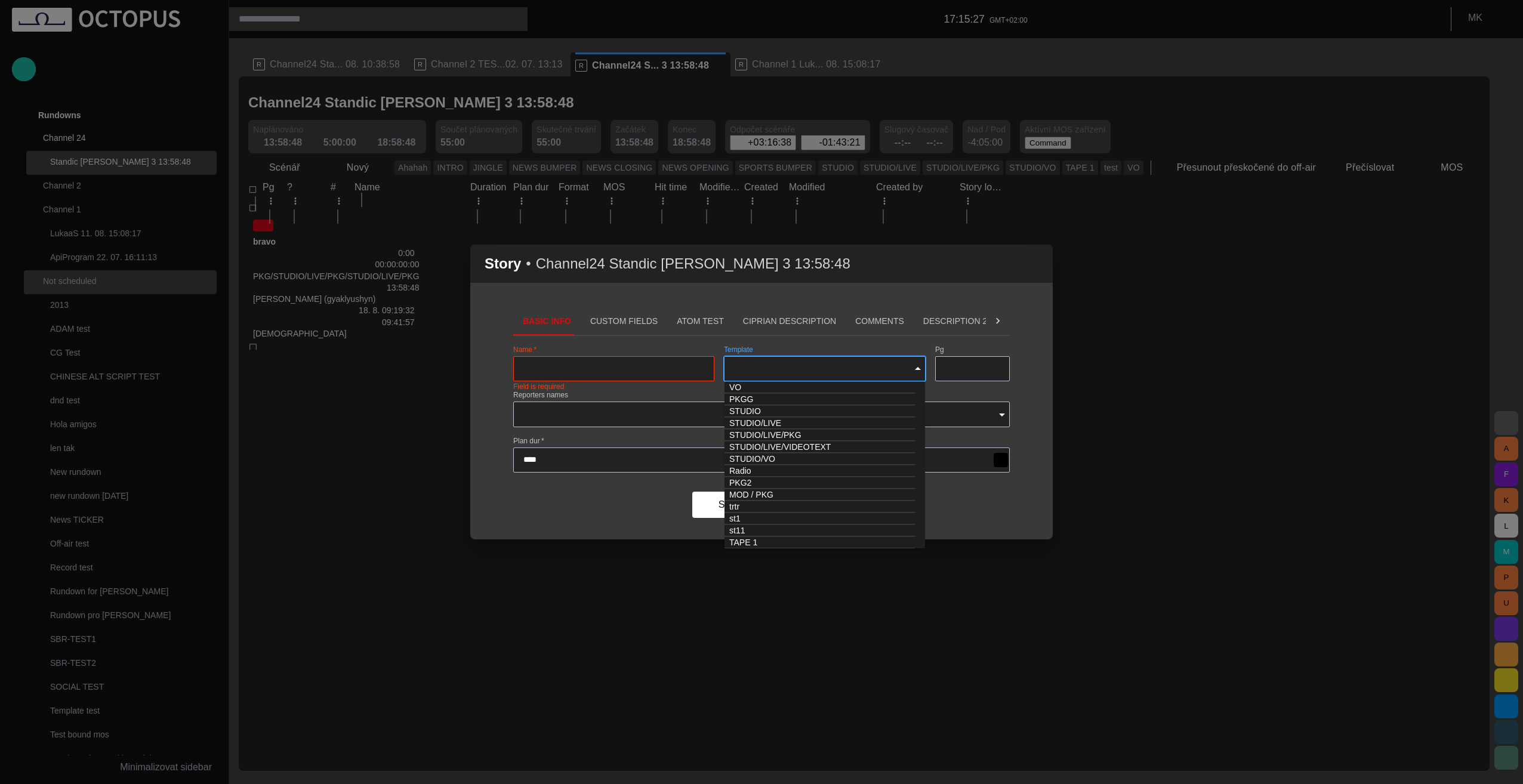
click at [916, 366] on icon "Close" at bounding box center [918, 368] width 14 height 14
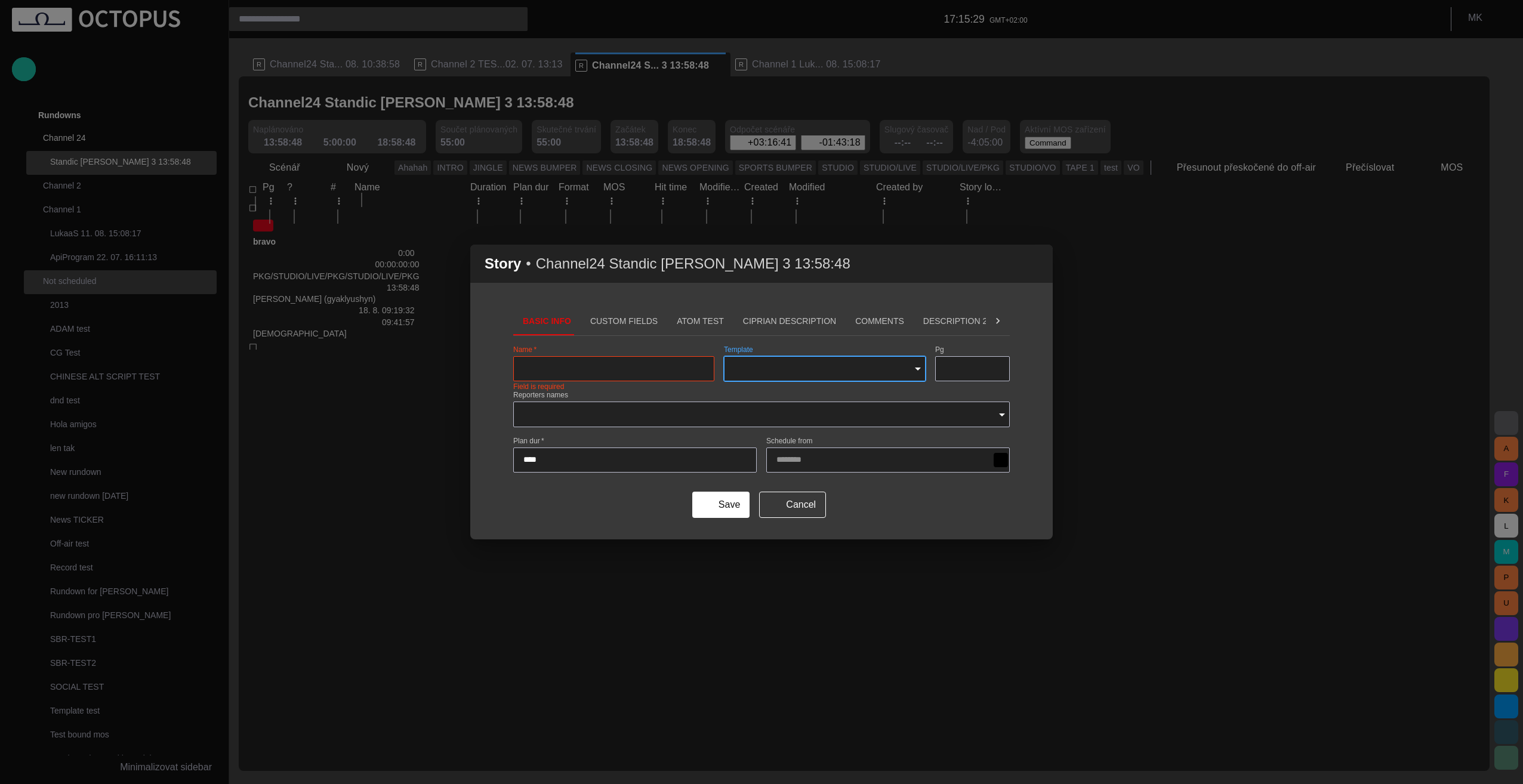
click at [1039, 263] on span "button" at bounding box center [1036, 264] width 14 height 14
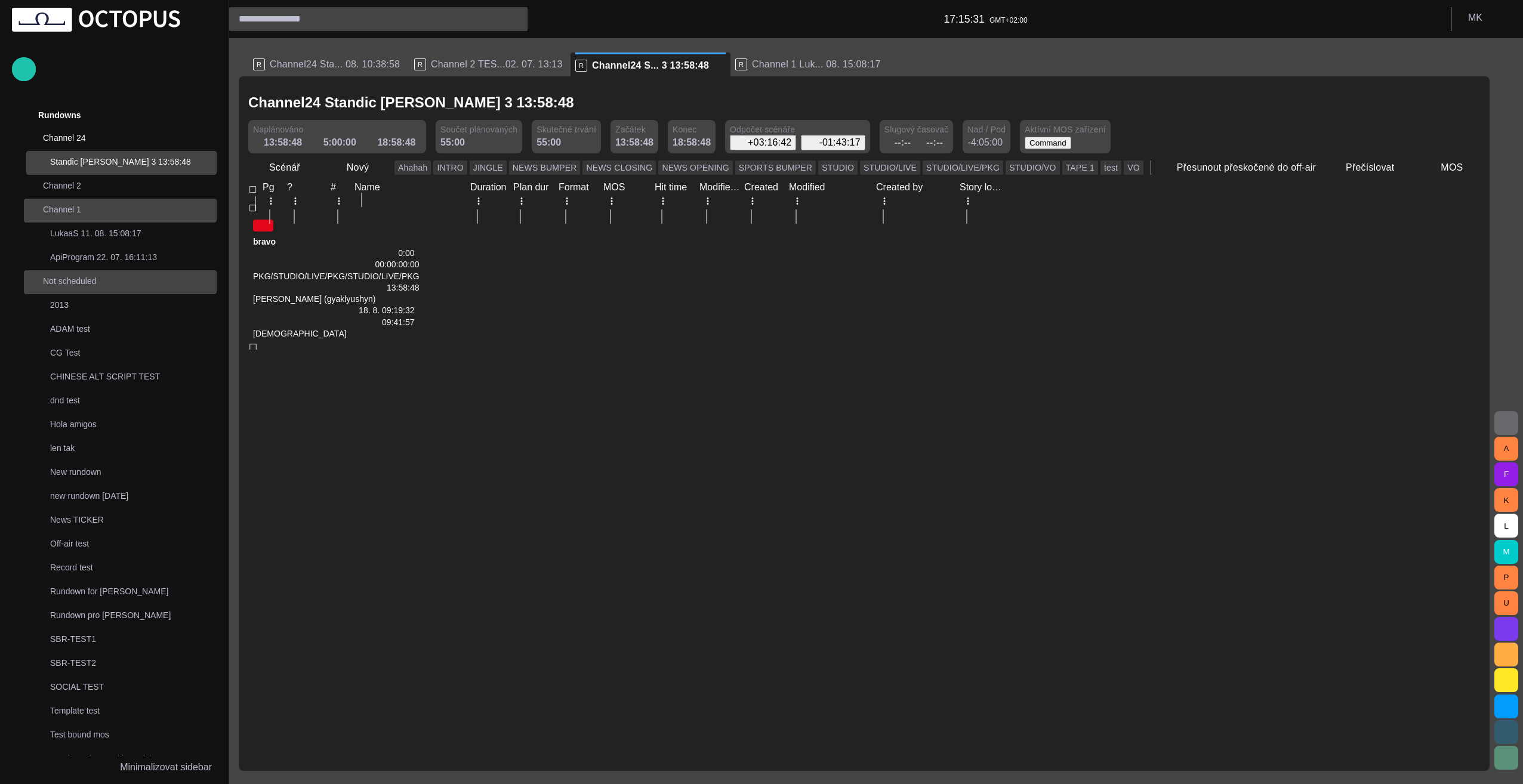
click at [83, 206] on p "Channel 1" at bounding box center [118, 209] width 150 height 12
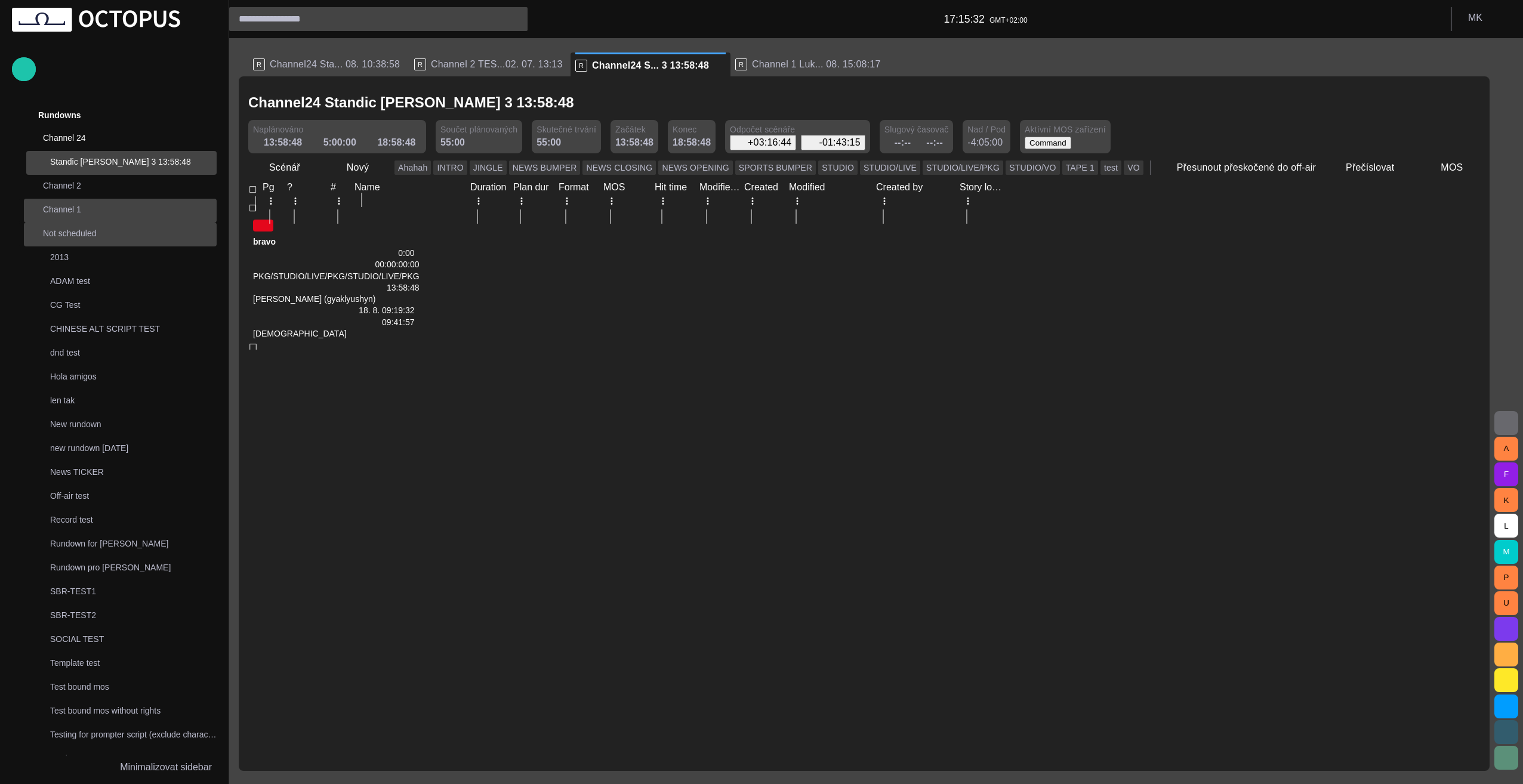
click at [202, 209] on span "main menu" at bounding box center [204, 210] width 10 height 10
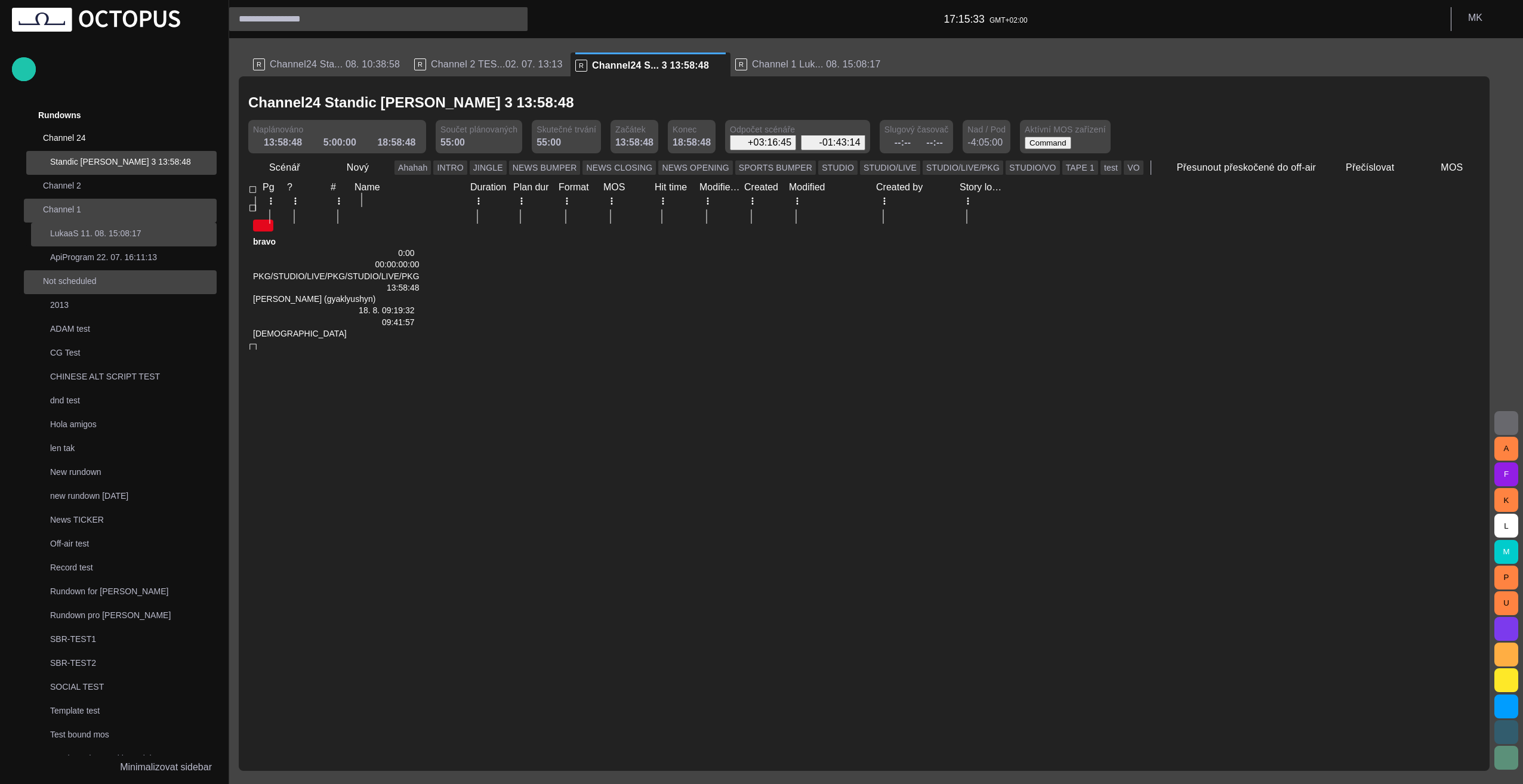
click at [93, 231] on p "LukaaS 11. 08. 15:08:17" at bounding box center [133, 233] width 166 height 12
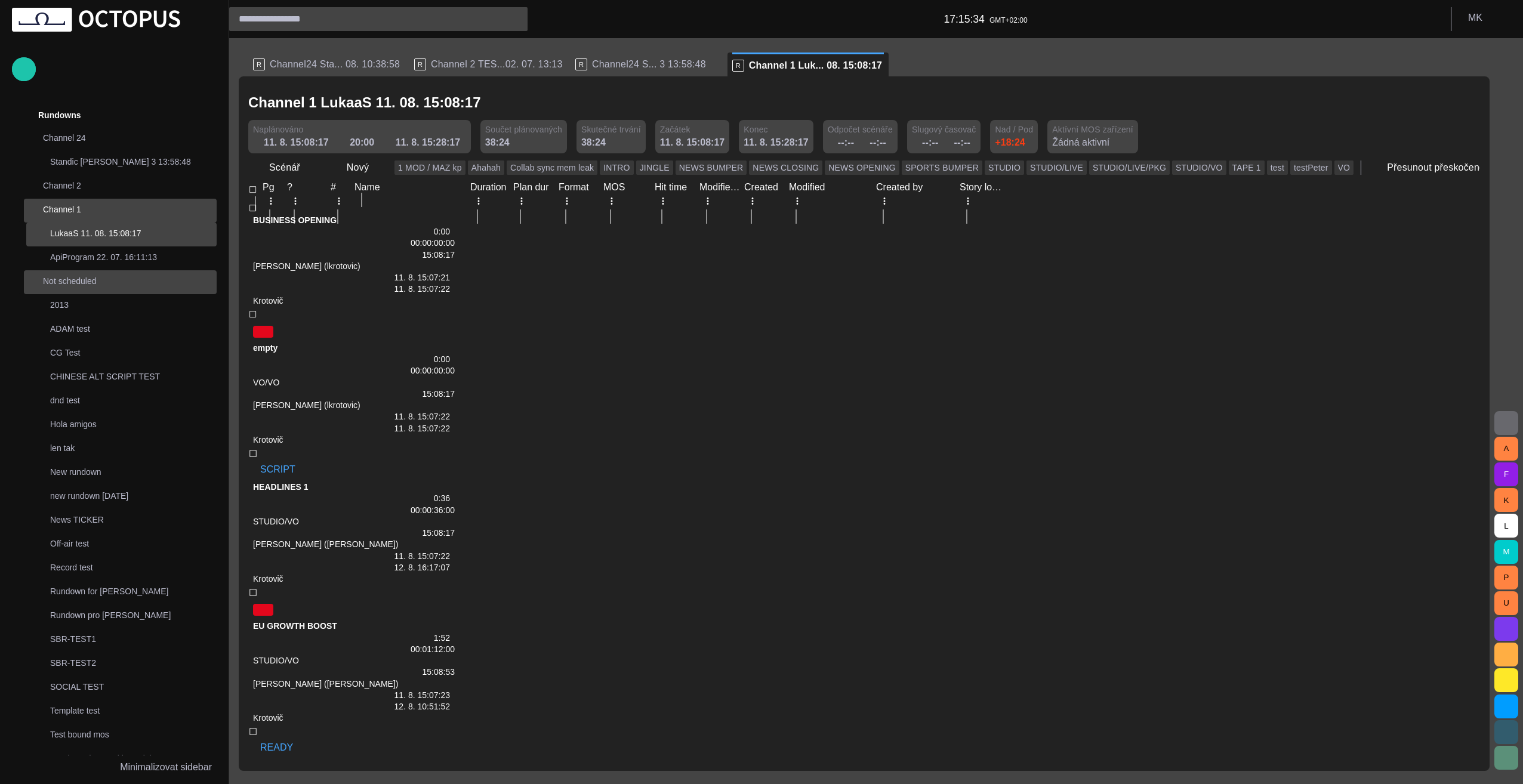
scroll to position [96, 0]
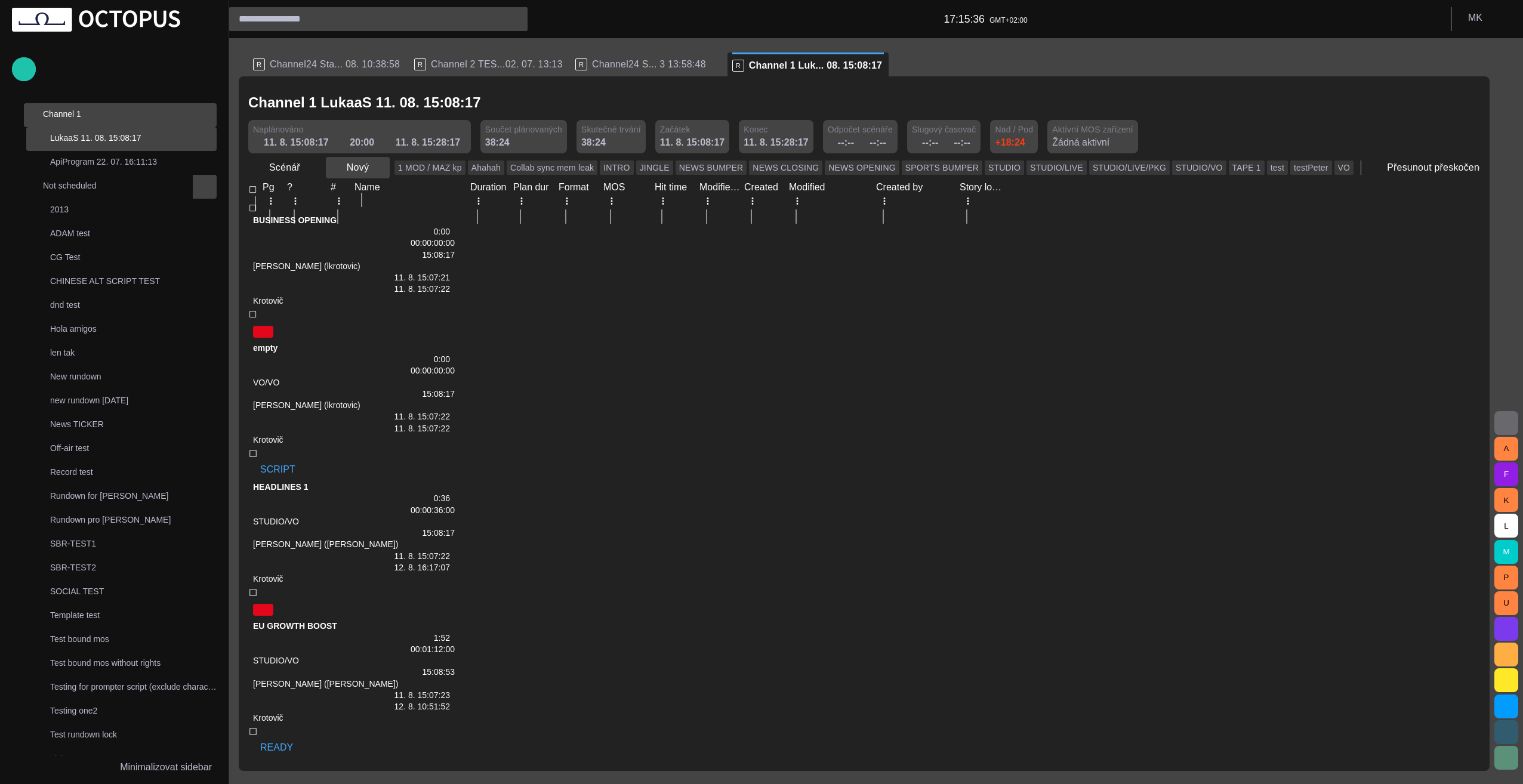
click at [376, 169] on span "button" at bounding box center [380, 167] width 12 height 12
click at [374, 198] on li "Reportáž" at bounding box center [378, 193] width 113 height 21
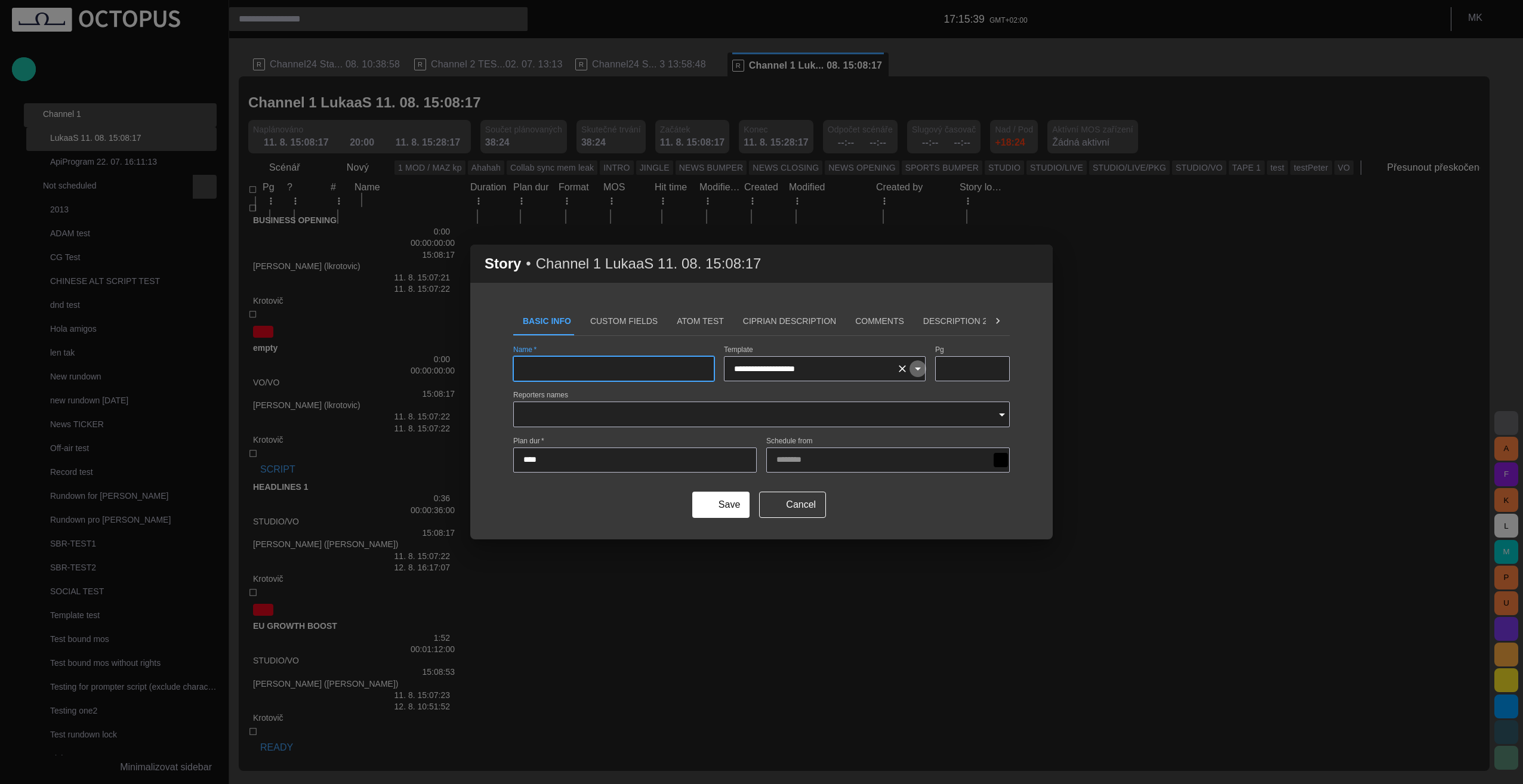
click at [916, 368] on icon "Open" at bounding box center [918, 368] width 6 height 3
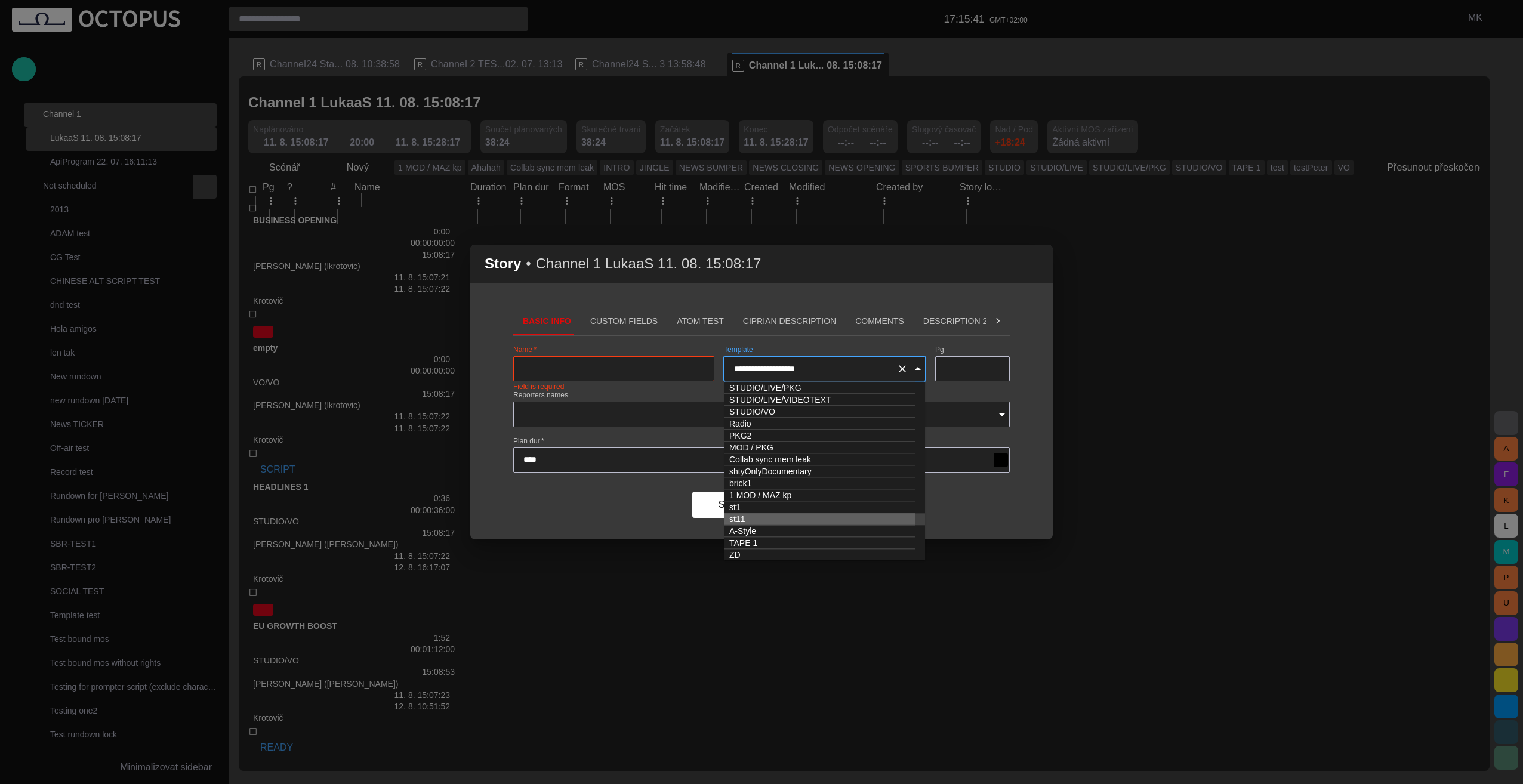
scroll to position [48, 0]
click at [903, 374] on icon "Clear" at bounding box center [902, 368] width 12 height 12
click at [1042, 265] on span "button" at bounding box center [1036, 264] width 14 height 14
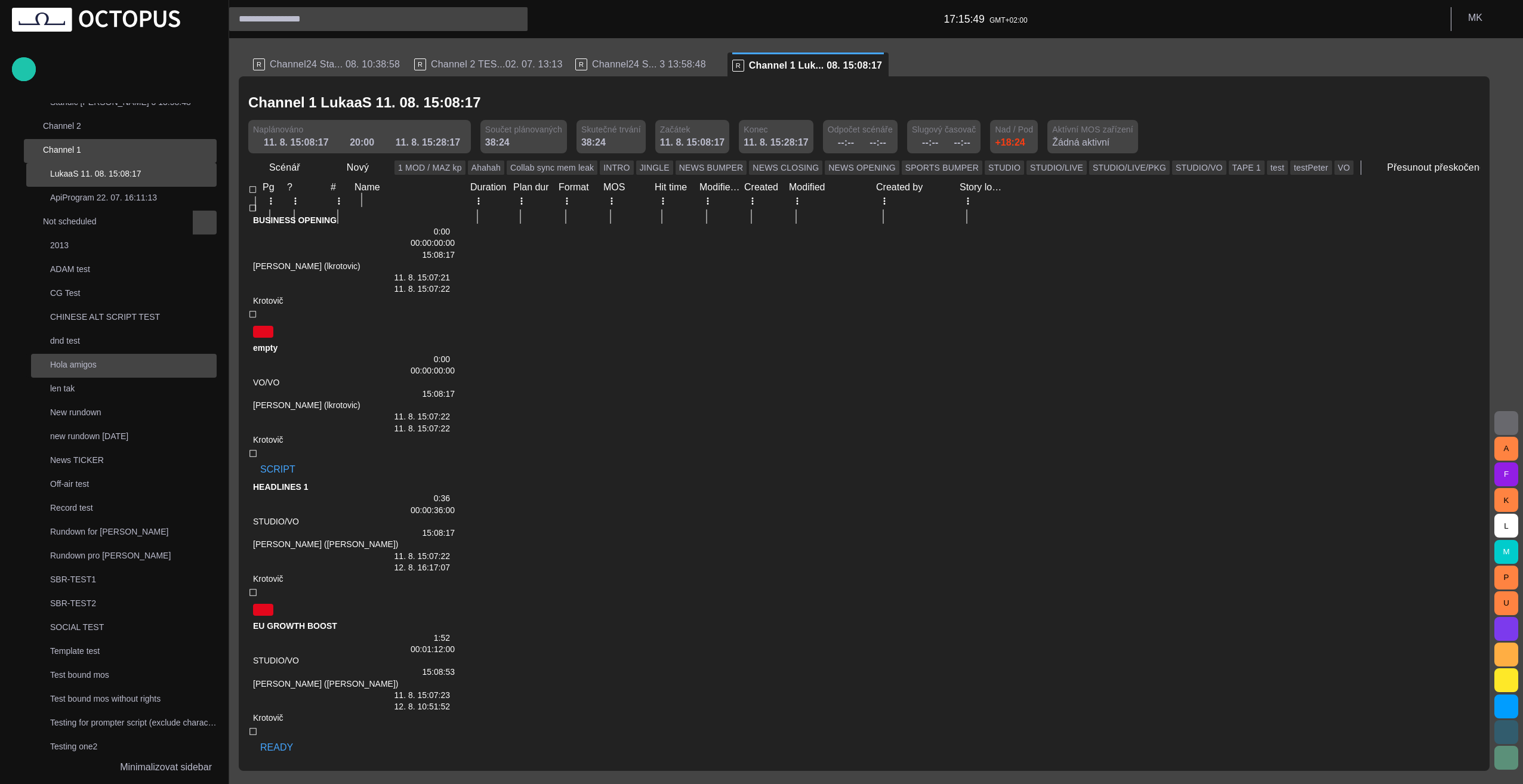
scroll to position [0, 0]
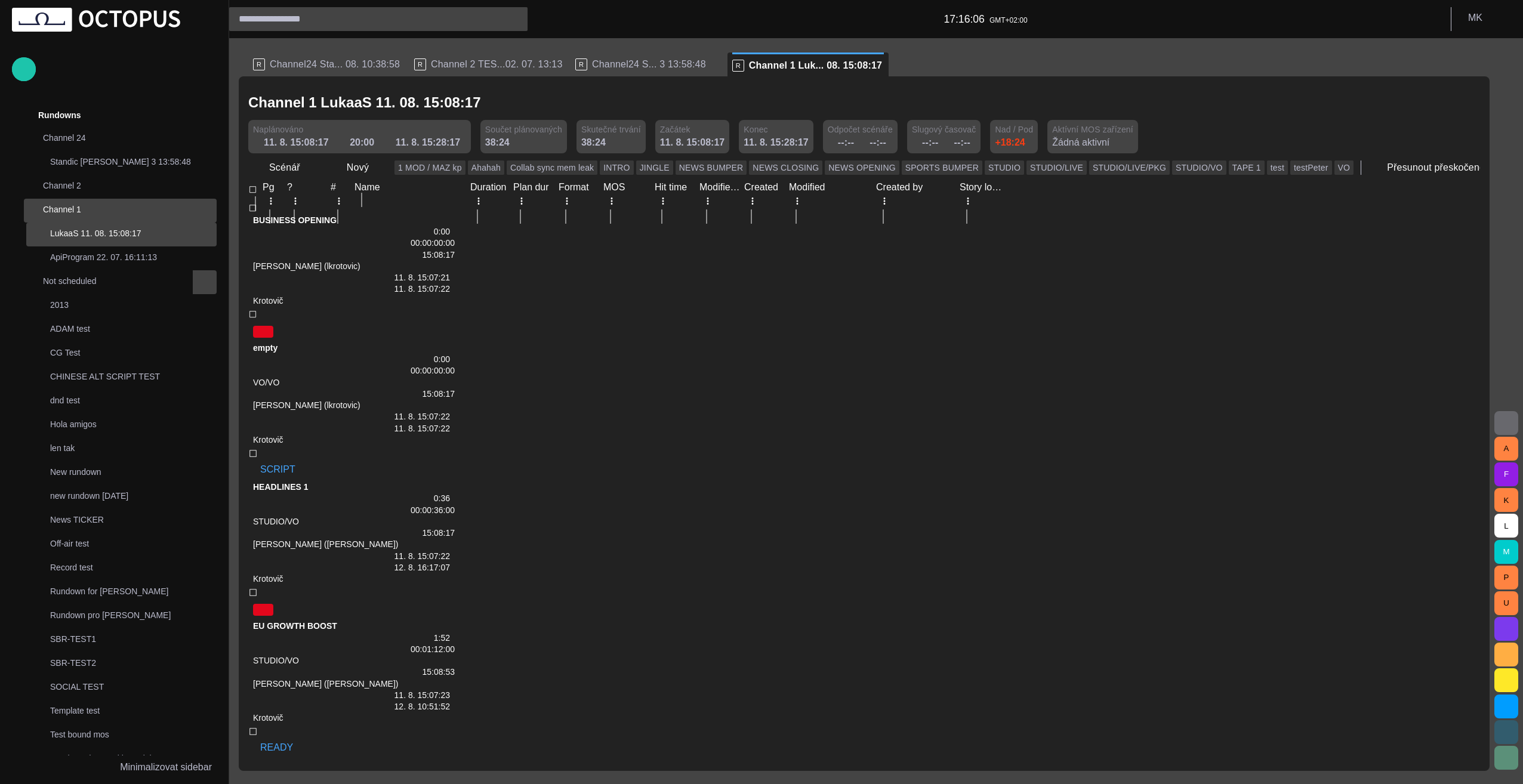
click at [201, 211] on span "main menu" at bounding box center [204, 210] width 10 height 10
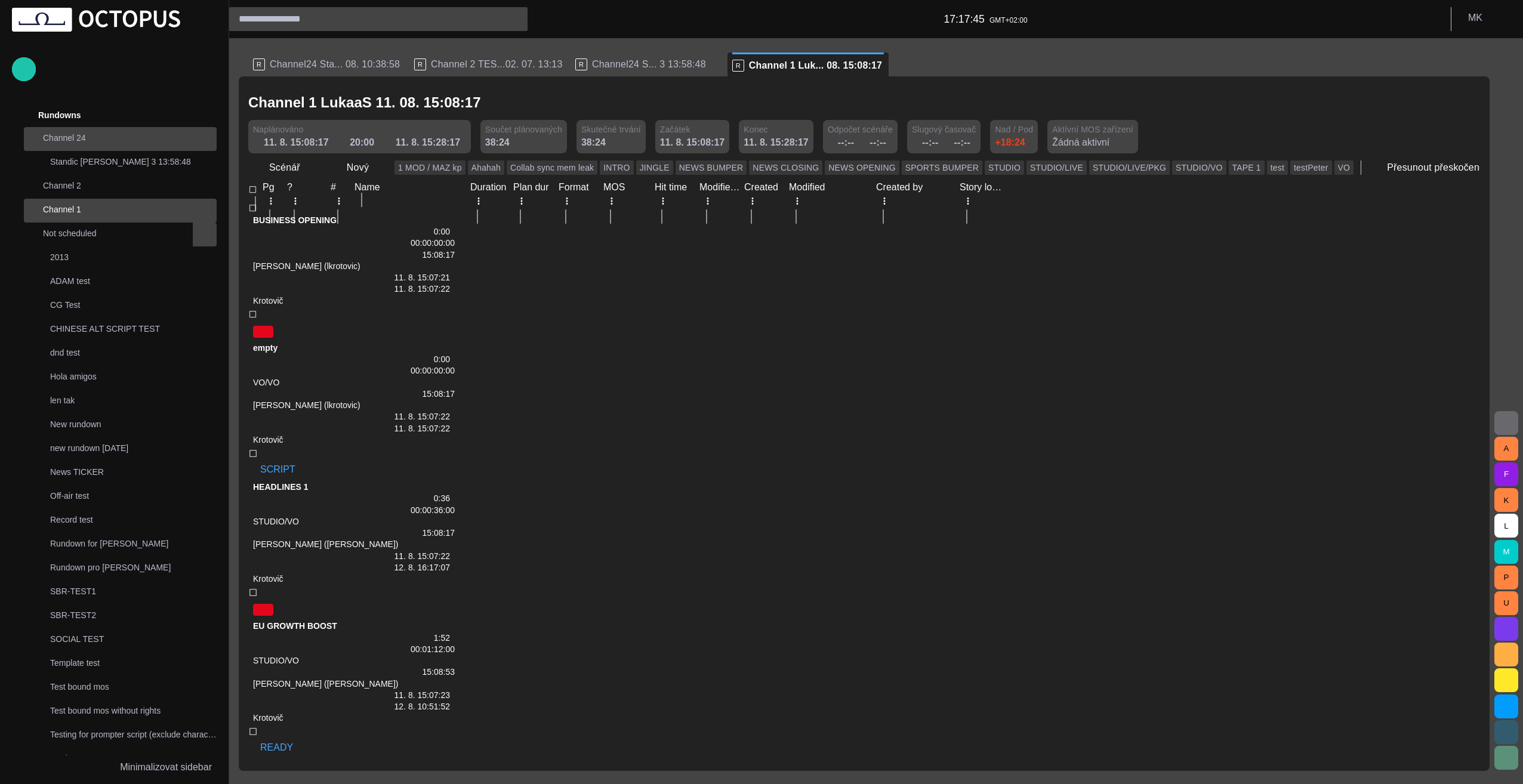
click at [200, 138] on span "main menu" at bounding box center [204, 139] width 10 height 10
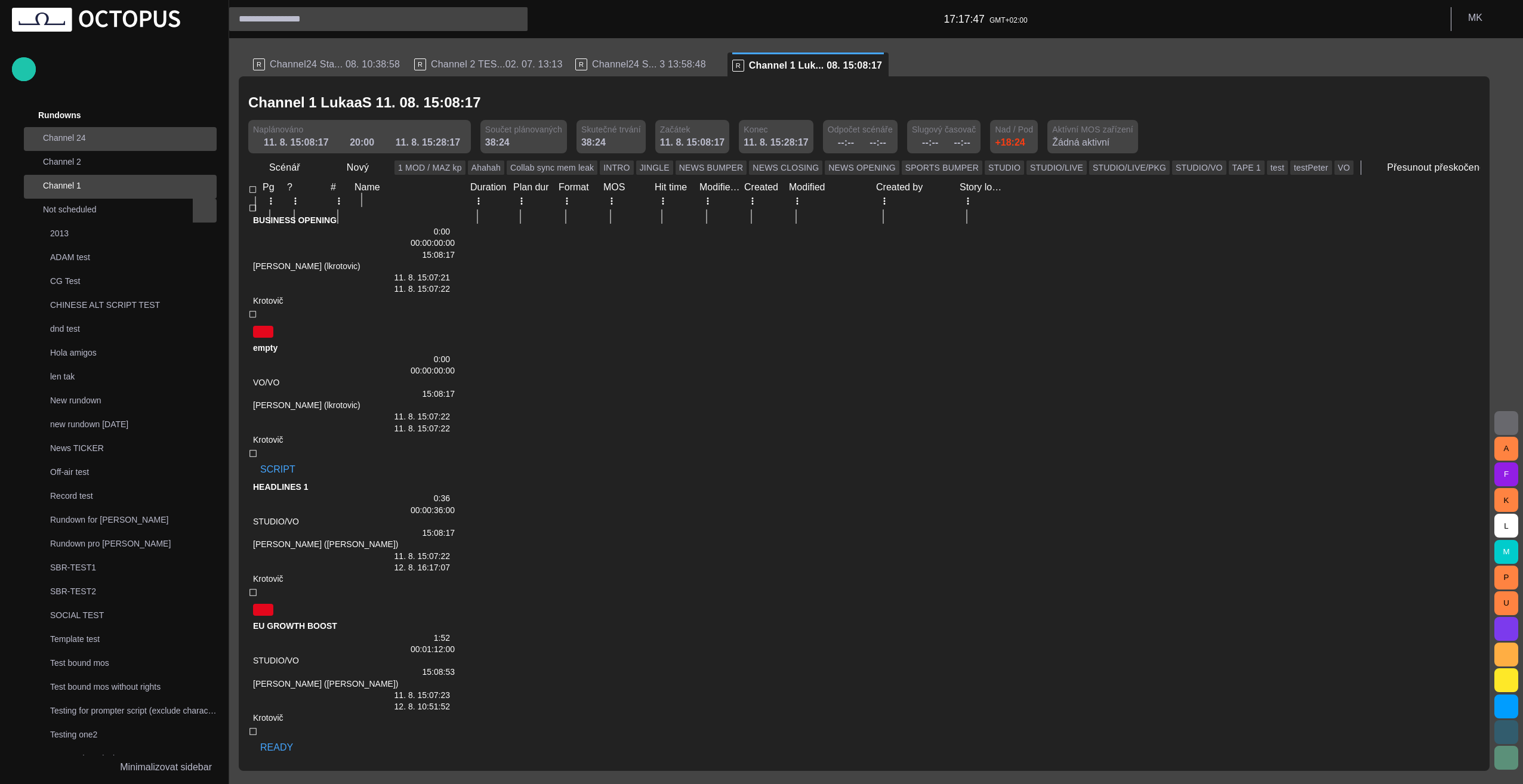
click at [200, 138] on span "main menu" at bounding box center [204, 139] width 10 height 10
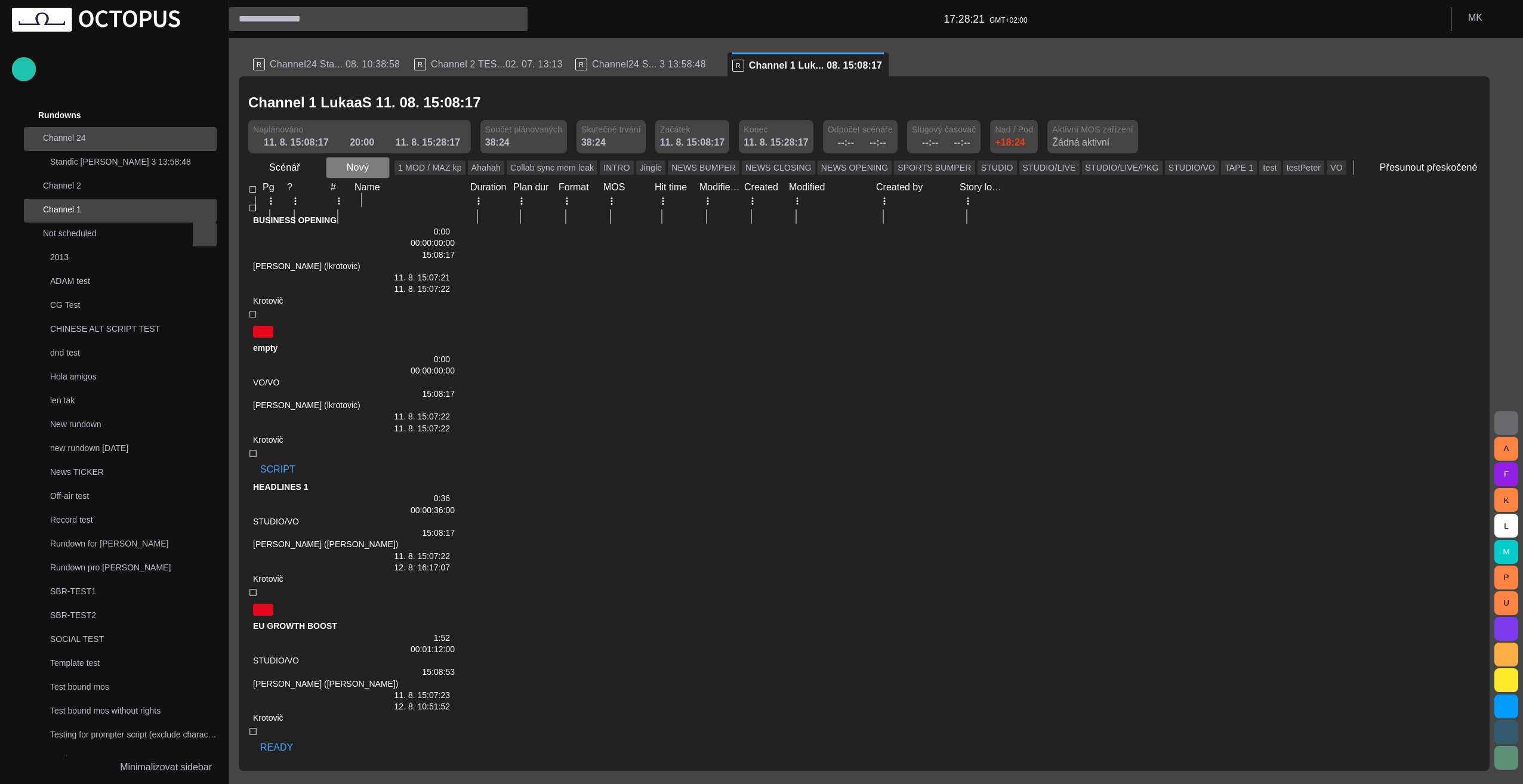
click at [376, 166] on span "button" at bounding box center [380, 167] width 12 height 12
click at [383, 213] on li "Znělka" at bounding box center [378, 215] width 113 height 21
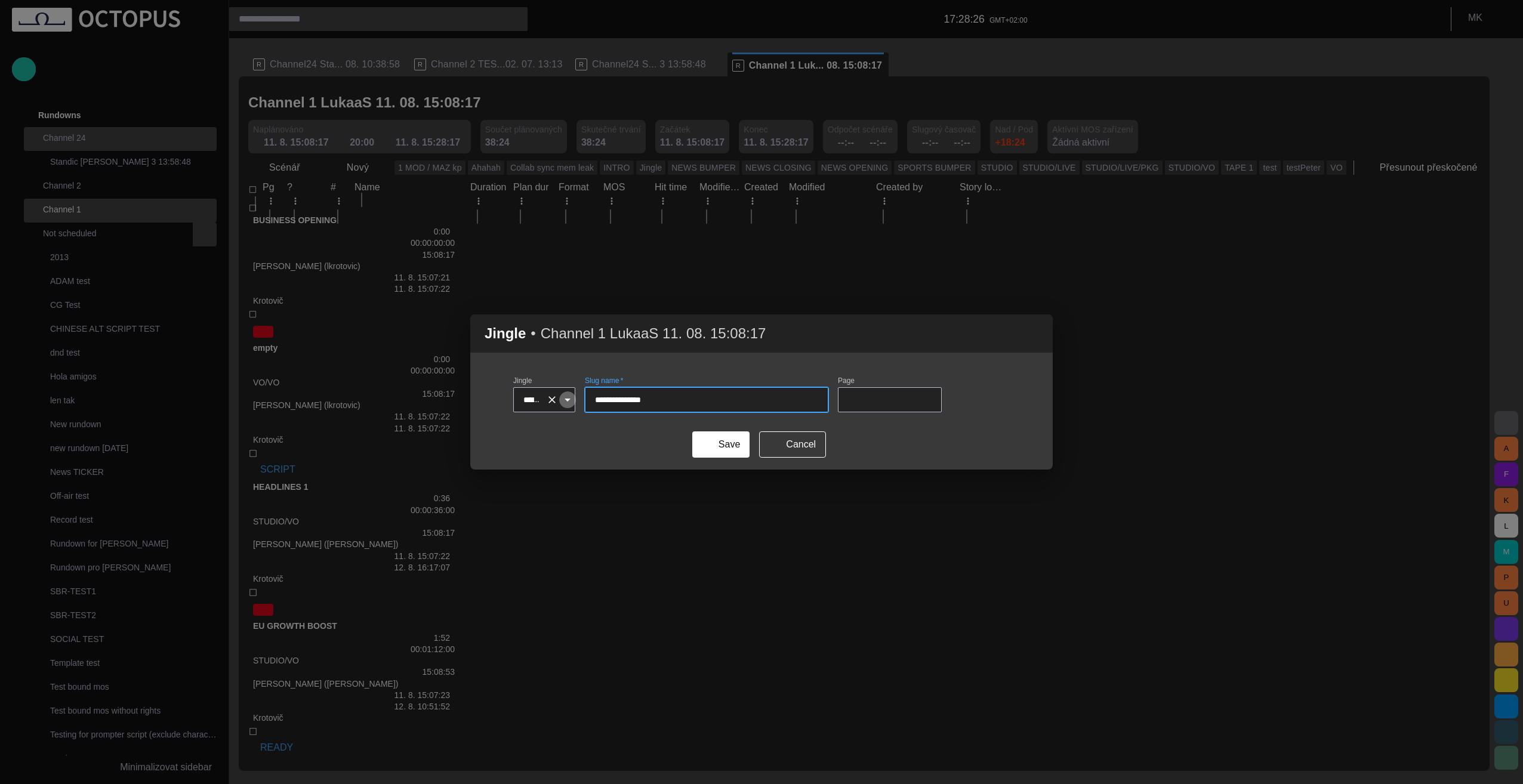
click at [575, 402] on icon "Open" at bounding box center [567, 399] width 14 height 14
click at [1036, 335] on span "button" at bounding box center [1036, 334] width 14 height 14
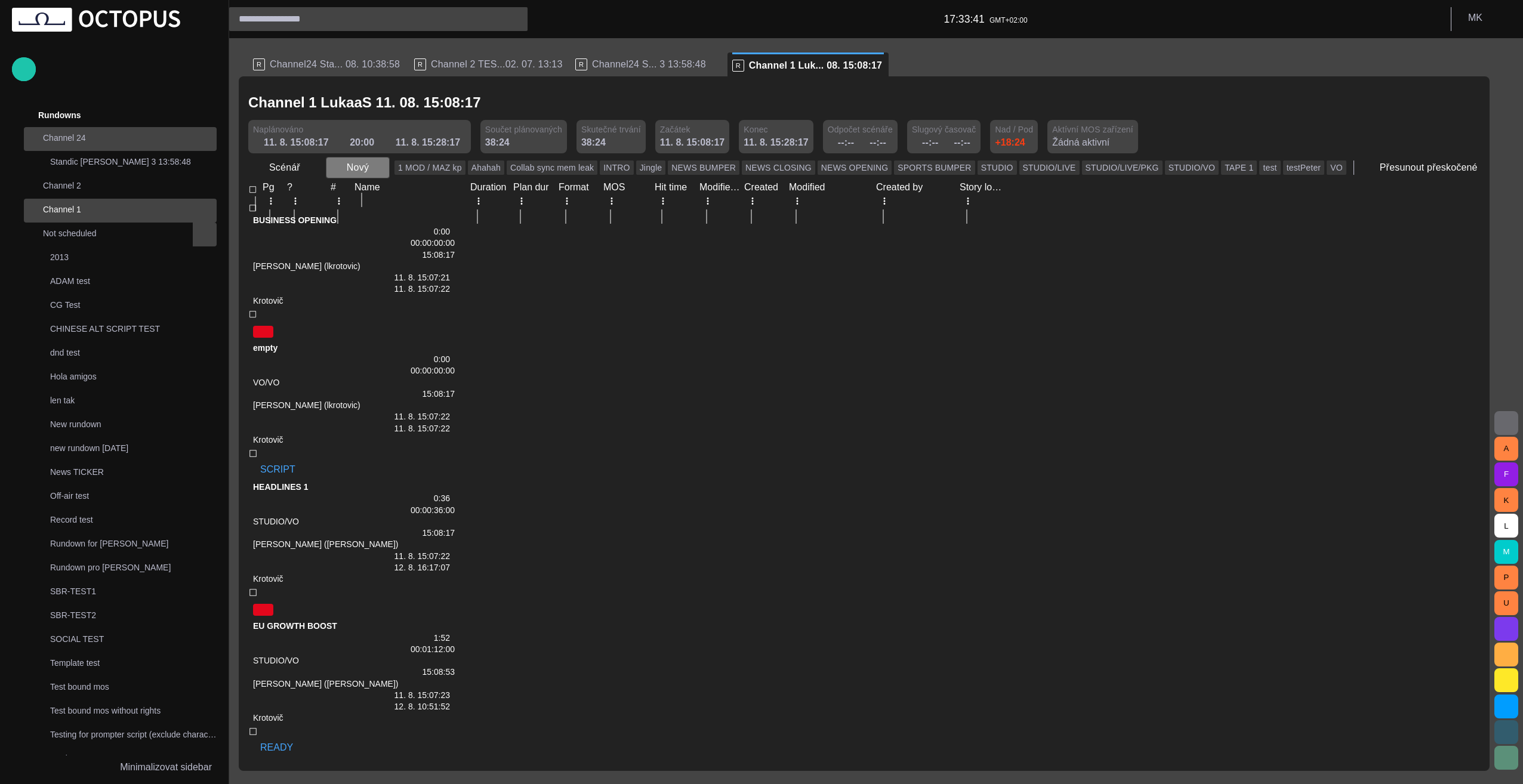
click at [376, 167] on span "button" at bounding box center [380, 167] width 12 height 12
click at [374, 217] on li "Znělka" at bounding box center [378, 215] width 113 height 21
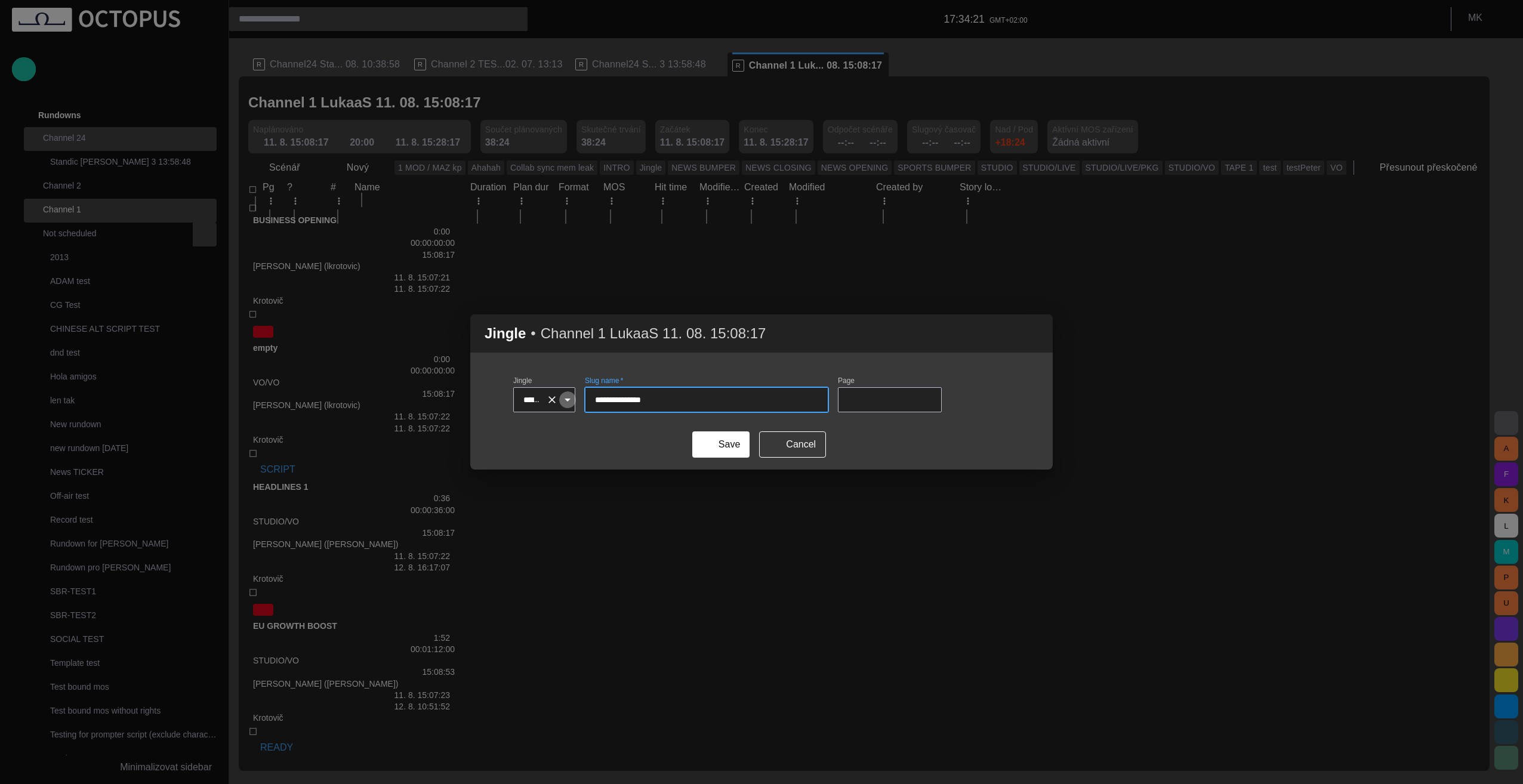
click at [570, 399] on icon "Open" at bounding box center [567, 399] width 6 height 3
click at [962, 440] on div "Save Cancel" at bounding box center [762, 444] width 497 height 26
click at [1033, 338] on span "button" at bounding box center [1036, 334] width 14 height 14
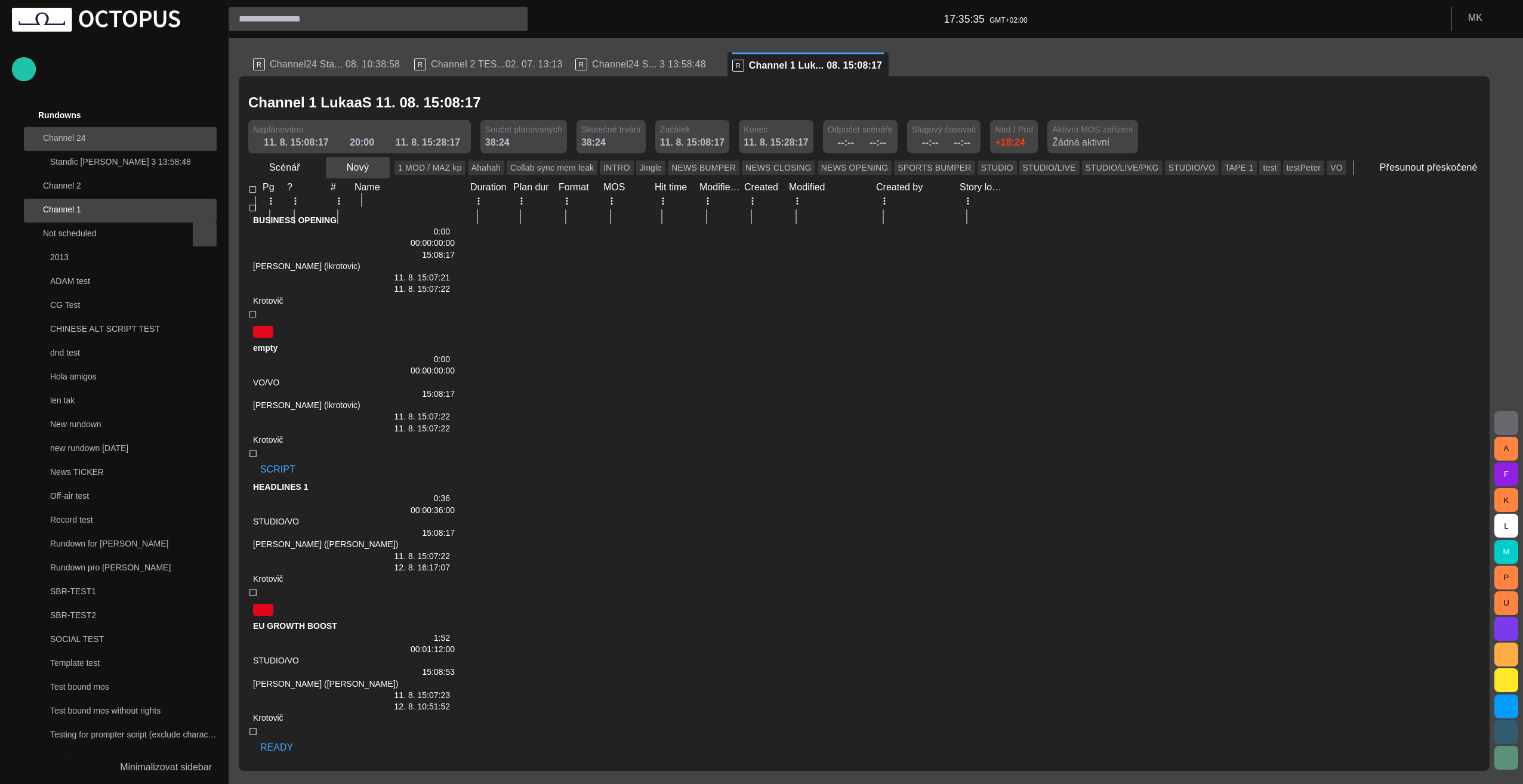
click at [376, 167] on span "button" at bounding box center [380, 167] width 12 height 12
click at [379, 220] on li "Znělka" at bounding box center [378, 215] width 113 height 21
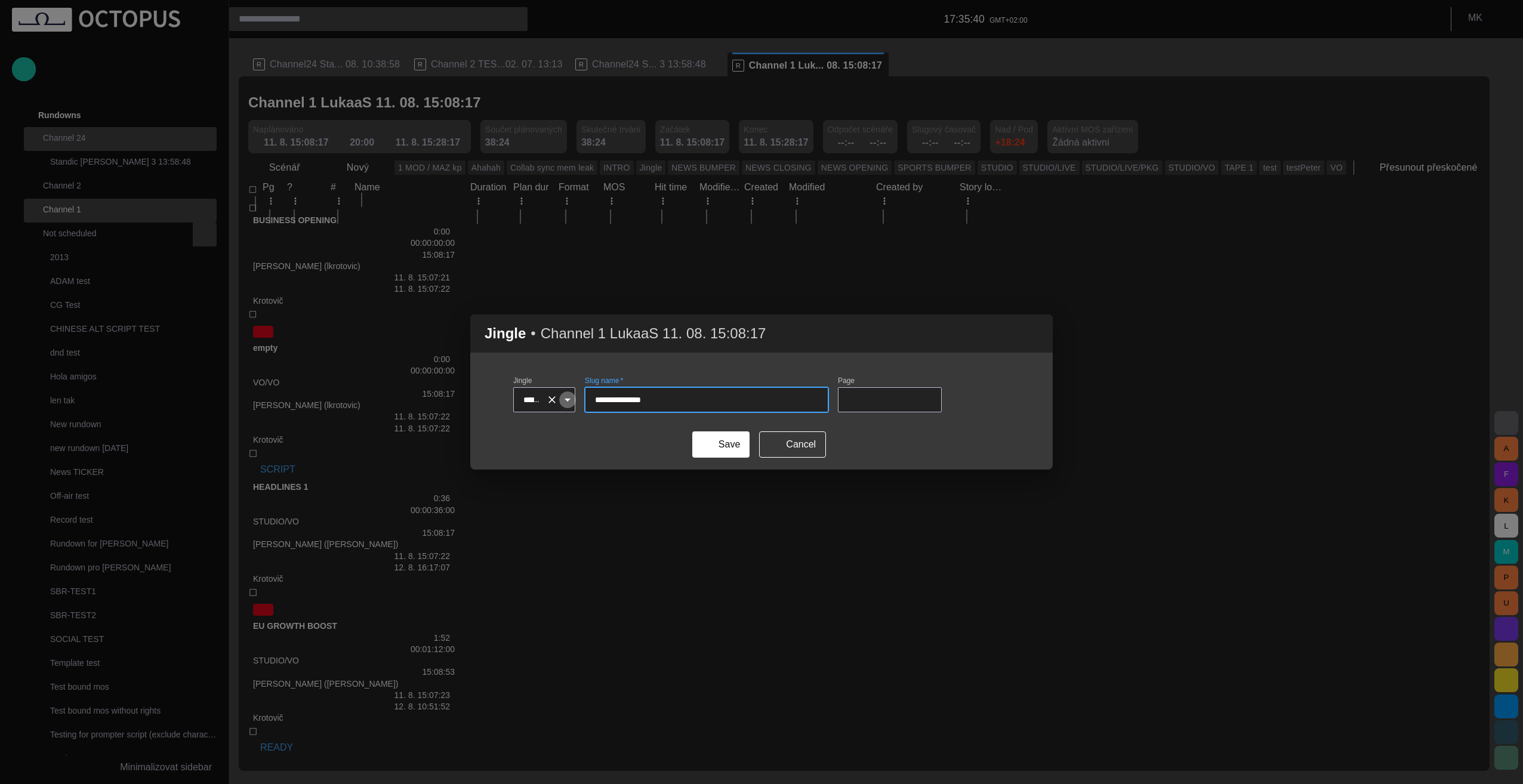
click at [575, 397] on icon "Open" at bounding box center [567, 399] width 14 height 14
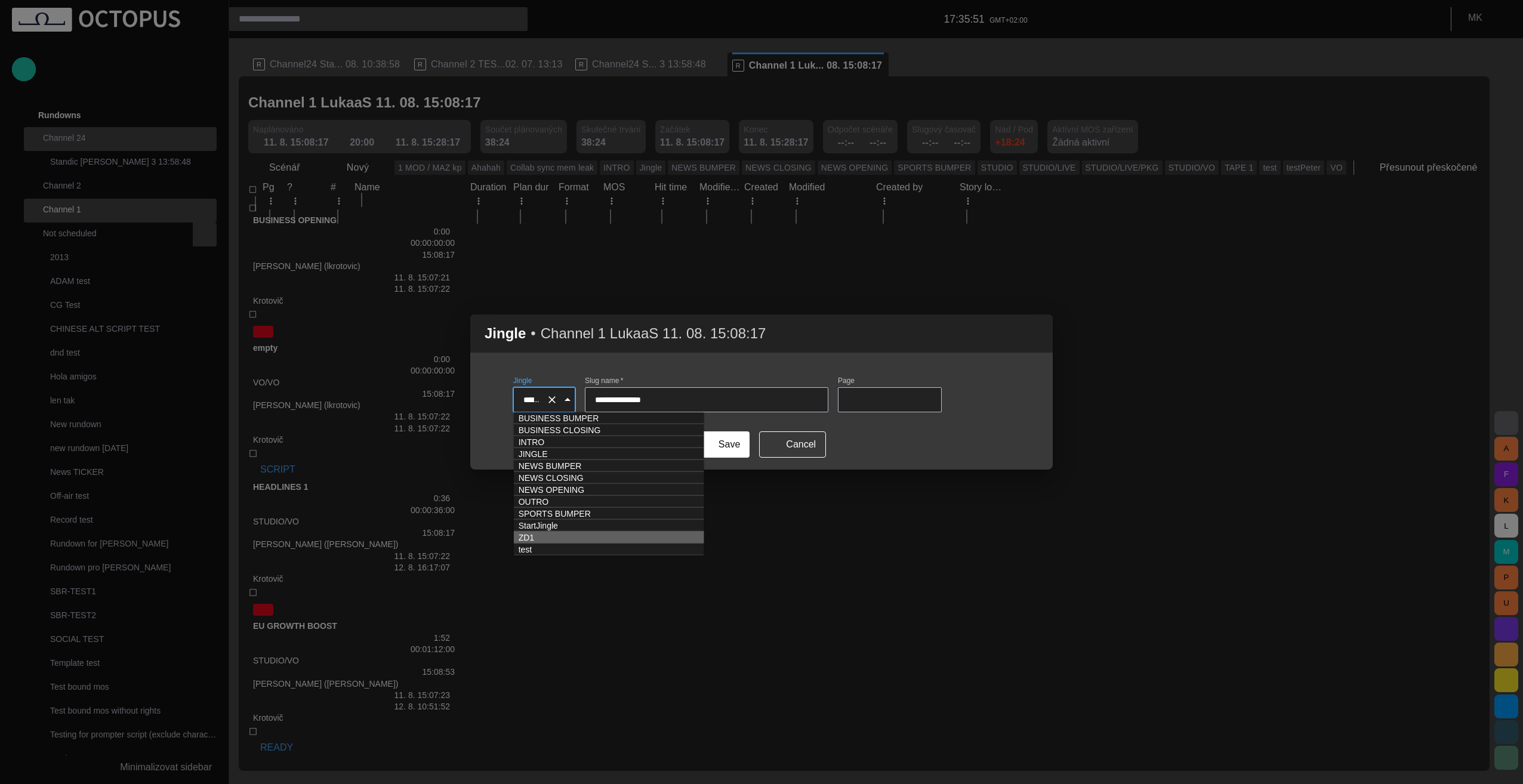
click at [537, 537] on td "ZD1" at bounding box center [609, 537] width 190 height 12
type input "***"
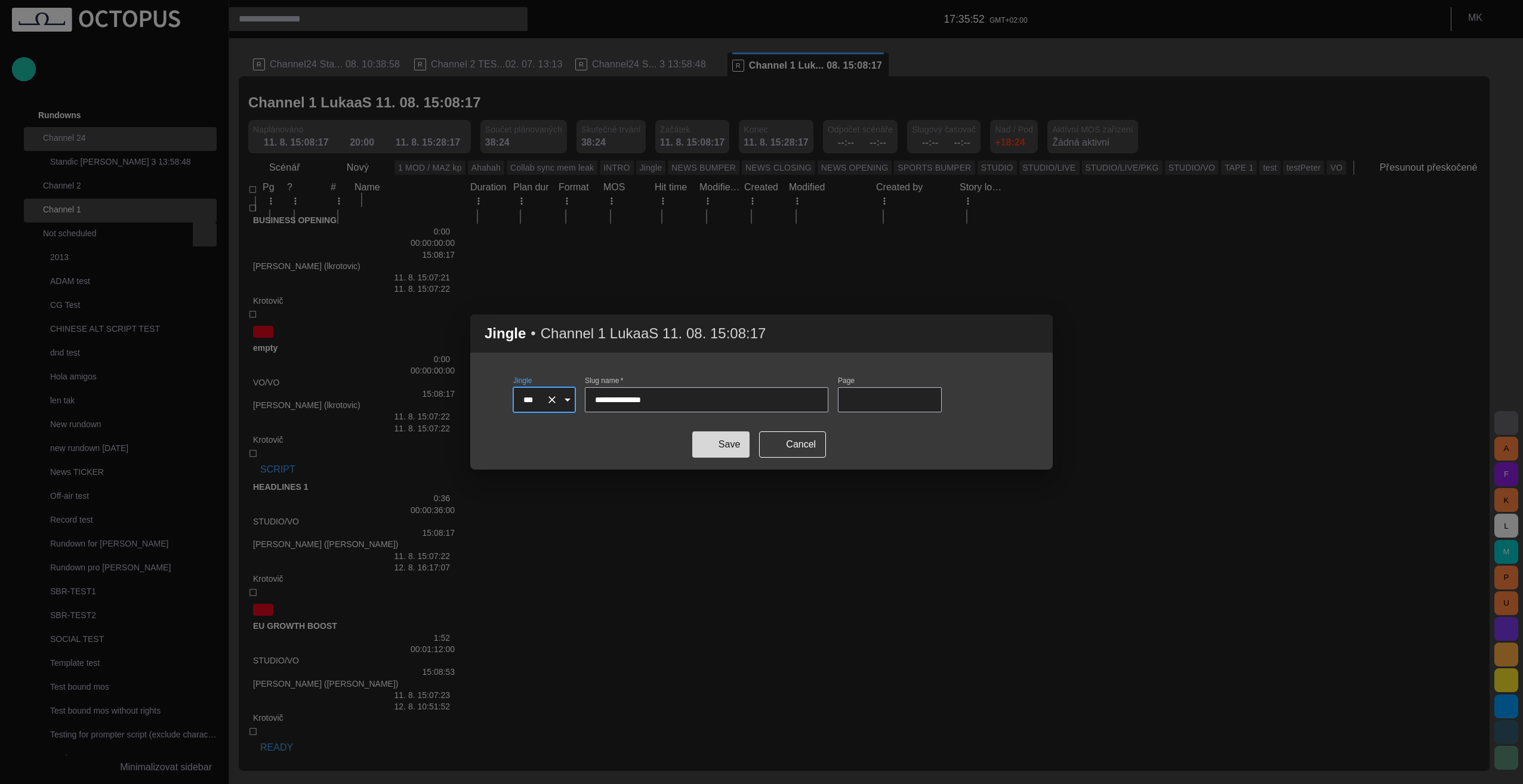
click at [718, 450] on button "Save" at bounding box center [720, 444] width 58 height 26
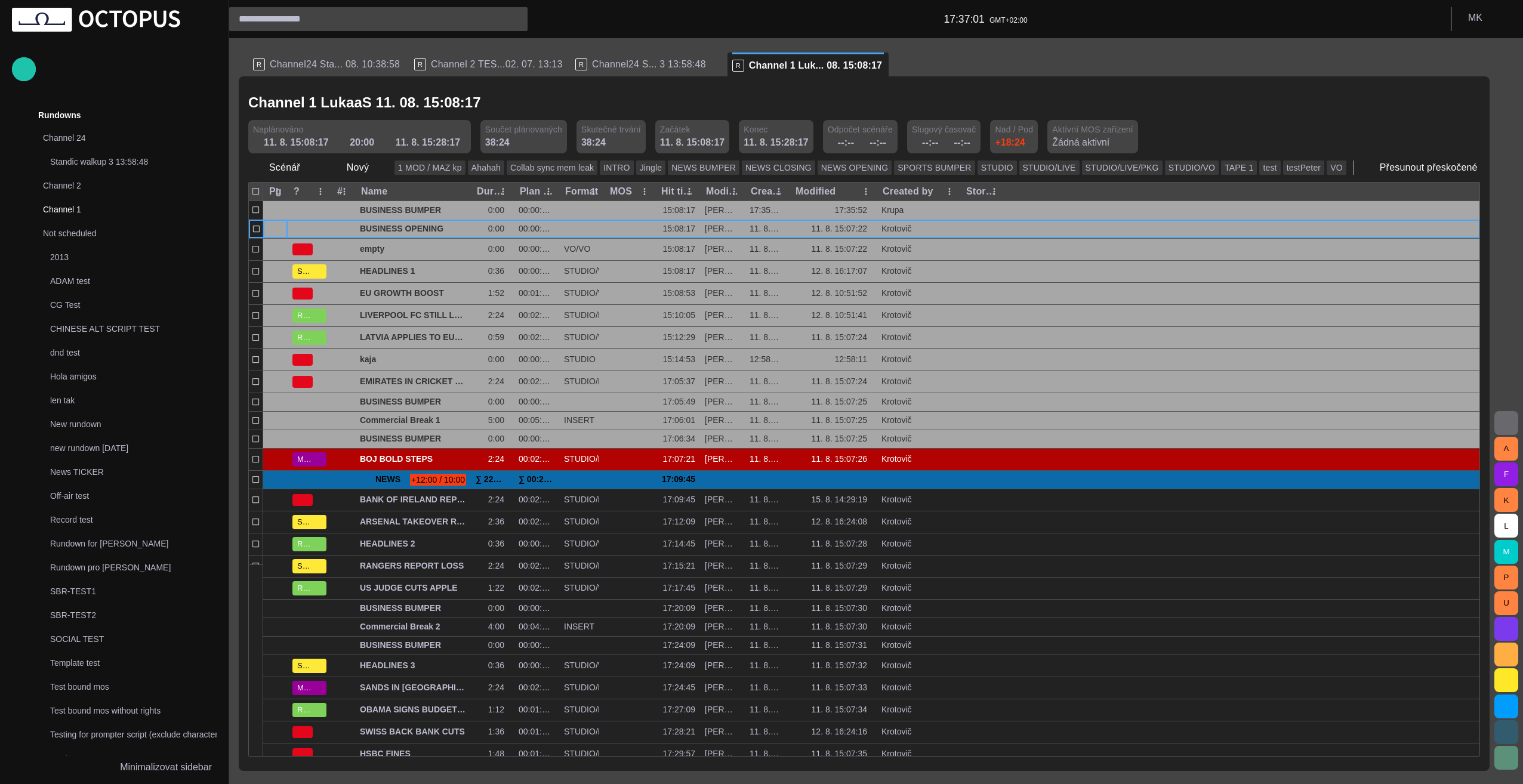
click at [338, 341] on div at bounding box center [343, 337] width 24 height 21
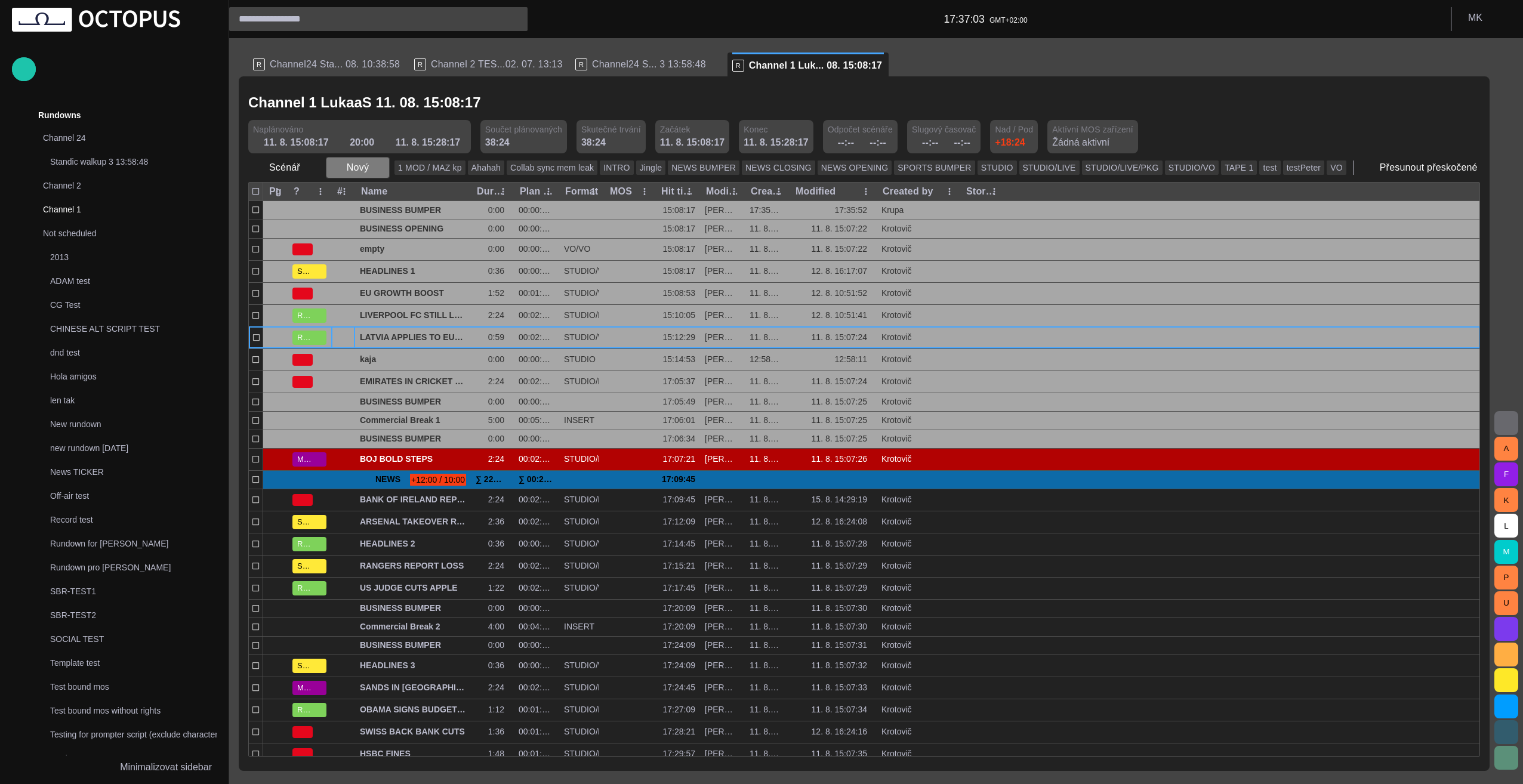
click at [377, 167] on span "button" at bounding box center [380, 167] width 12 height 12
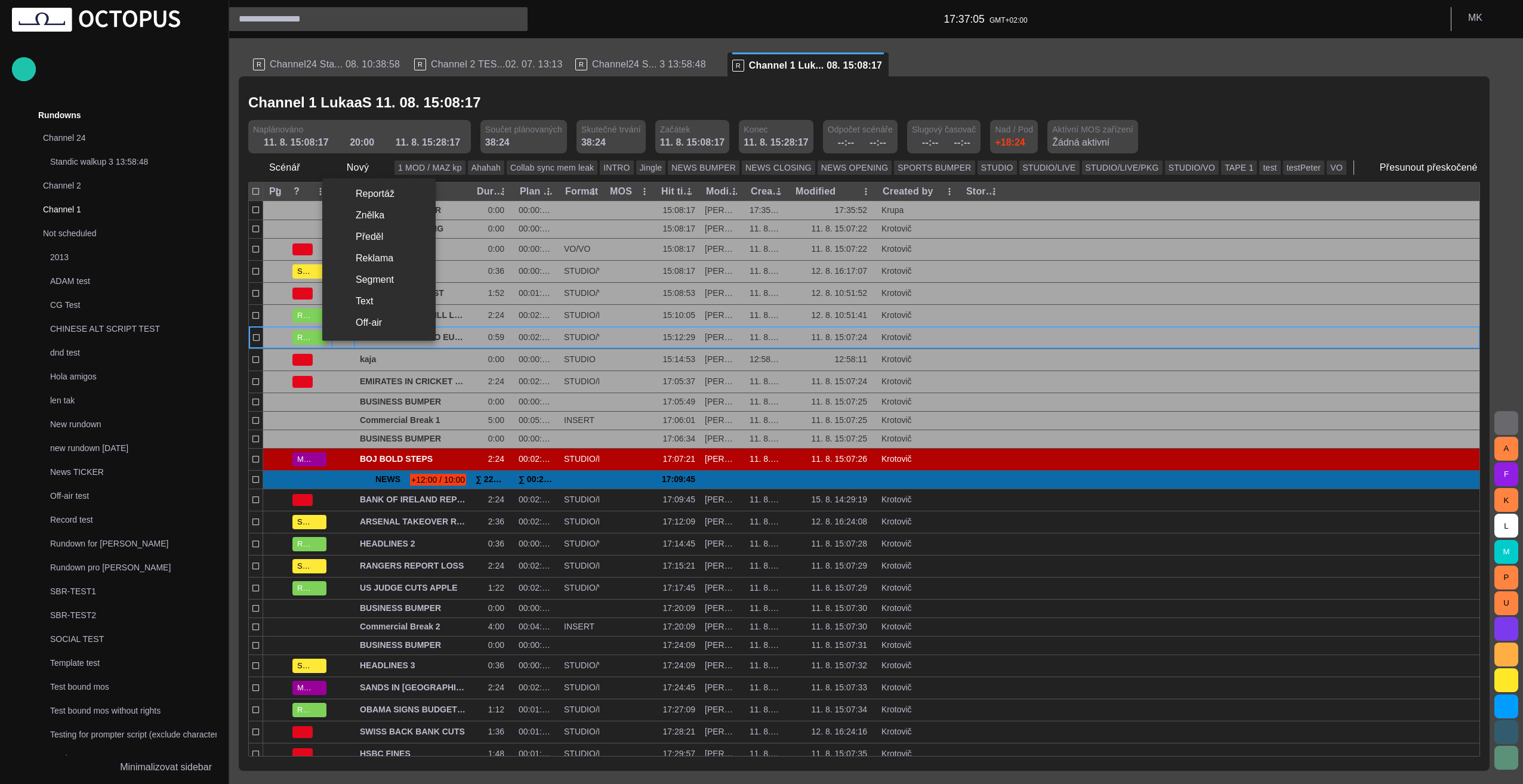
click at [378, 220] on li "Znělka" at bounding box center [378, 215] width 113 height 21
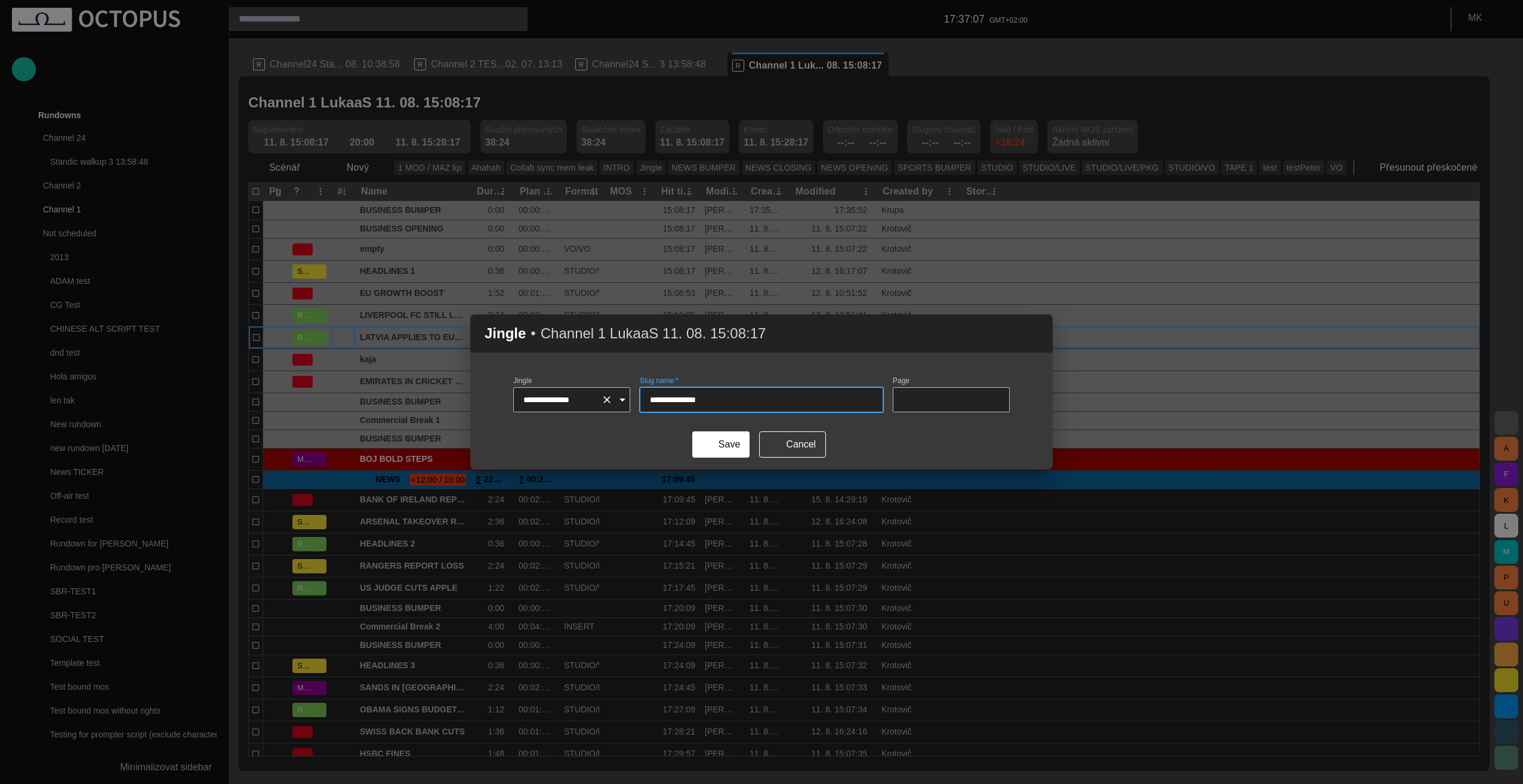
click at [620, 399] on icon "Open" at bounding box center [622, 399] width 14 height 14
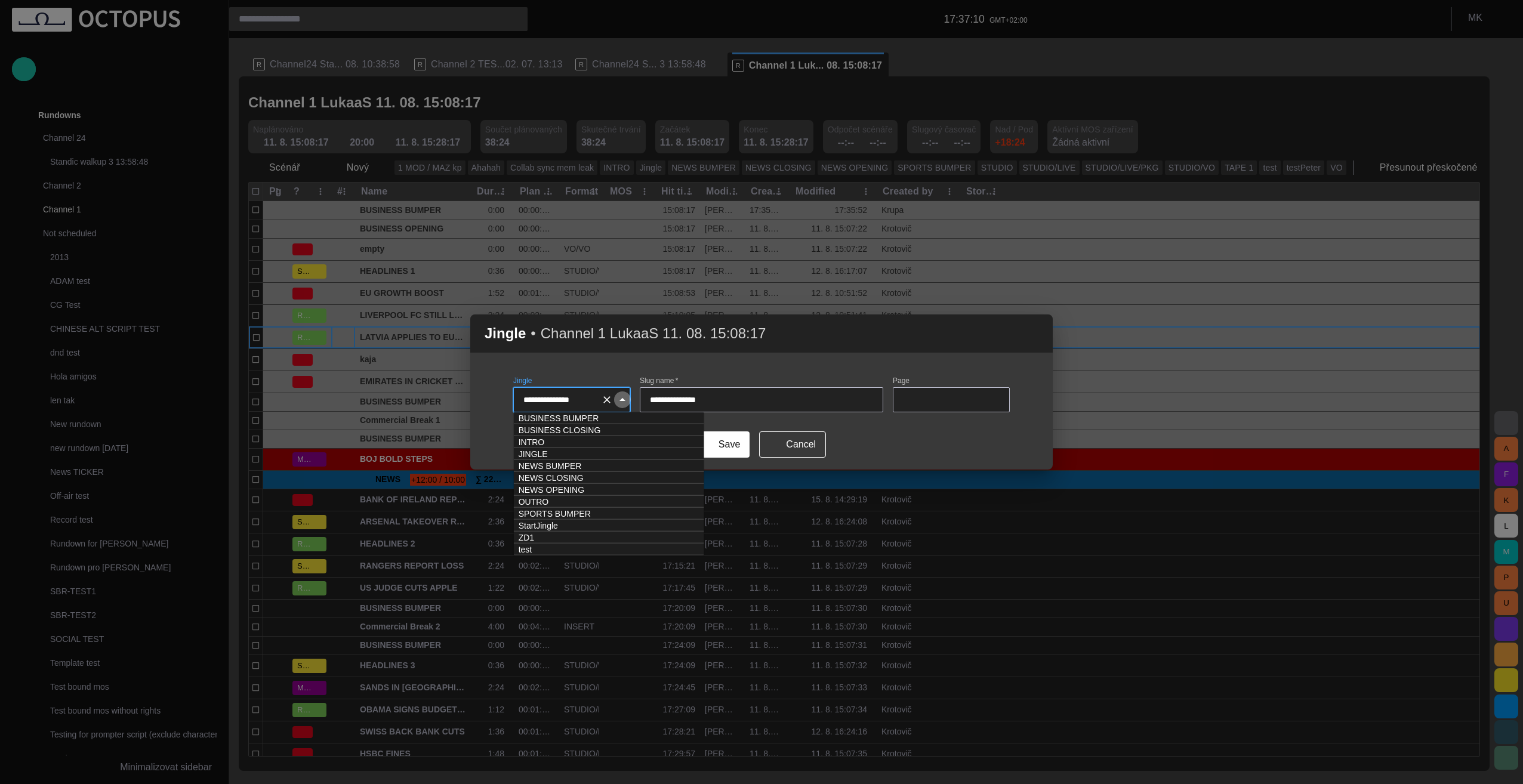
click at [620, 399] on icon "Close" at bounding box center [622, 399] width 14 height 14
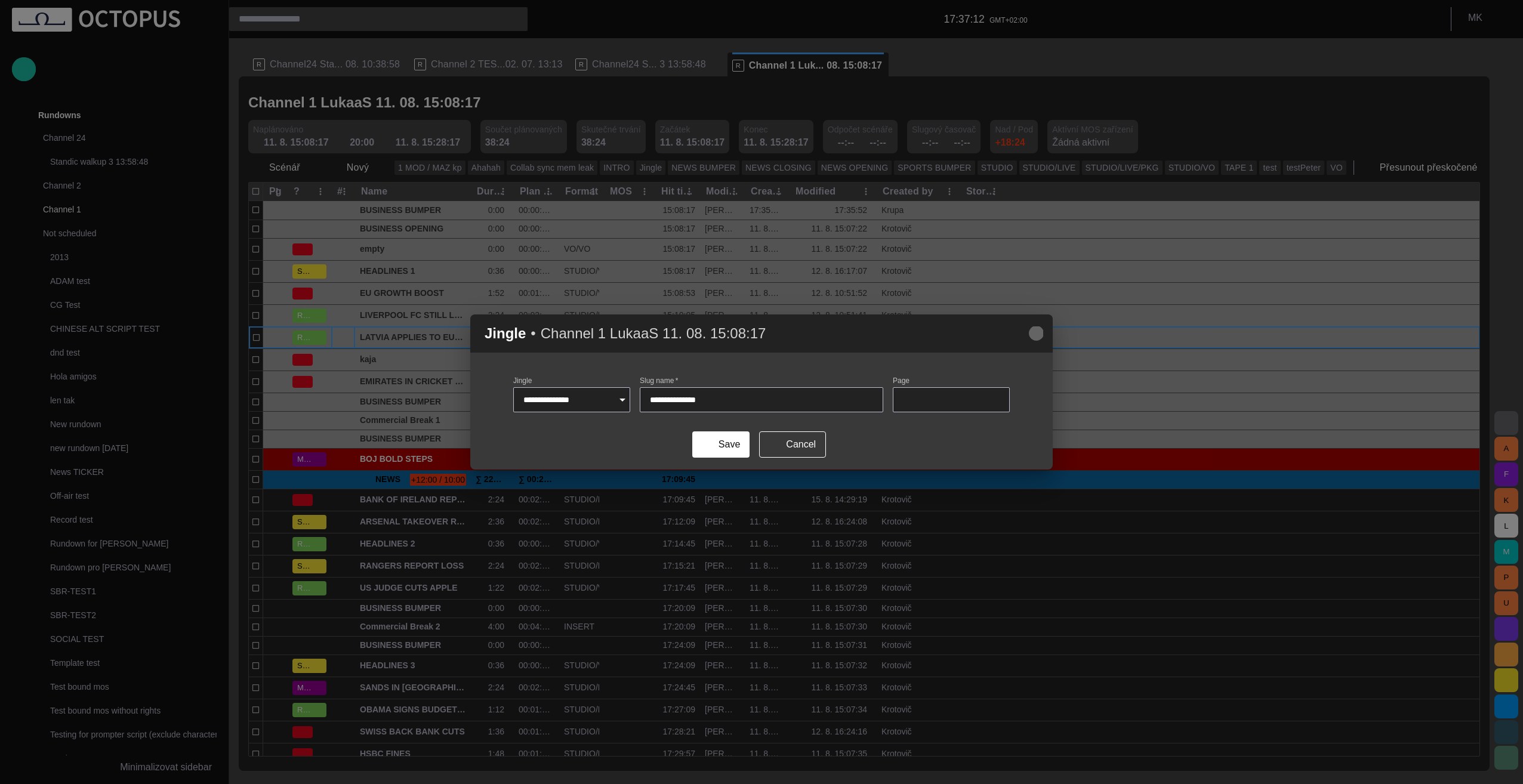
click at [1037, 334] on span "button" at bounding box center [1036, 334] width 14 height 14
